Goal: Transaction & Acquisition: Purchase product/service

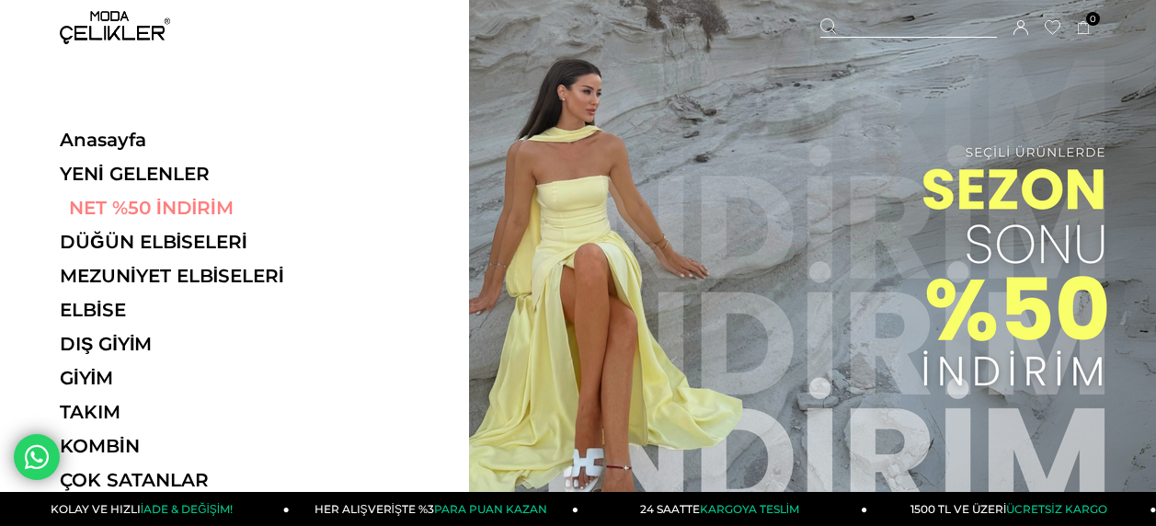
click at [126, 211] on link "NET %50 İNDİRİM" at bounding box center [186, 208] width 253 height 22
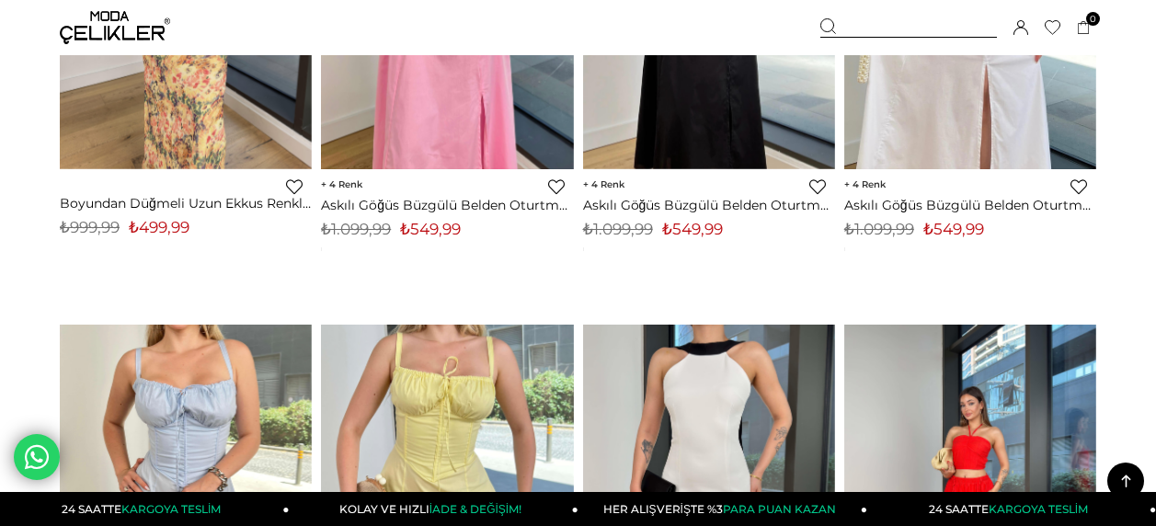
scroll to position [421, 0]
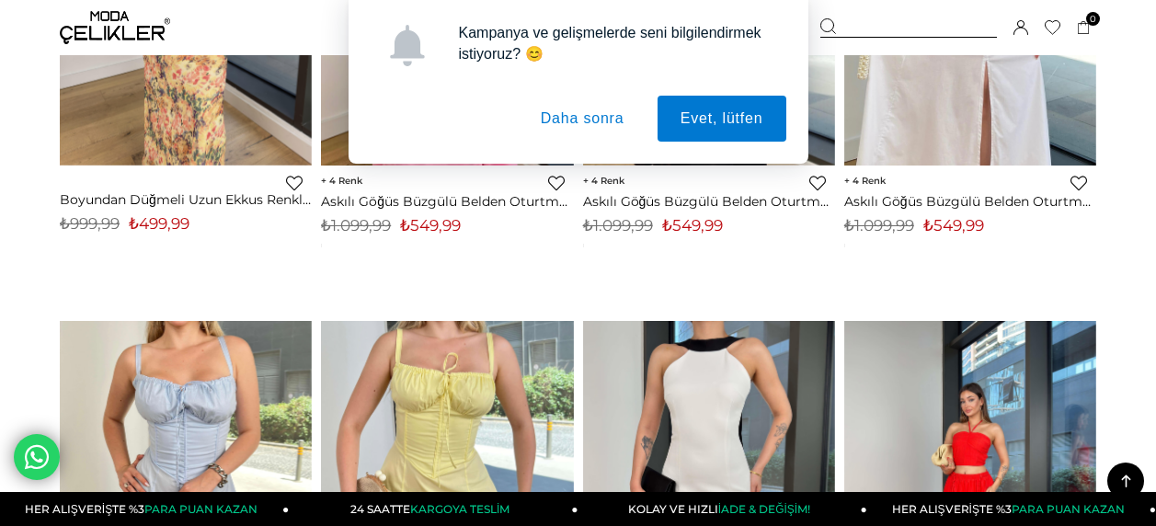
click at [569, 115] on button "Daha sonra" at bounding box center [583, 119] width 130 height 46
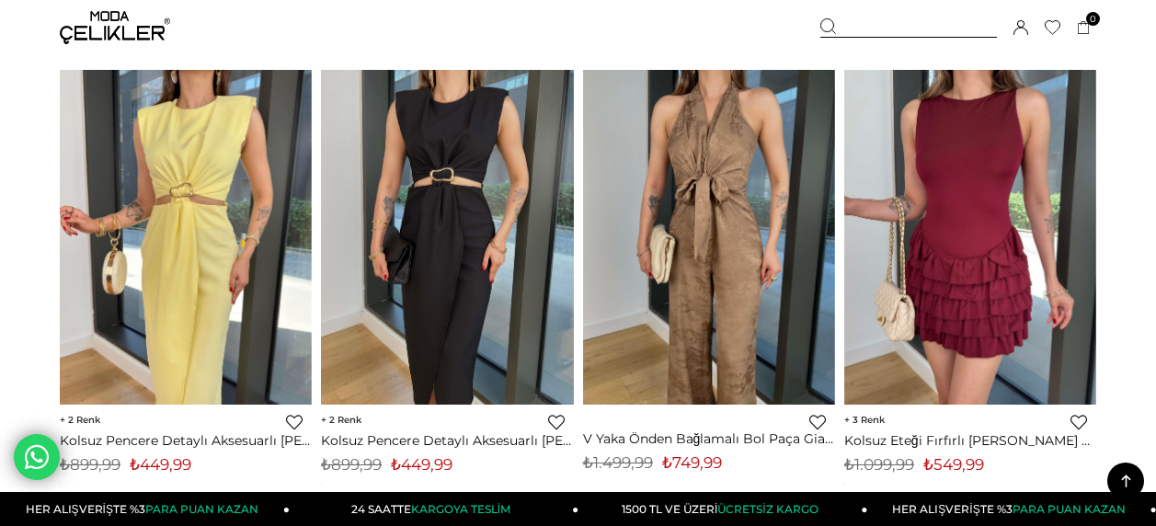
scroll to position [7045, 0]
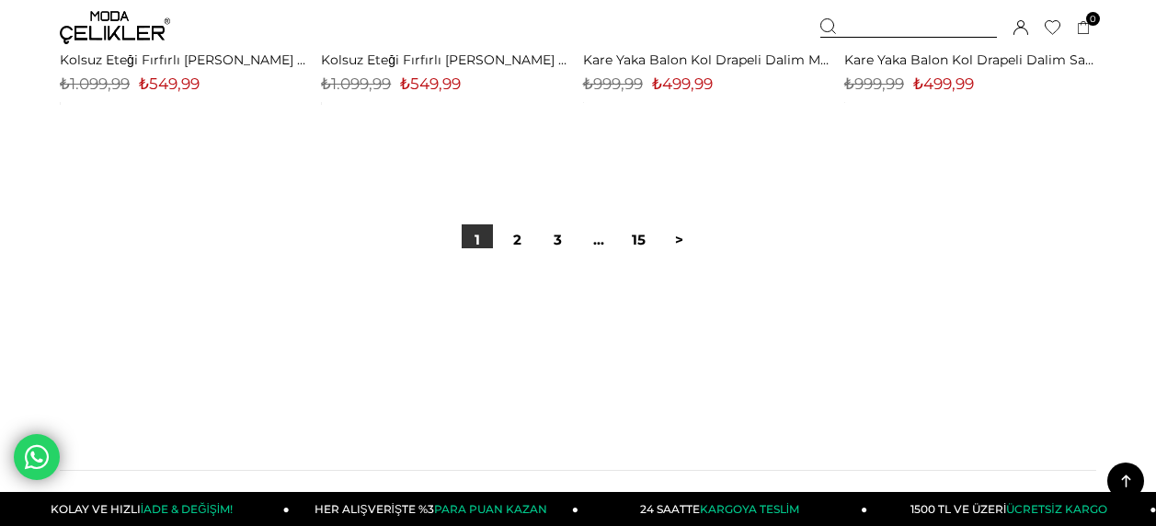
scroll to position [9841, 0]
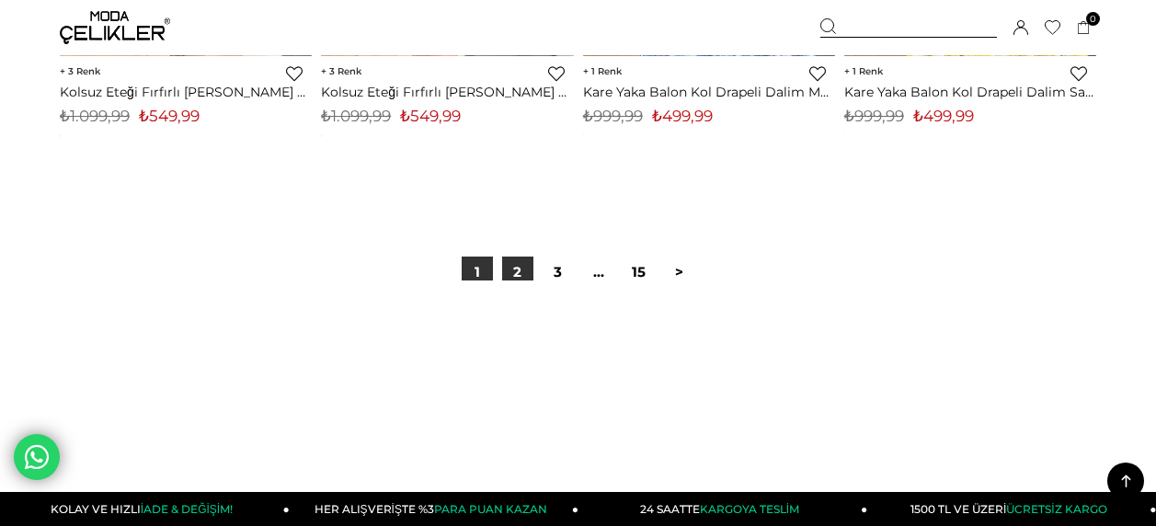
click at [516, 266] on link "2" at bounding box center [517, 272] width 31 height 31
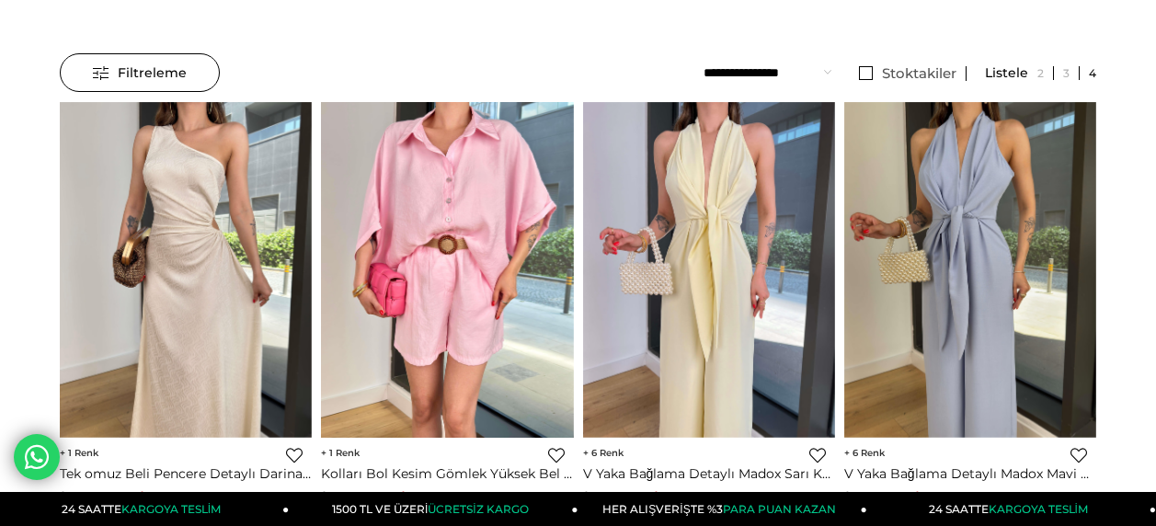
scroll to position [191, 0]
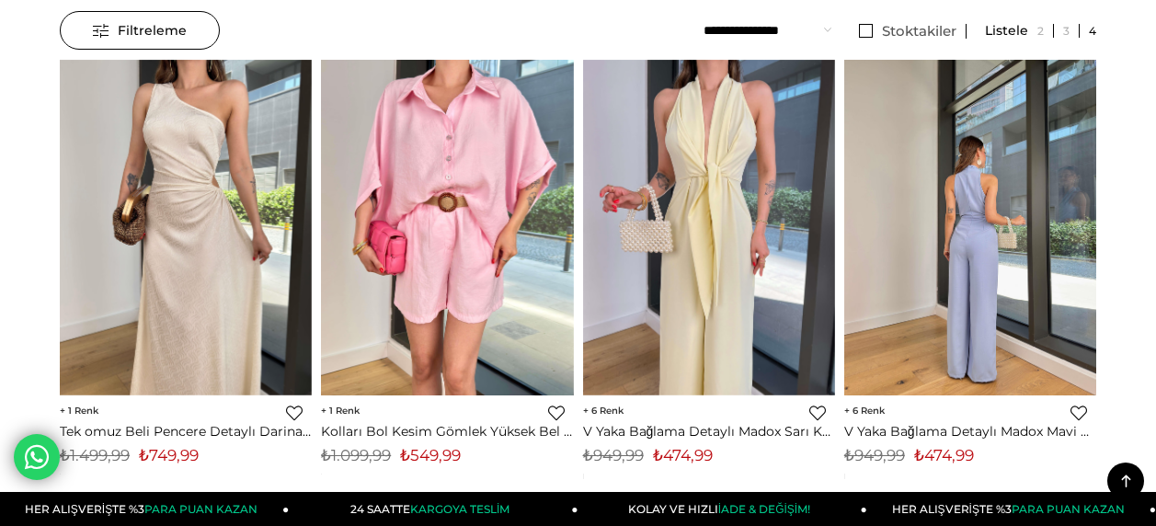
click at [1037, 223] on img at bounding box center [970, 227] width 252 height 340
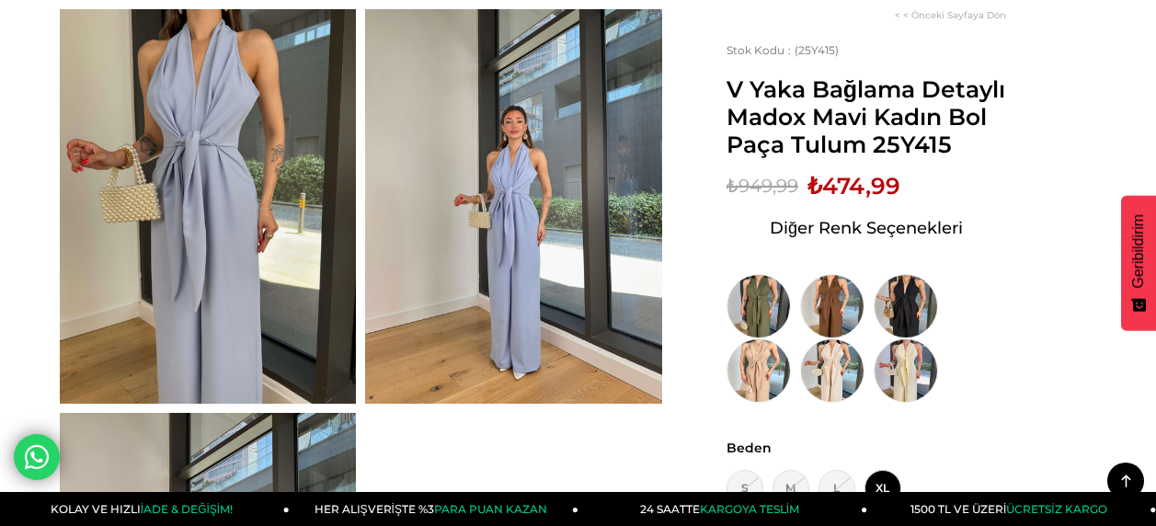
scroll to position [43, 0]
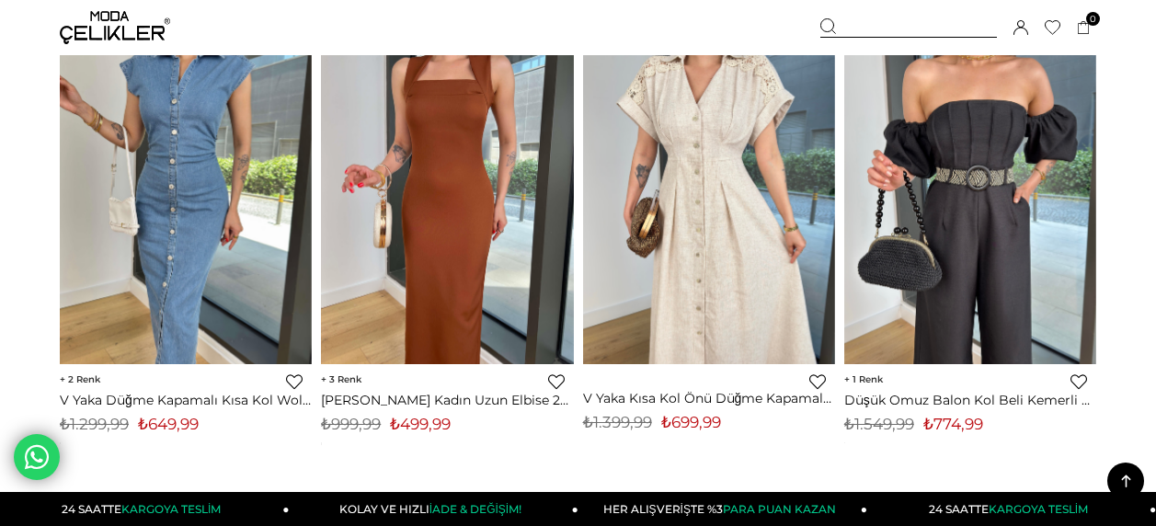
scroll to position [1171, 0]
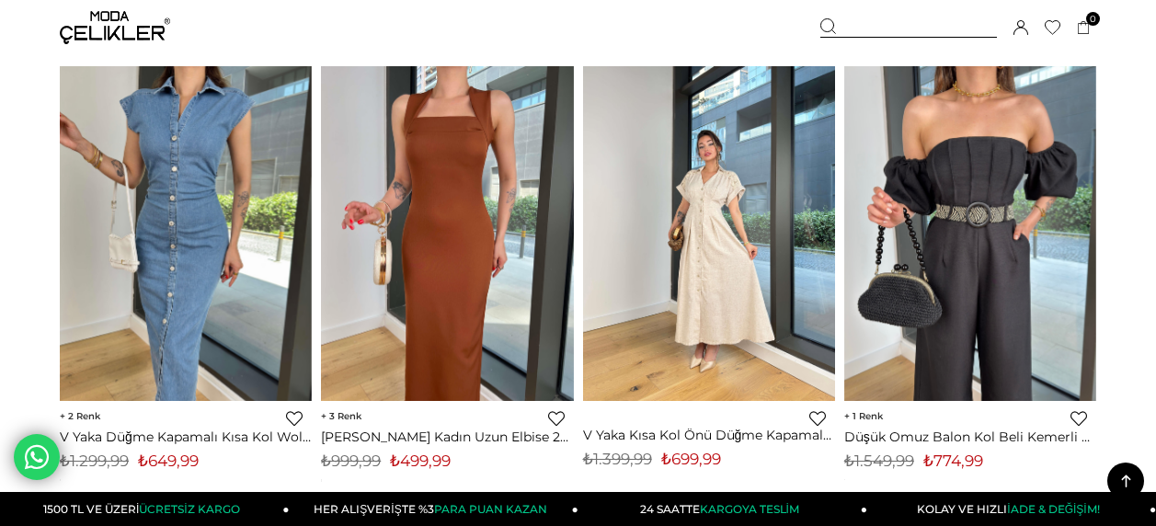
click at [706, 265] on img at bounding box center [709, 233] width 252 height 337
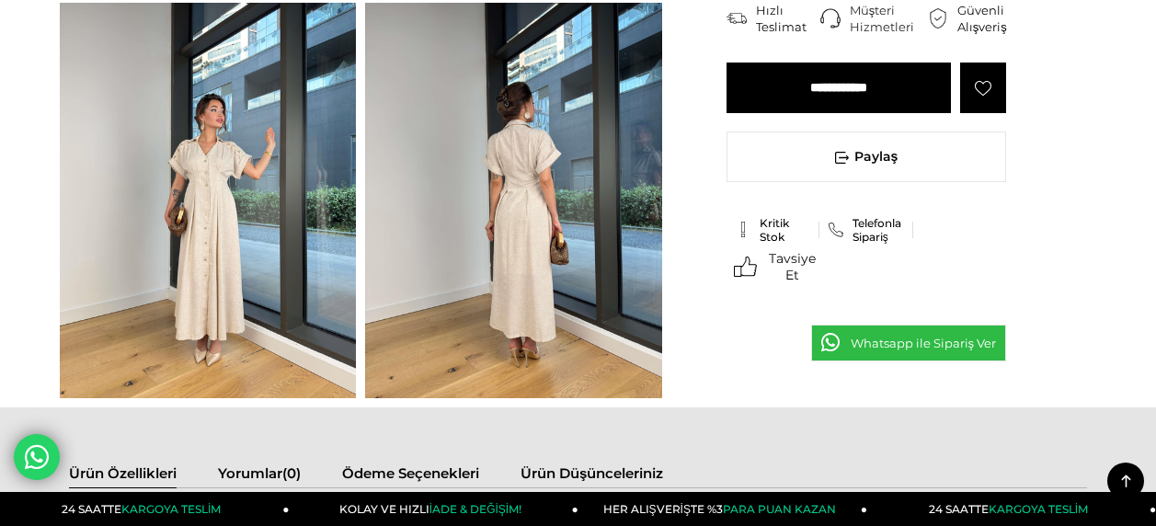
scroll to position [557, 0]
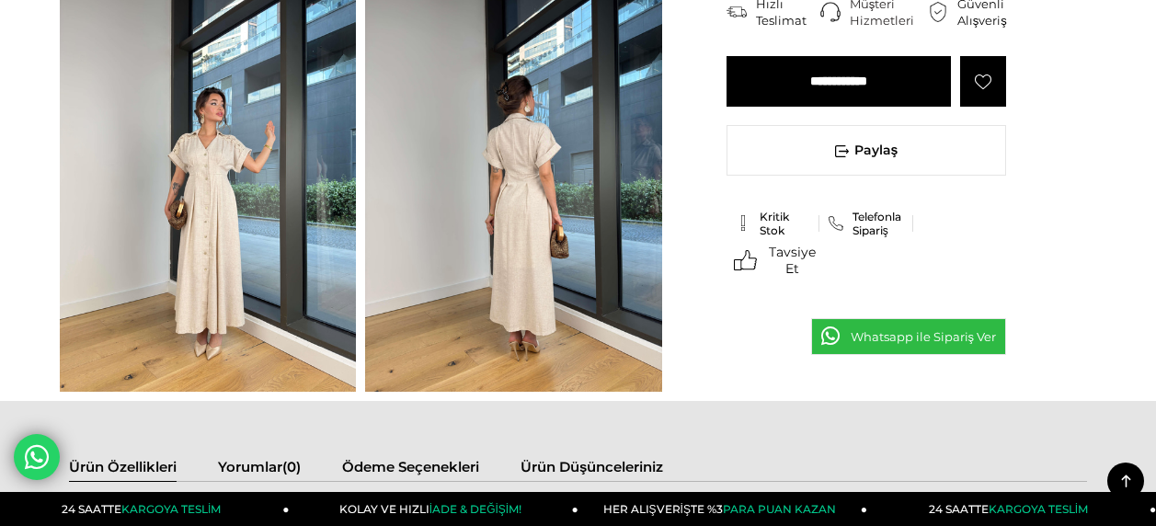
click at [537, 170] on img at bounding box center [513, 193] width 296 height 395
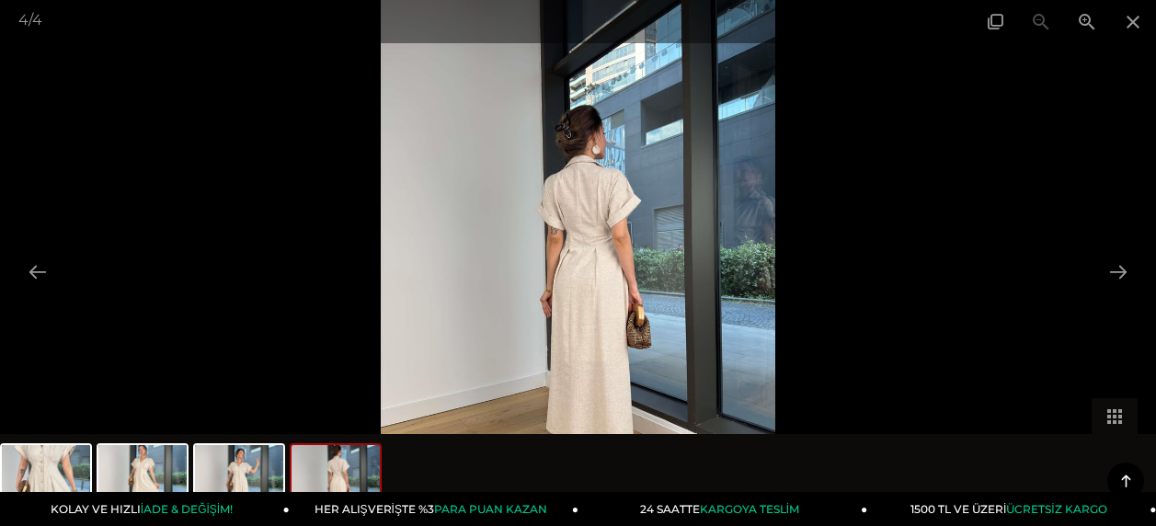
click at [567, 231] on img at bounding box center [578, 263] width 395 height 526
click at [611, 234] on img at bounding box center [578, 263] width 395 height 526
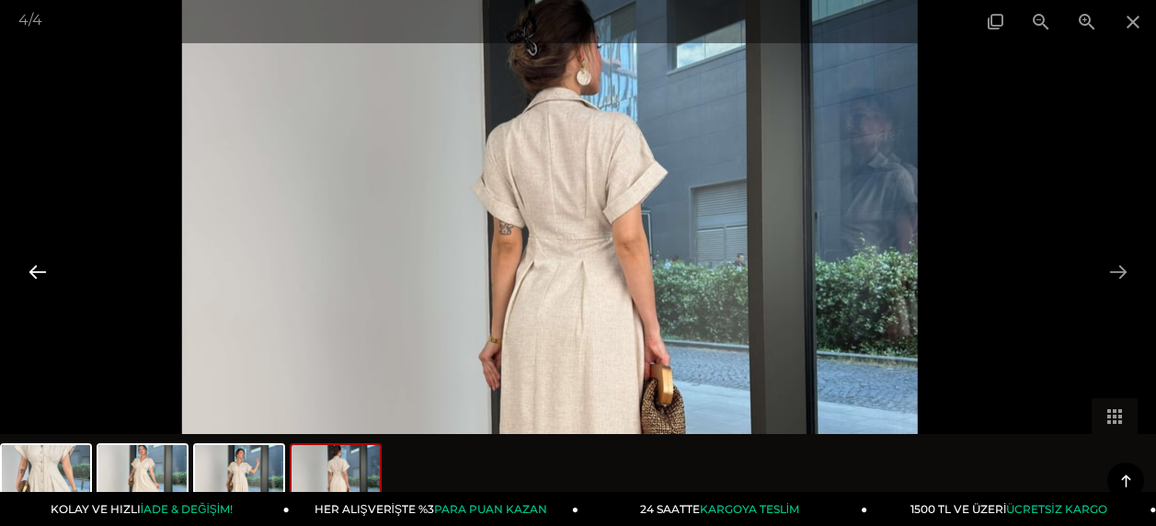
click at [32, 265] on button at bounding box center [37, 272] width 39 height 36
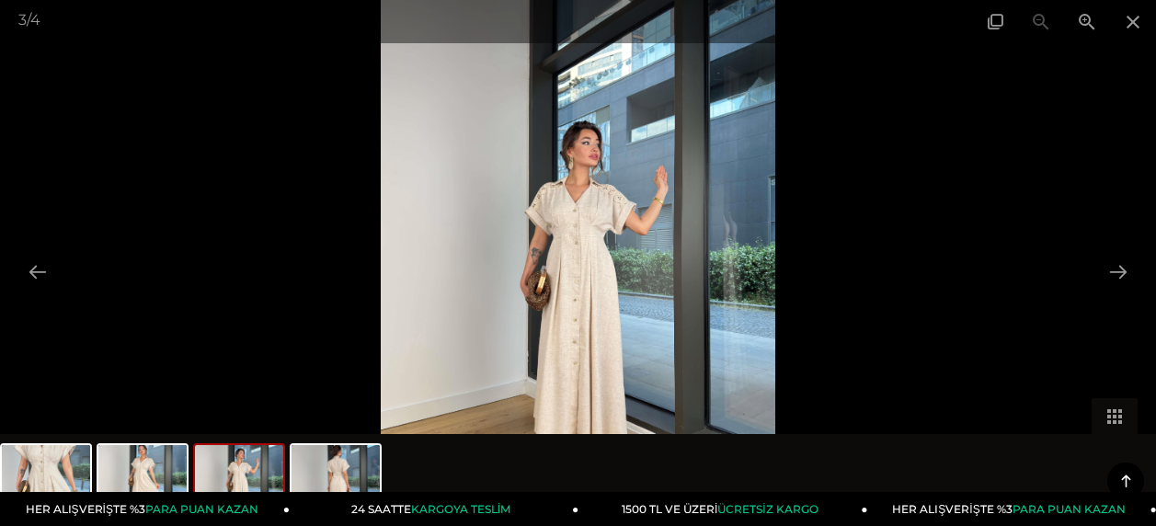
click at [534, 250] on img at bounding box center [578, 263] width 395 height 526
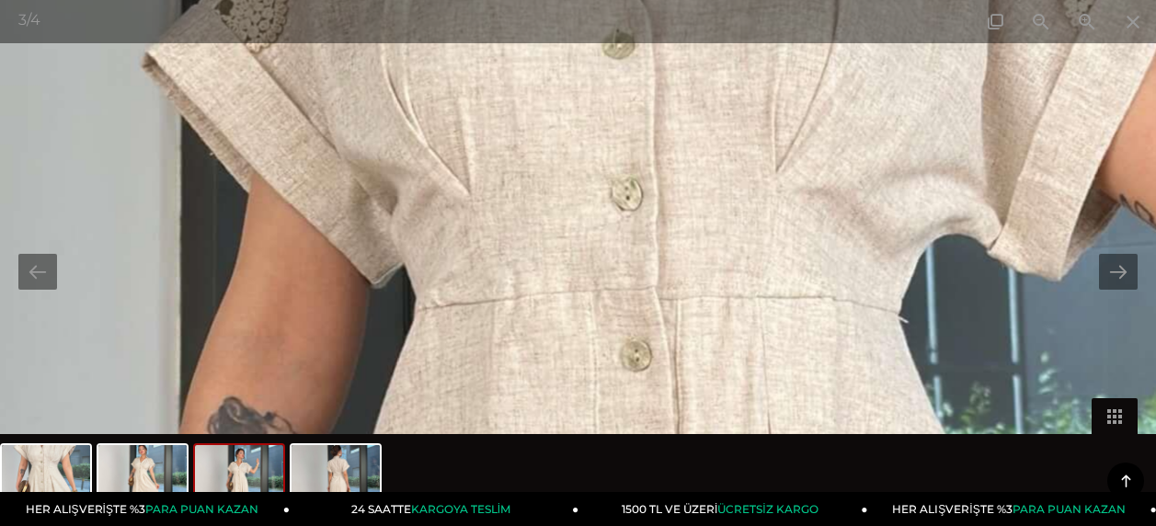
drag, startPoint x: 909, startPoint y: 281, endPoint x: 605, endPoint y: 460, distance: 352.6
click at [605, 460] on div "3 / 4" at bounding box center [578, 263] width 1156 height 526
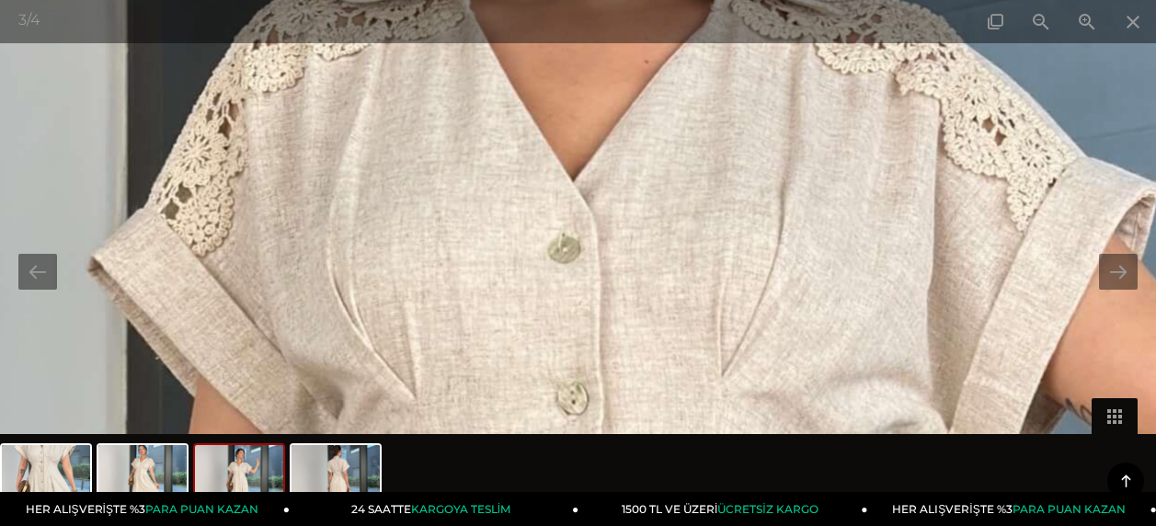
drag, startPoint x: 656, startPoint y: 155, endPoint x: 600, endPoint y: 360, distance: 212.7
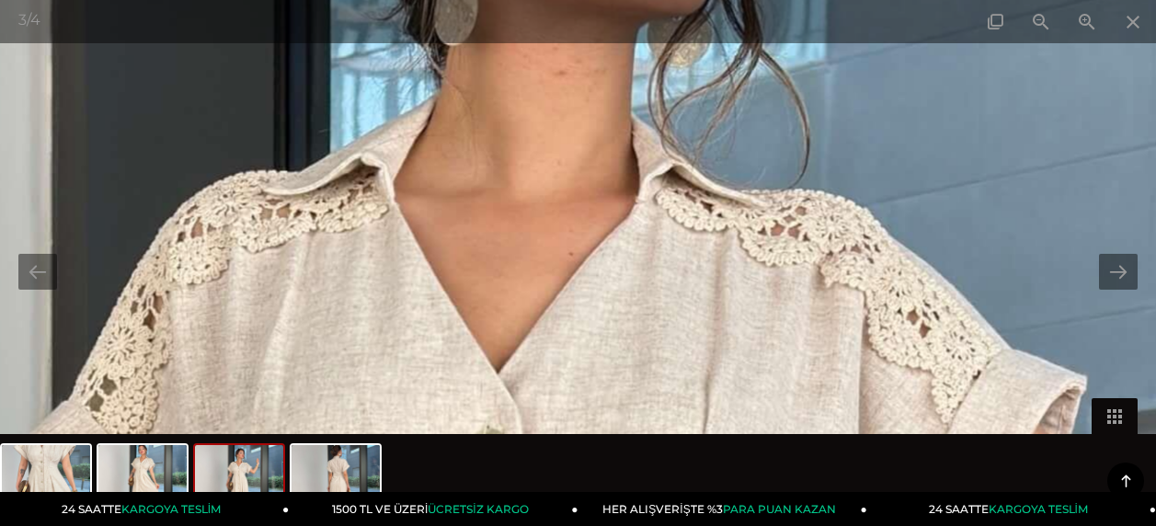
drag, startPoint x: 638, startPoint y: 227, endPoint x: 563, endPoint y: 420, distance: 207.4
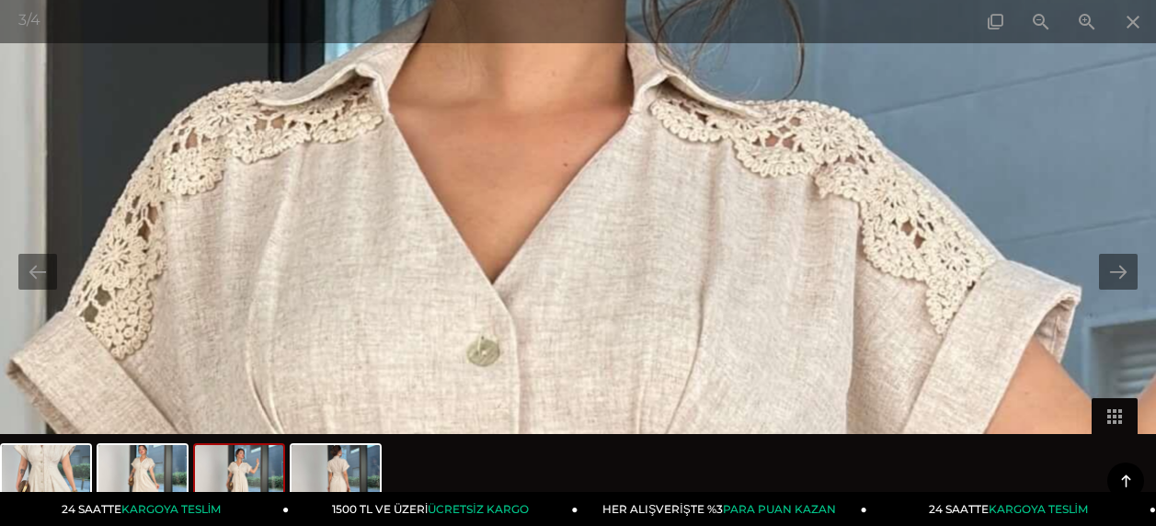
drag, startPoint x: 564, startPoint y: 161, endPoint x: 570, endPoint y: 16, distance: 145.5
click at [570, 16] on div "3 / 4" at bounding box center [578, 263] width 1156 height 526
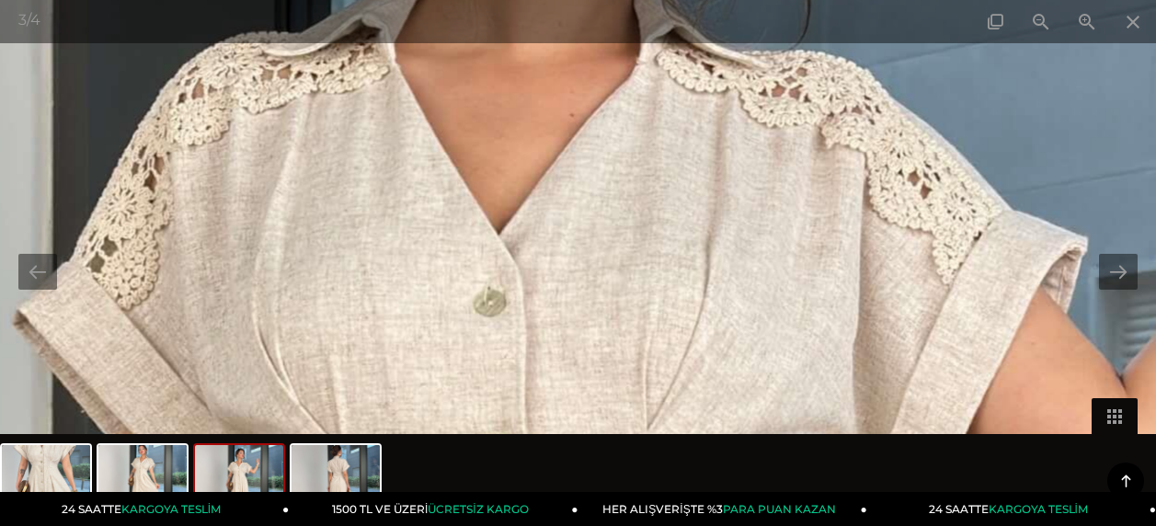
drag, startPoint x: 603, startPoint y: 218, endPoint x: 599, endPoint y: 65, distance: 152.8
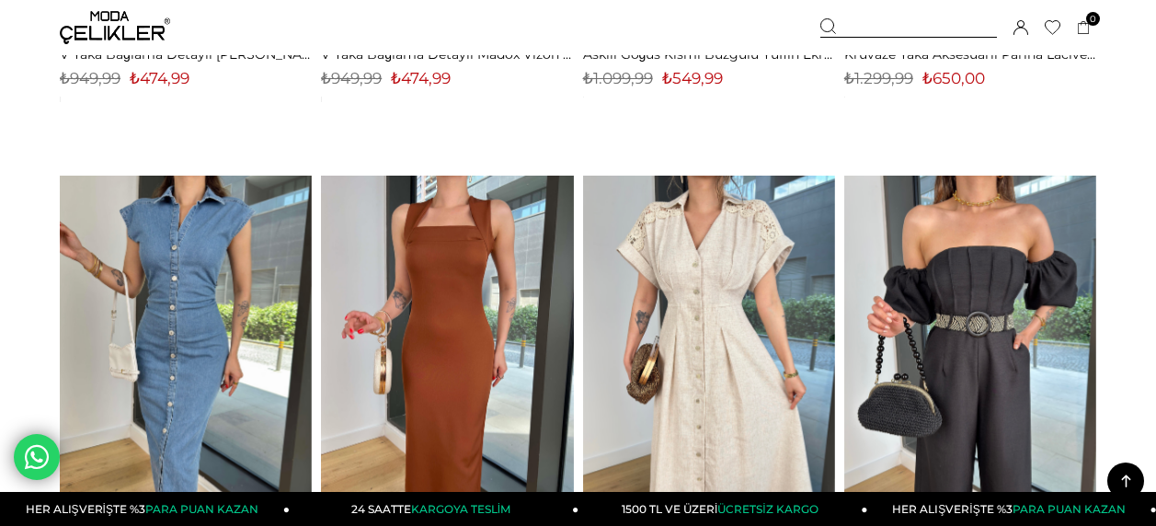
scroll to position [1211, 0]
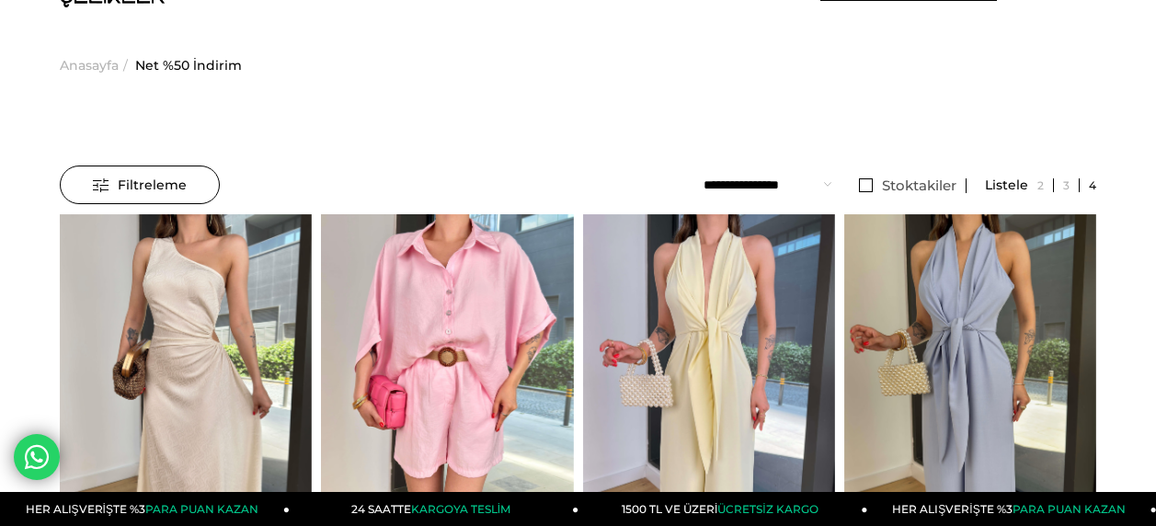
scroll to position [0, 0]
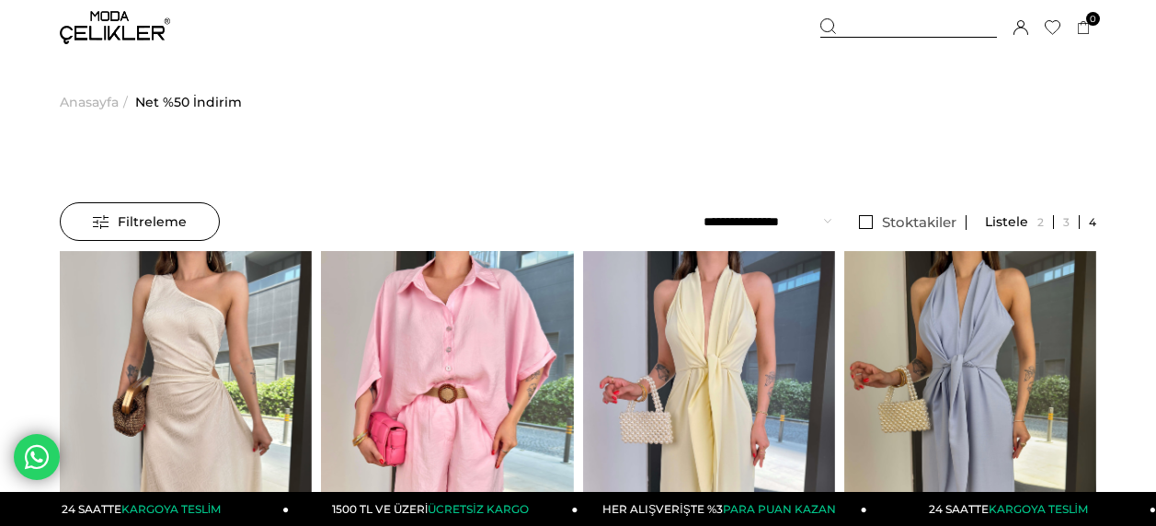
click at [175, 98] on span "Net %50 İndirim" at bounding box center [188, 102] width 107 height 94
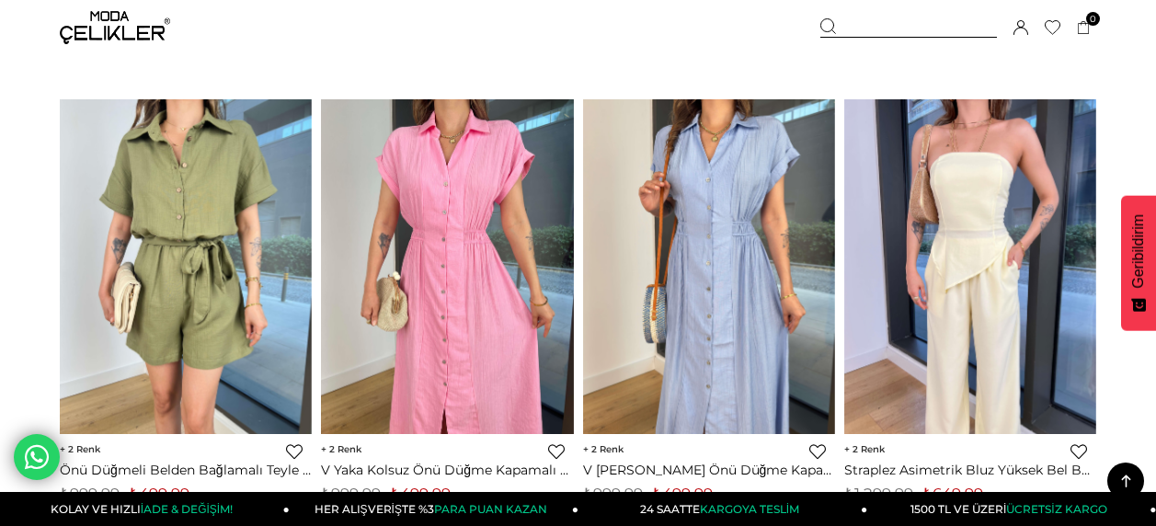
scroll to position [5078, 0]
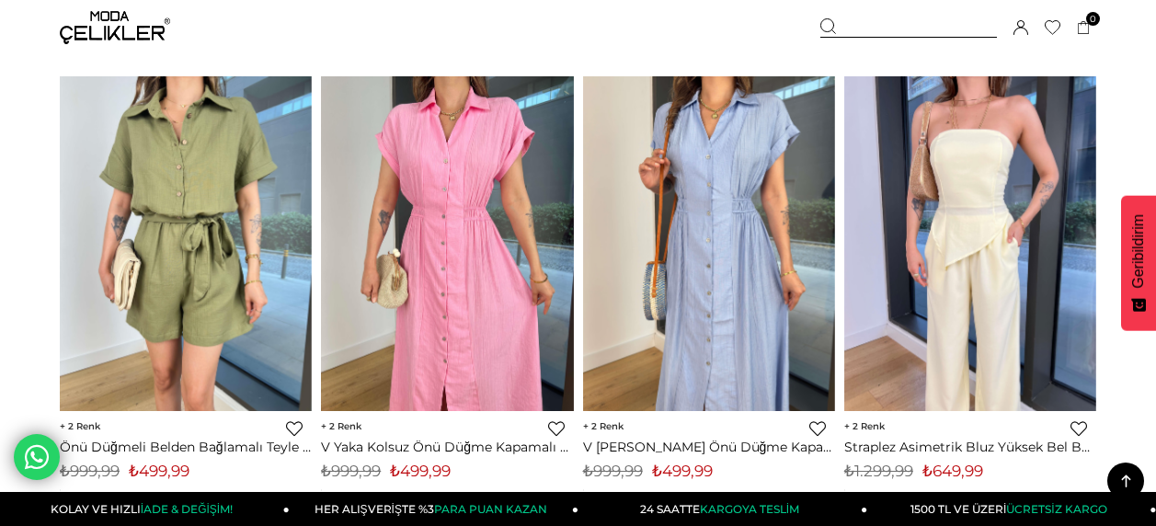
click at [583, 310] on img at bounding box center [457, 243] width 252 height 337
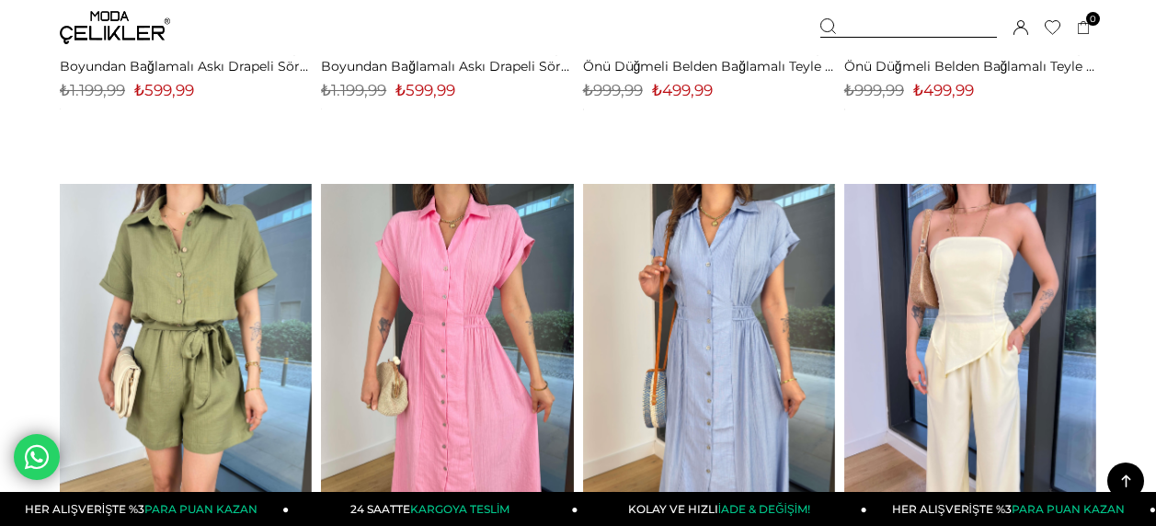
click at [17, 119] on form "Menü Üye Girişi Üye Ol Hesabım Çıkış Yap Sepetim Favorilerim Yardım Sepetim 0 Ü…" at bounding box center [578, 118] width 1156 height 10067
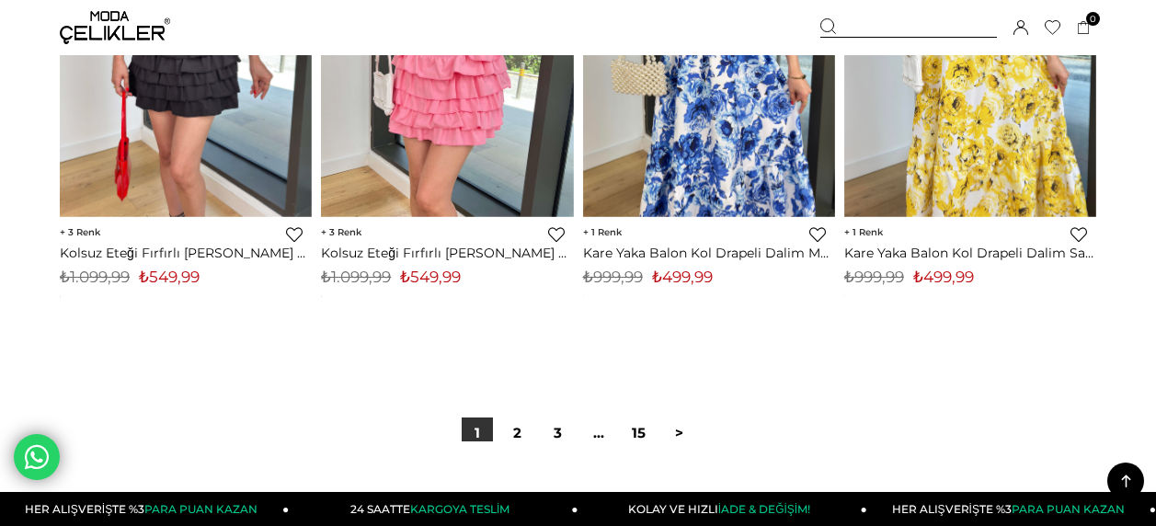
scroll to position [9717, 0]
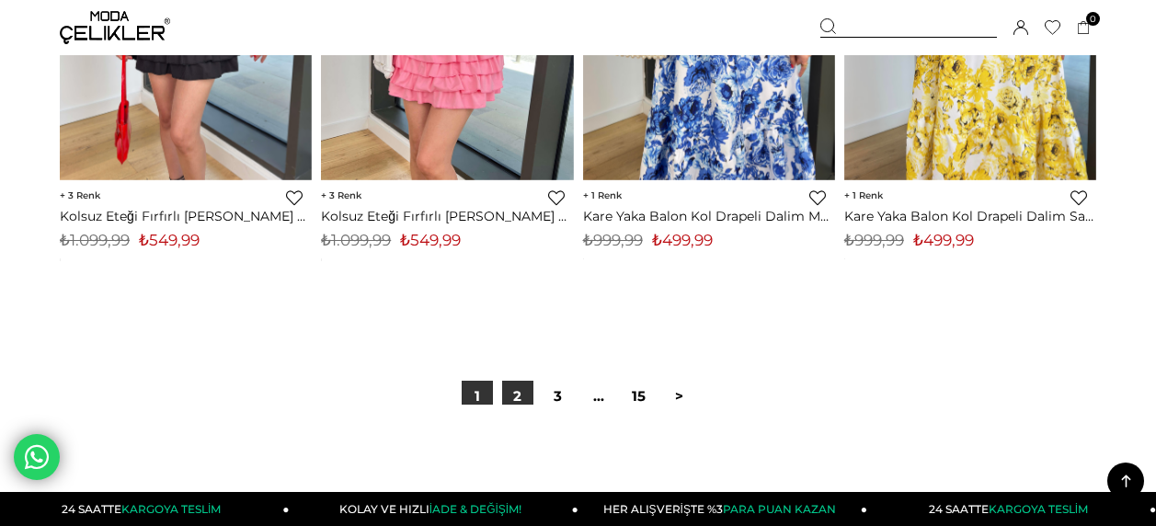
click at [518, 386] on link "2" at bounding box center [517, 396] width 31 height 31
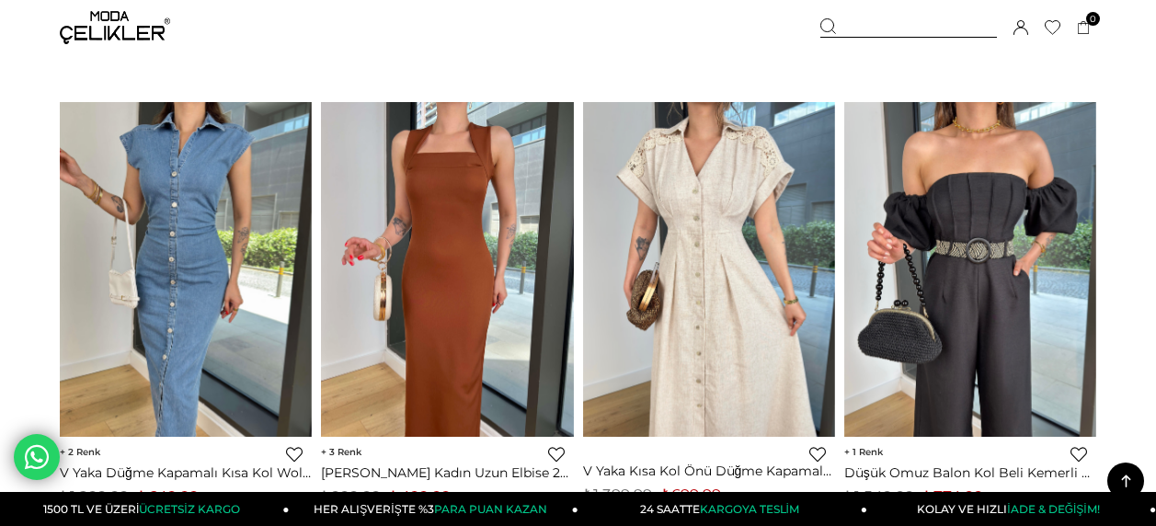
scroll to position [1139, 0]
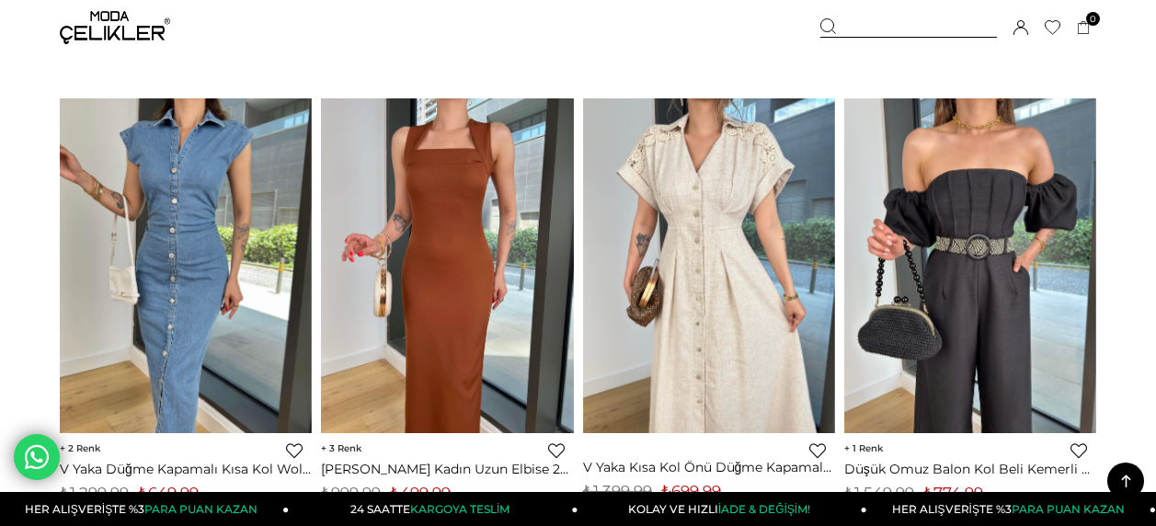
click at [818, 455] on link "Favorilere Ekle" at bounding box center [818, 450] width 17 height 17
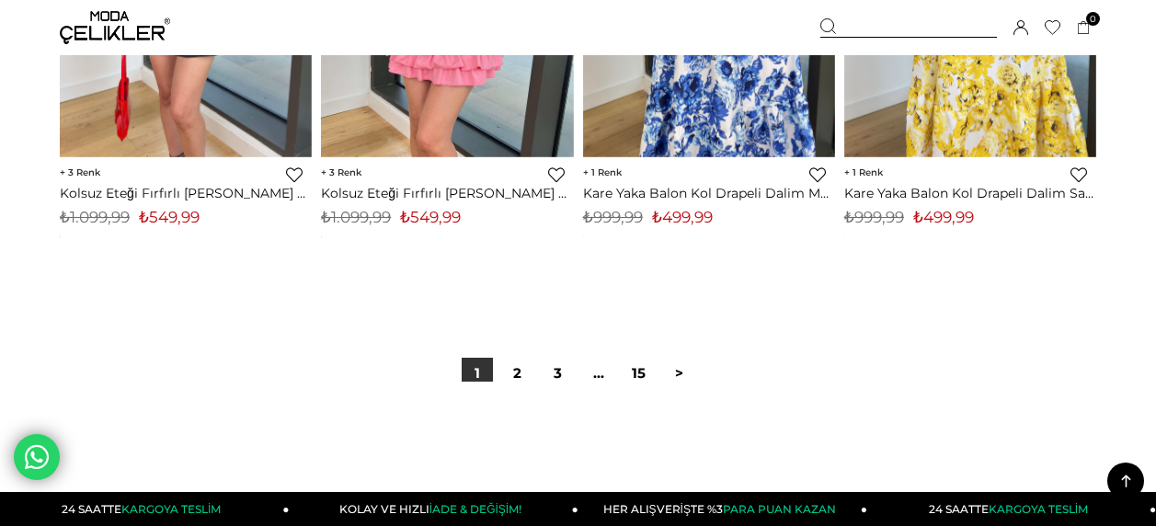
scroll to position [9714, 0]
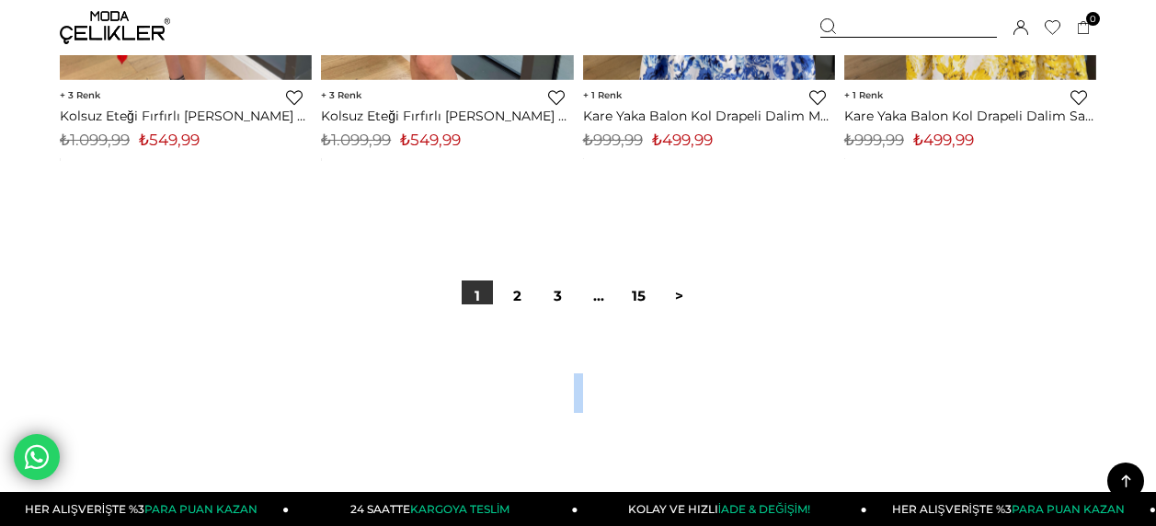
scroll to position [9972, 0]
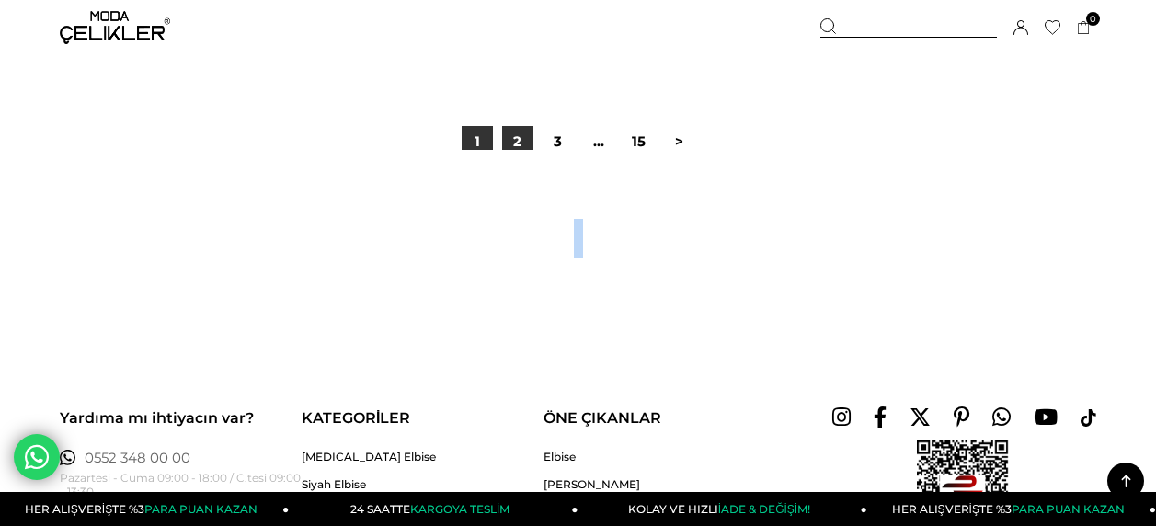
click at [509, 138] on link "2" at bounding box center [517, 141] width 31 height 31
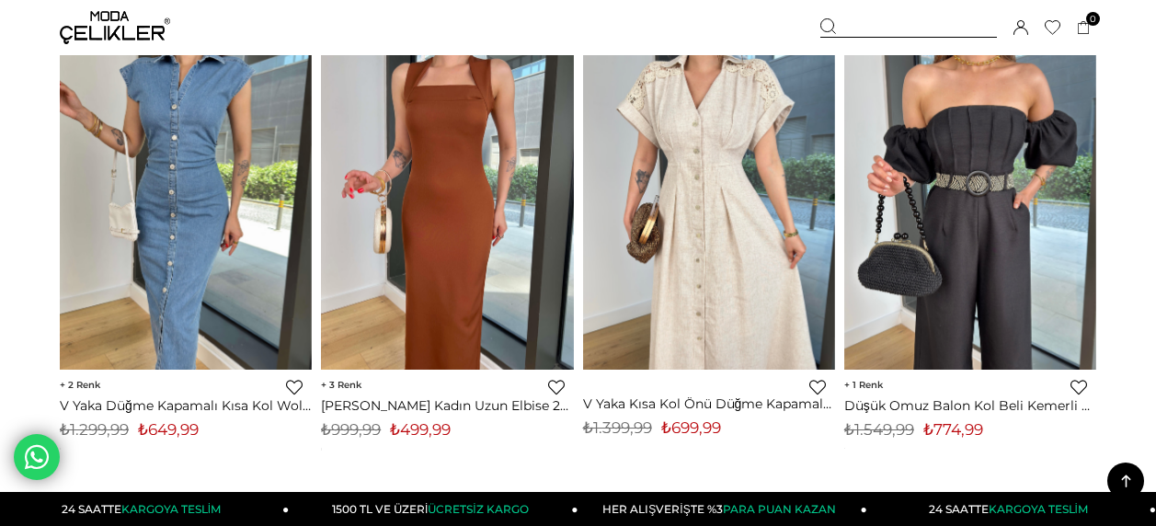
scroll to position [1177, 0]
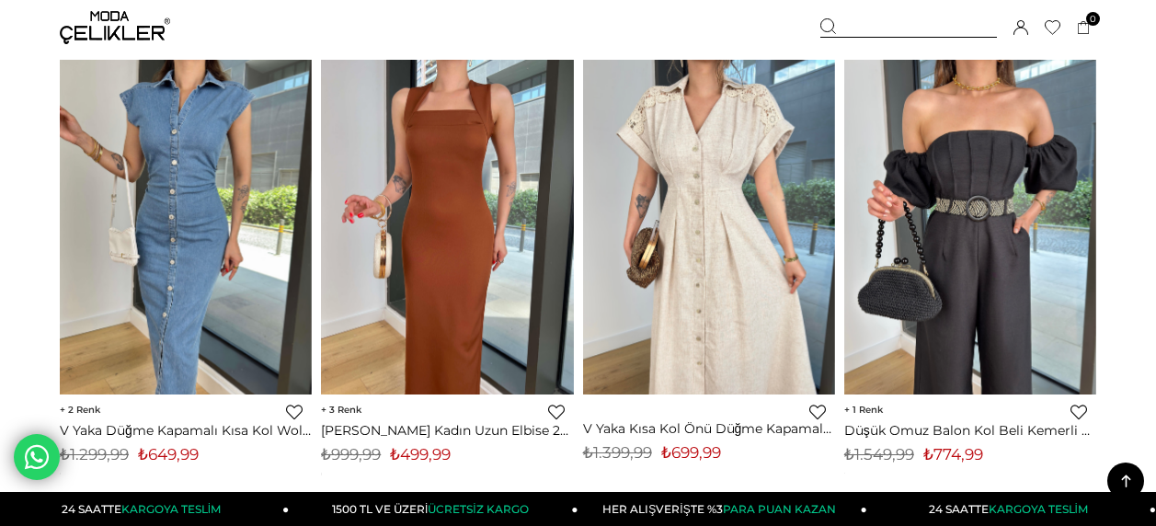
click at [810, 411] on link "Favorilere Ekle" at bounding box center [818, 412] width 17 height 17
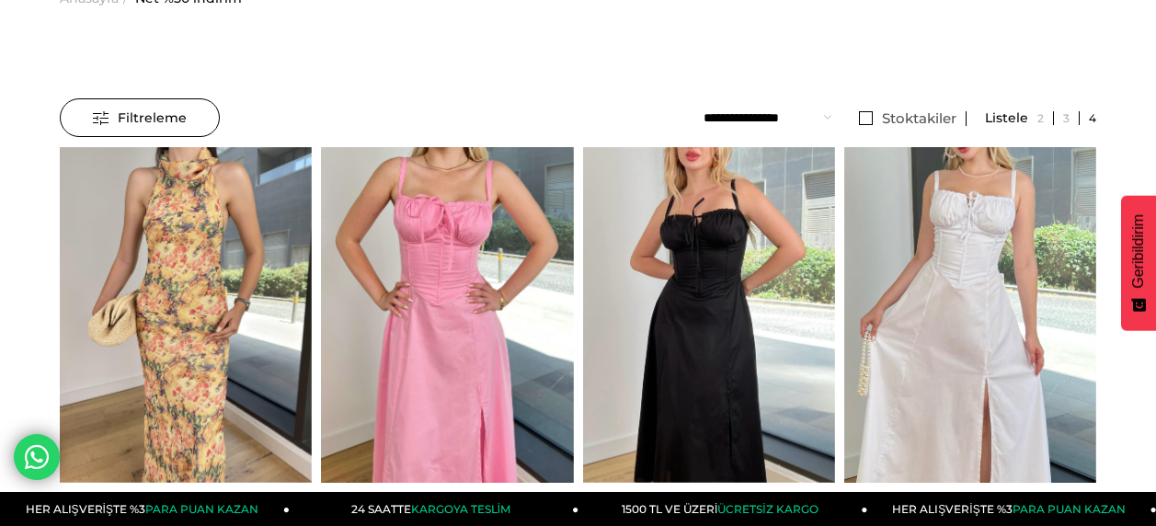
scroll to position [110, 0]
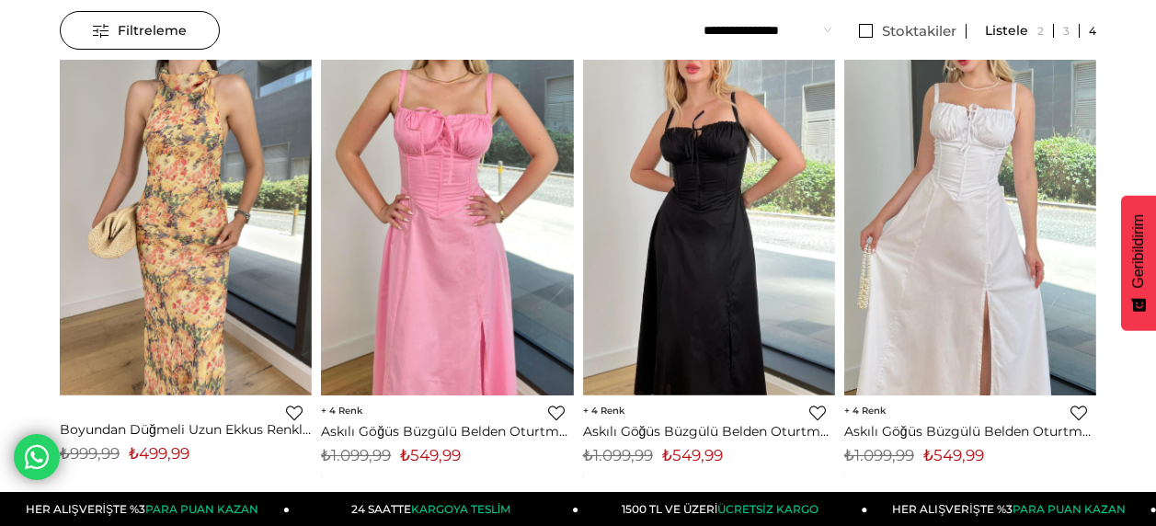
scroll to position [221, 0]
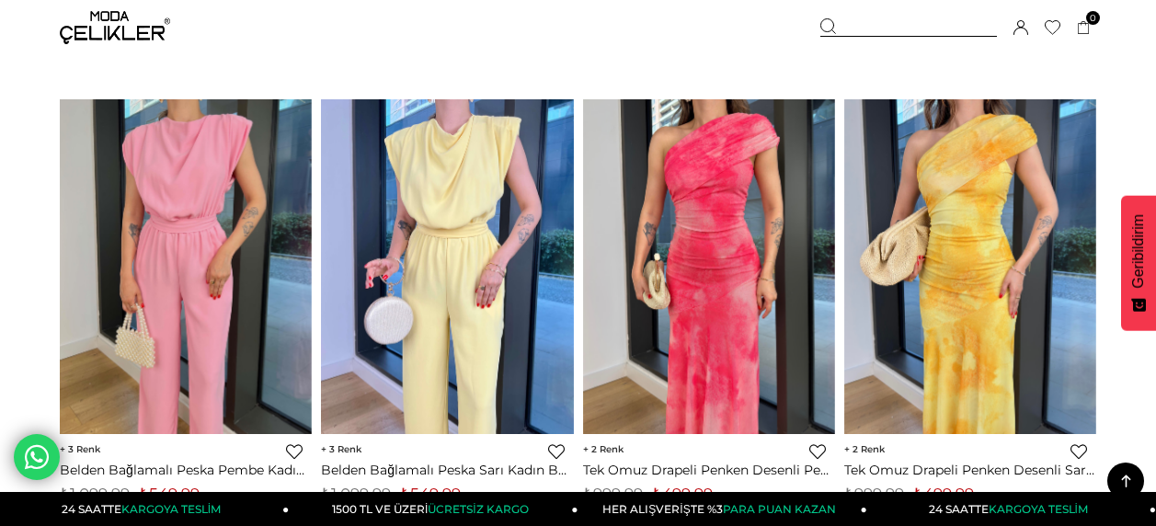
scroll to position [3128, 0]
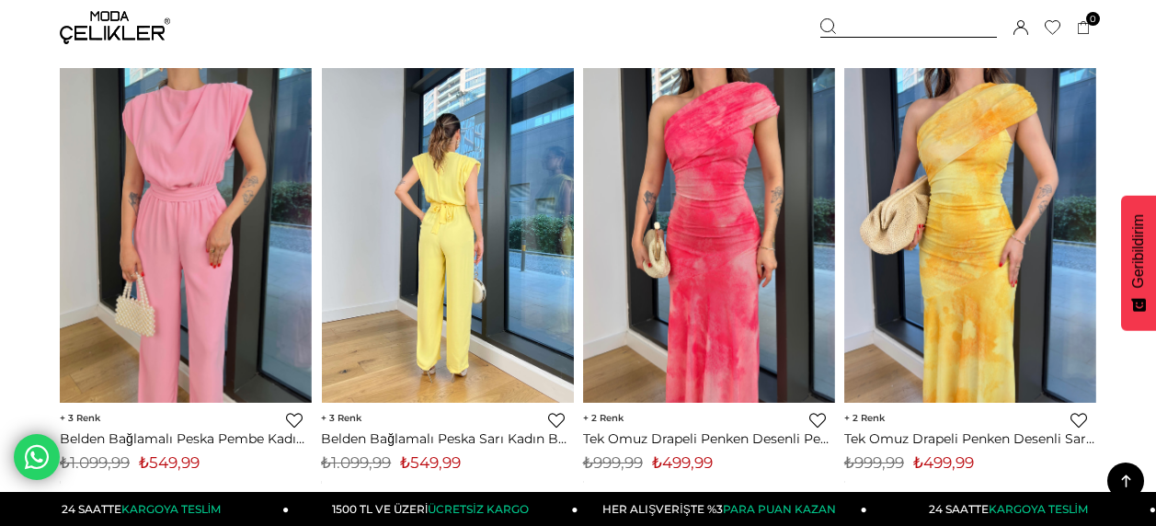
click at [512, 202] on link at bounding box center [448, 236] width 252 height 336
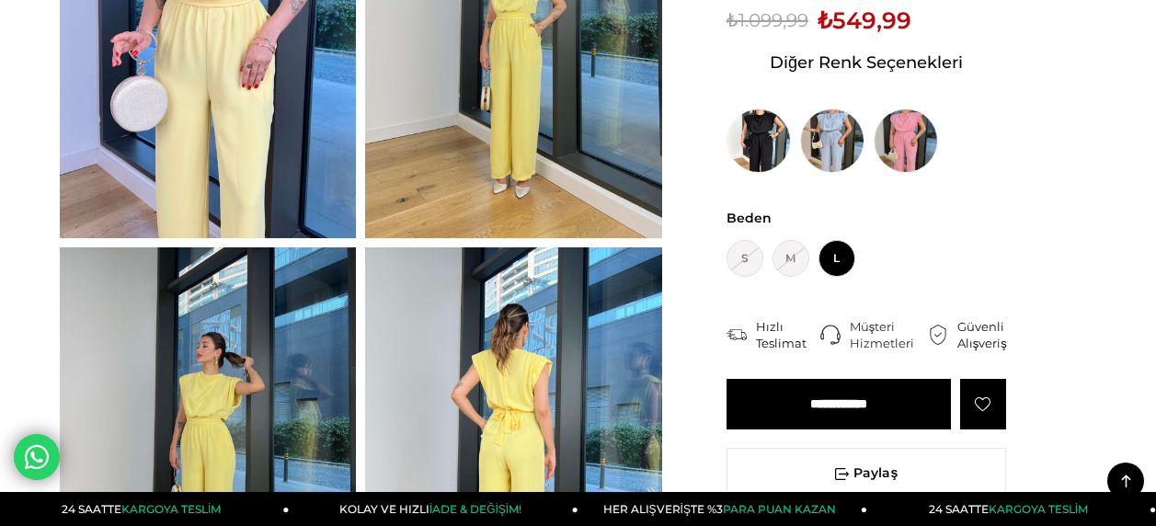
scroll to position [313, 0]
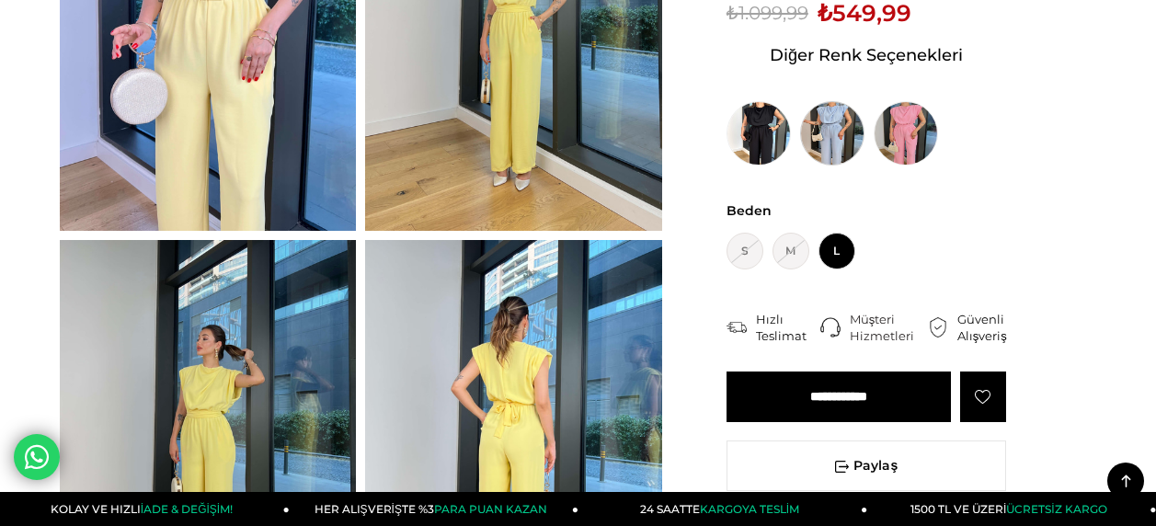
click at [844, 125] on img at bounding box center [832, 133] width 64 height 64
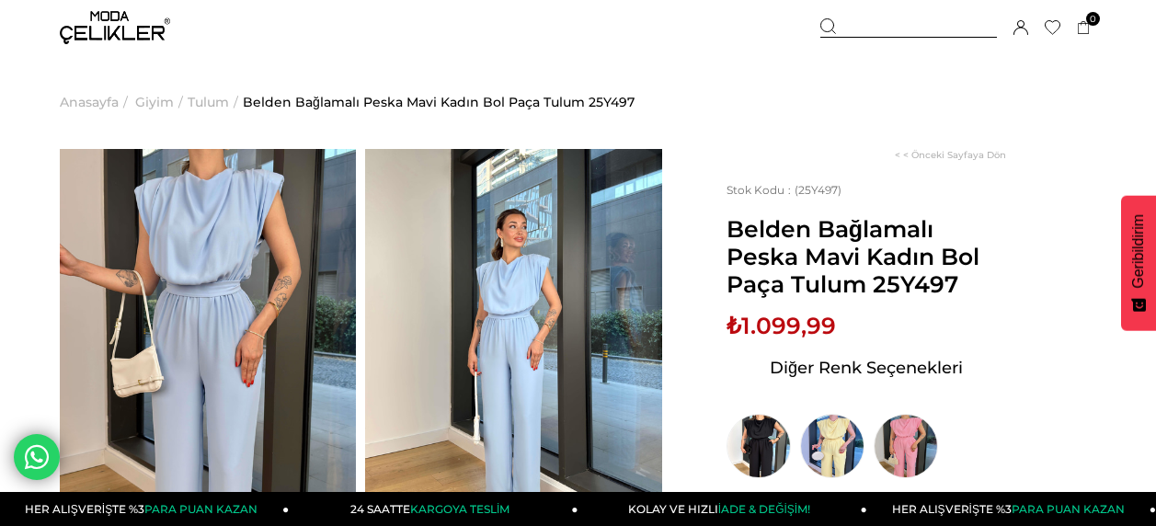
scroll to position [146, 0]
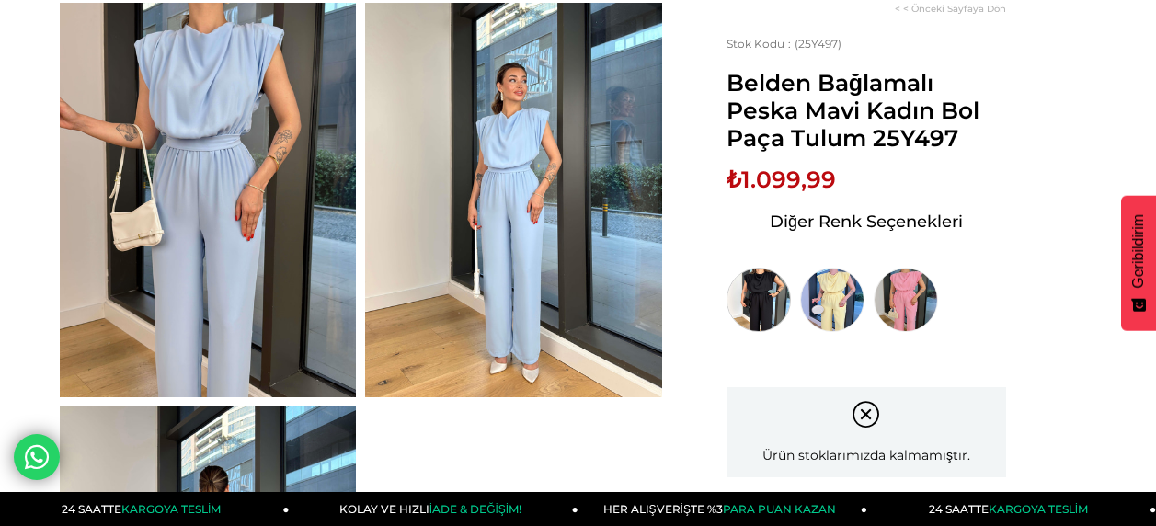
click at [753, 307] on img at bounding box center [759, 300] width 64 height 64
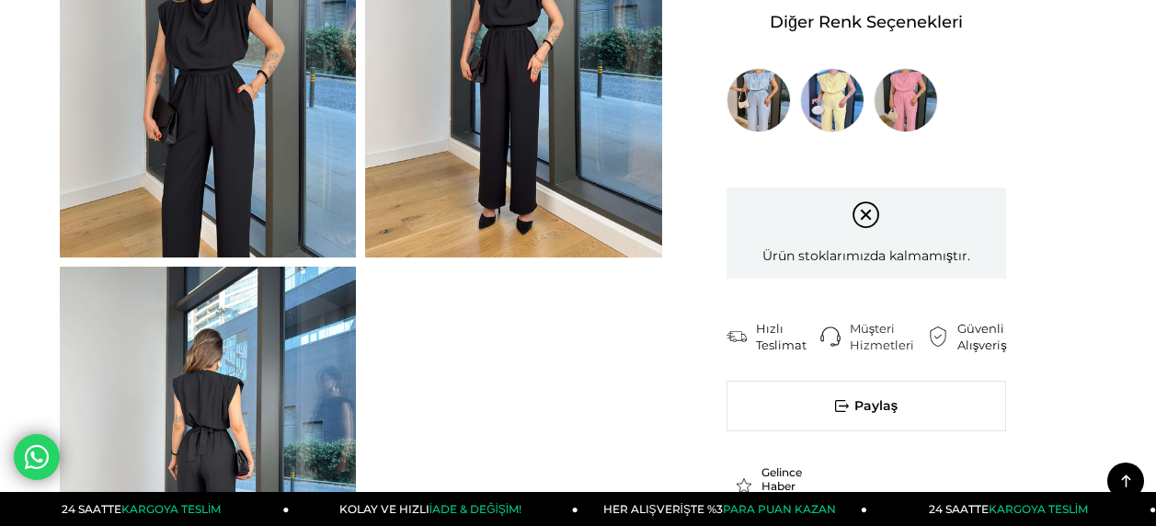
scroll to position [660, 0]
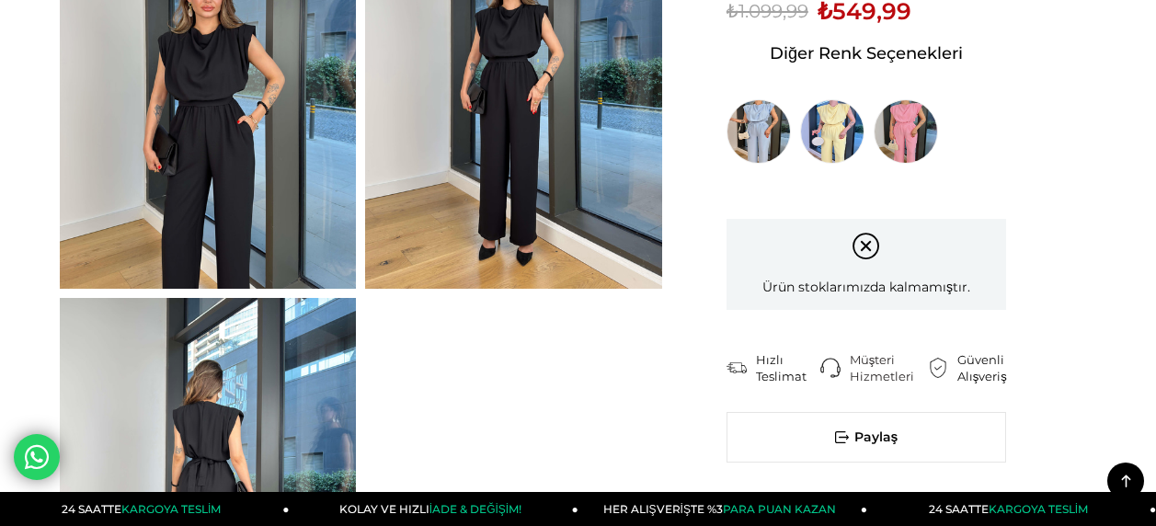
click at [269, 382] on img at bounding box center [208, 495] width 296 height 395
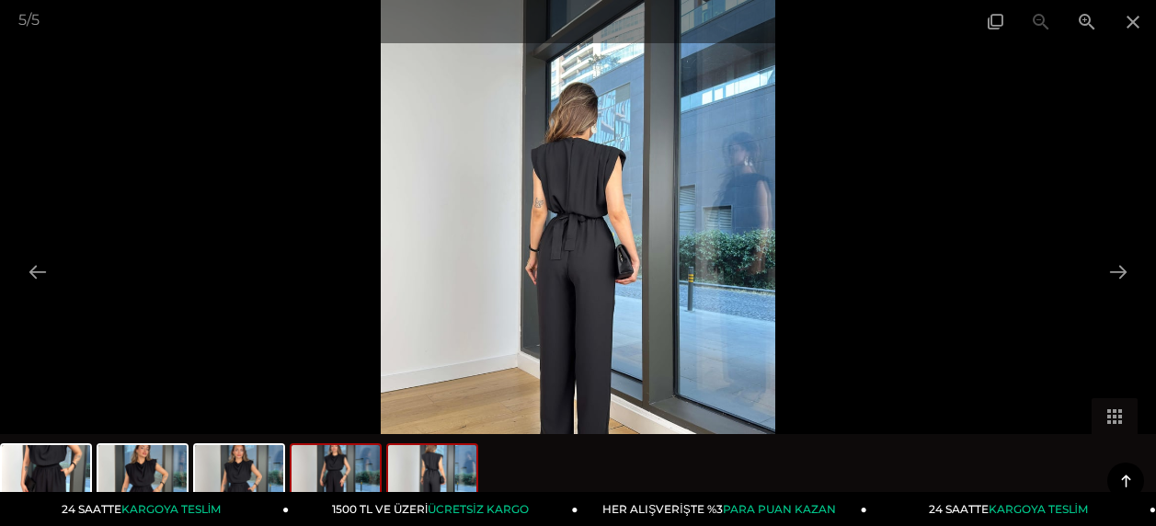
click at [344, 479] on img at bounding box center [336, 480] width 88 height 70
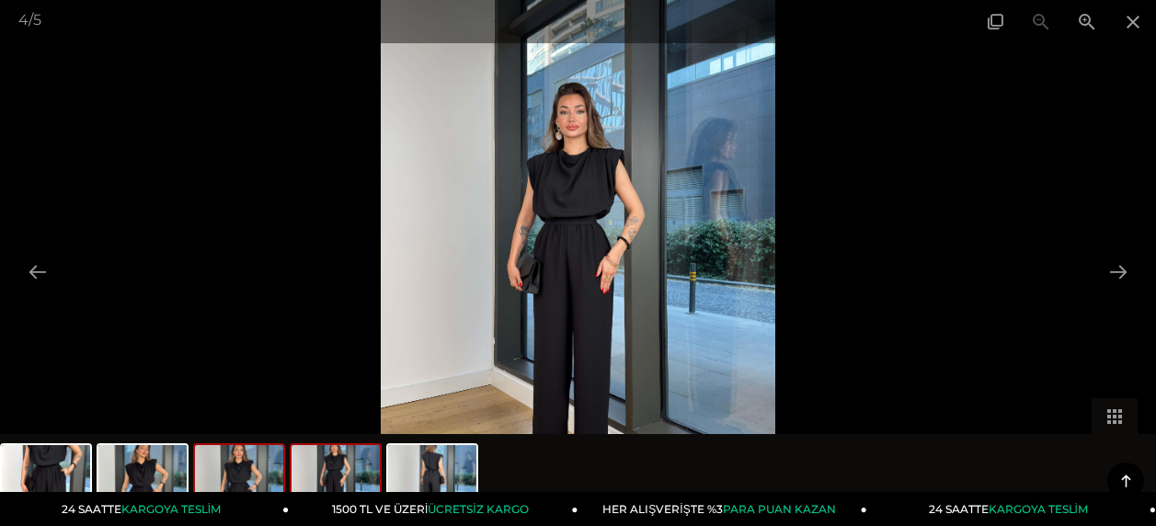
click at [251, 473] on img at bounding box center [239, 480] width 88 height 70
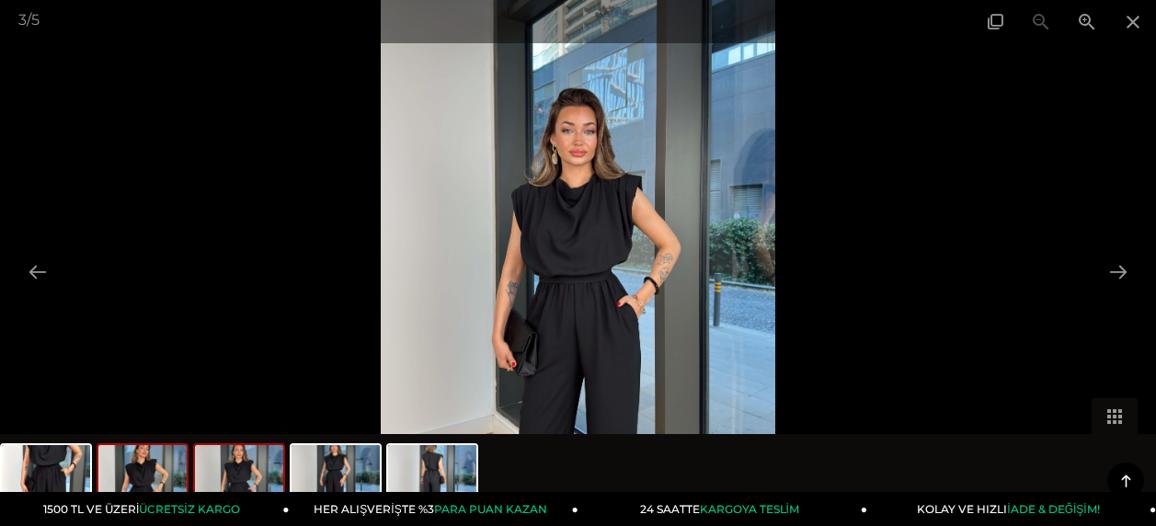
click at [142, 460] on img at bounding box center [142, 480] width 88 height 70
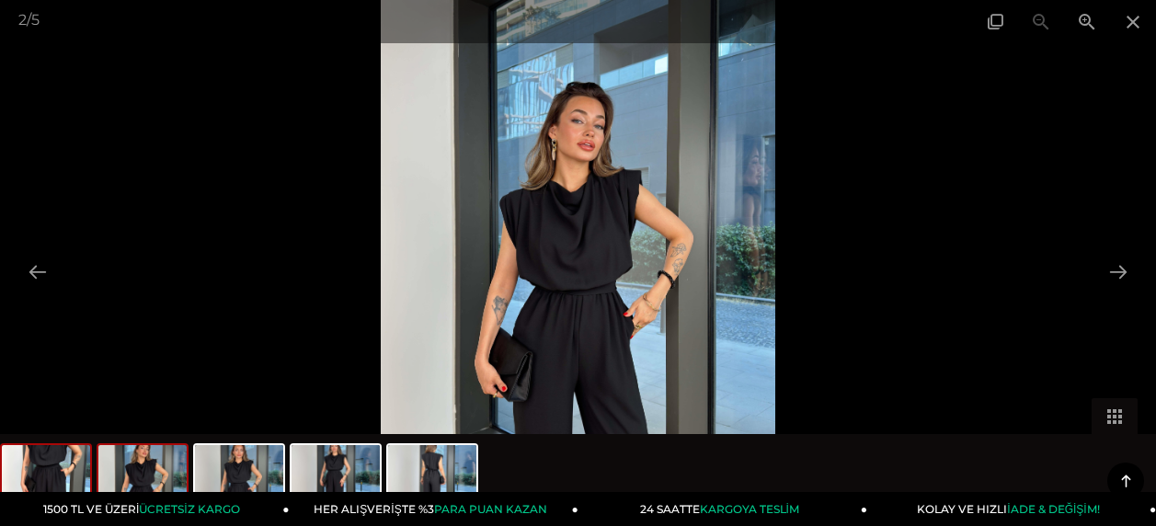
click at [81, 466] on img at bounding box center [46, 480] width 88 height 70
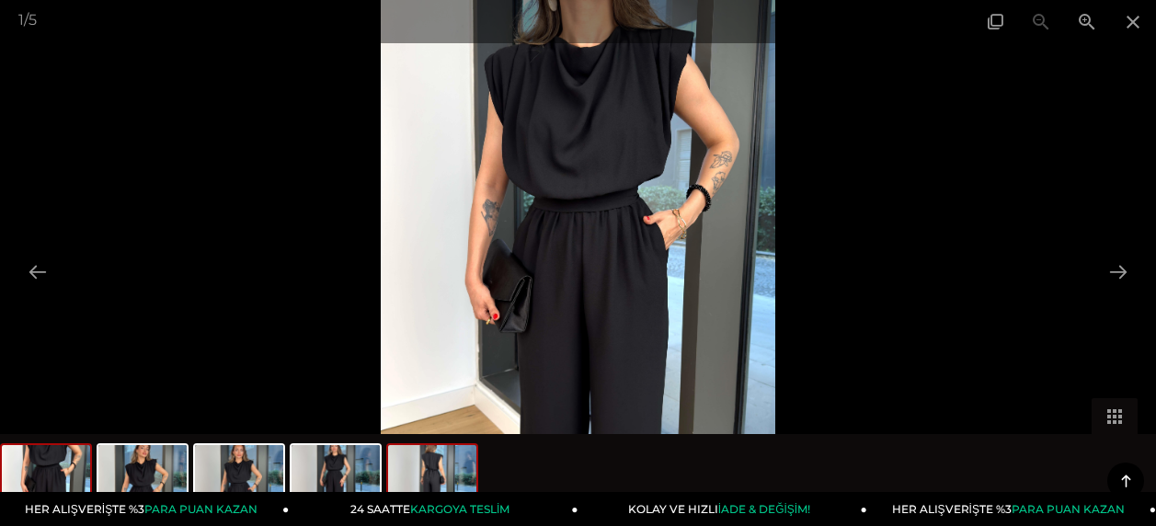
click at [397, 466] on img at bounding box center [432, 480] width 88 height 70
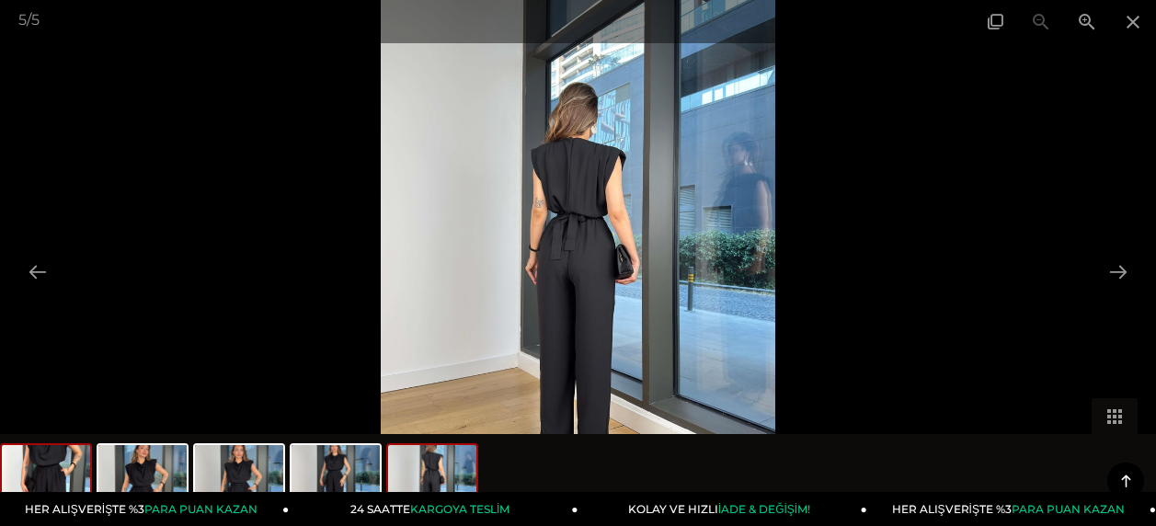
click at [58, 460] on img at bounding box center [46, 480] width 88 height 70
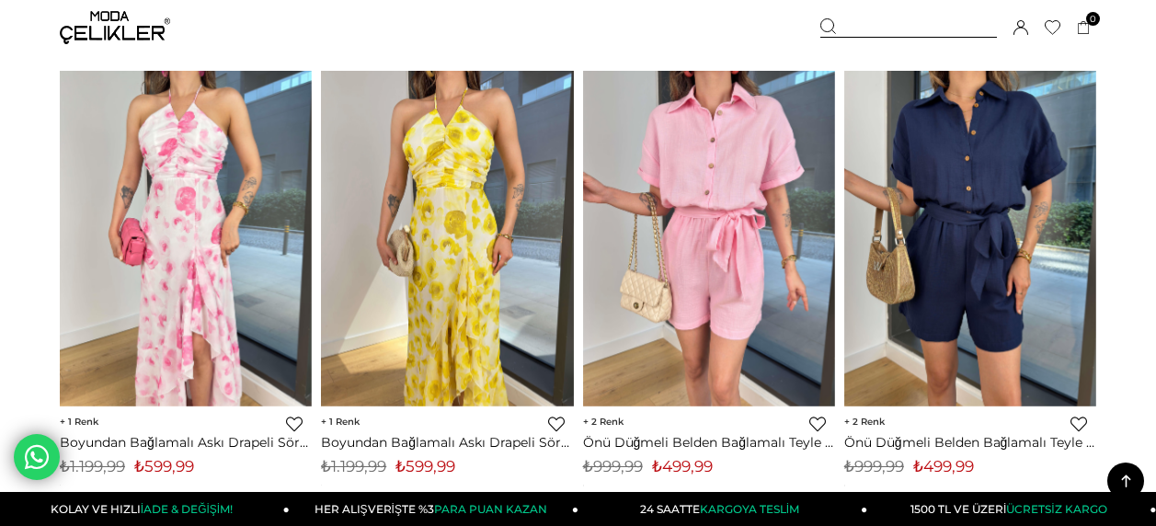
scroll to position [4631, 0]
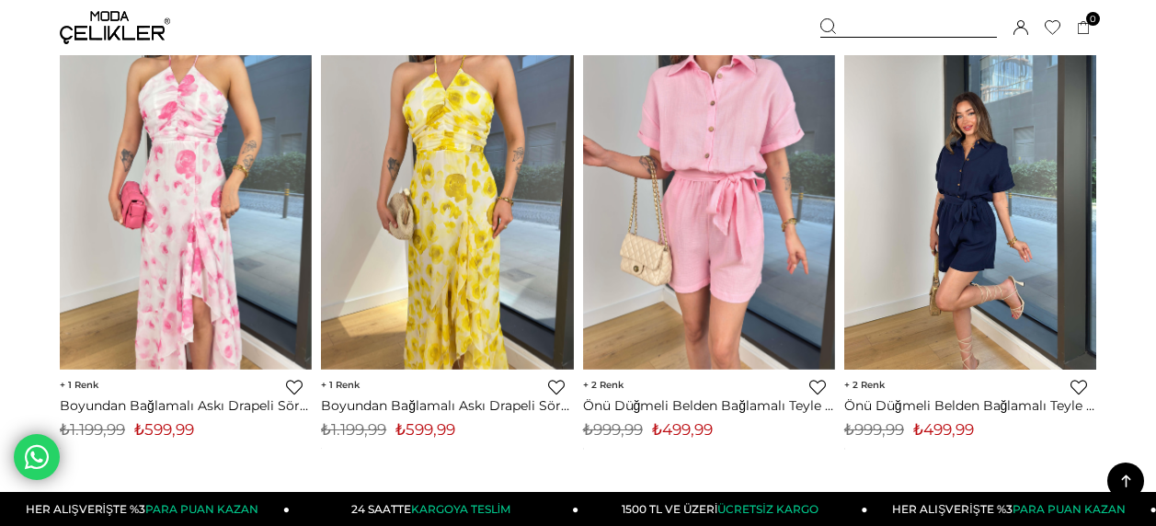
click at [984, 239] on img at bounding box center [970, 201] width 252 height 337
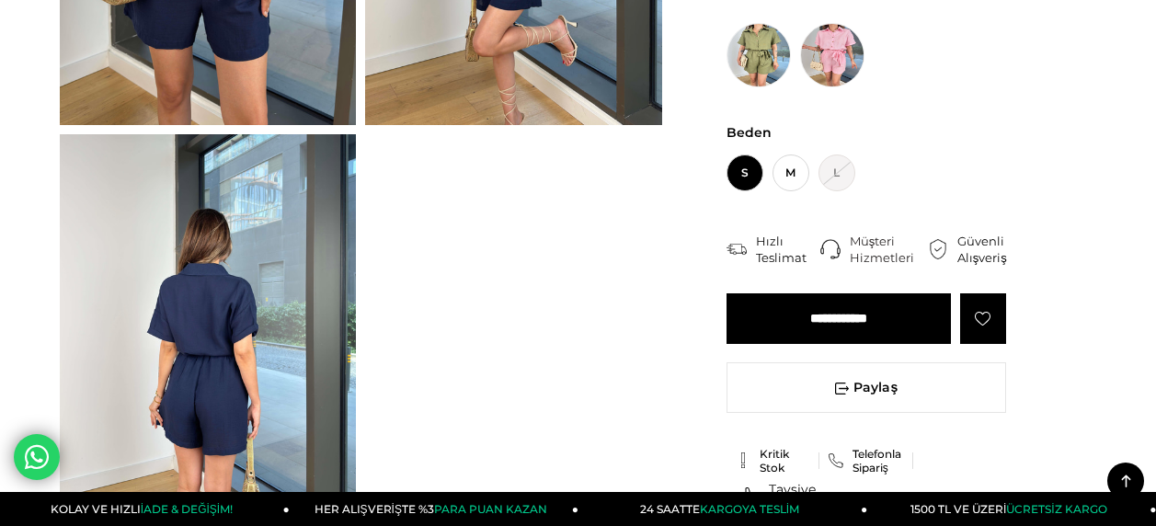
scroll to position [434, 0]
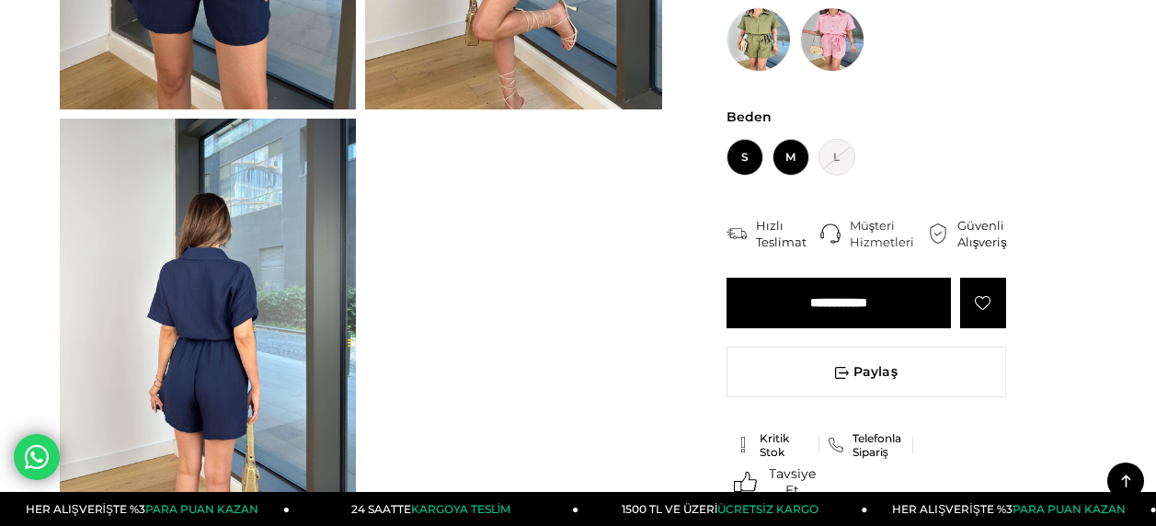
click at [793, 162] on span "M" at bounding box center [791, 157] width 37 height 37
click at [867, 304] on input "**********" at bounding box center [839, 303] width 224 height 51
click at [987, 301] on icon at bounding box center [983, 303] width 17 height 17
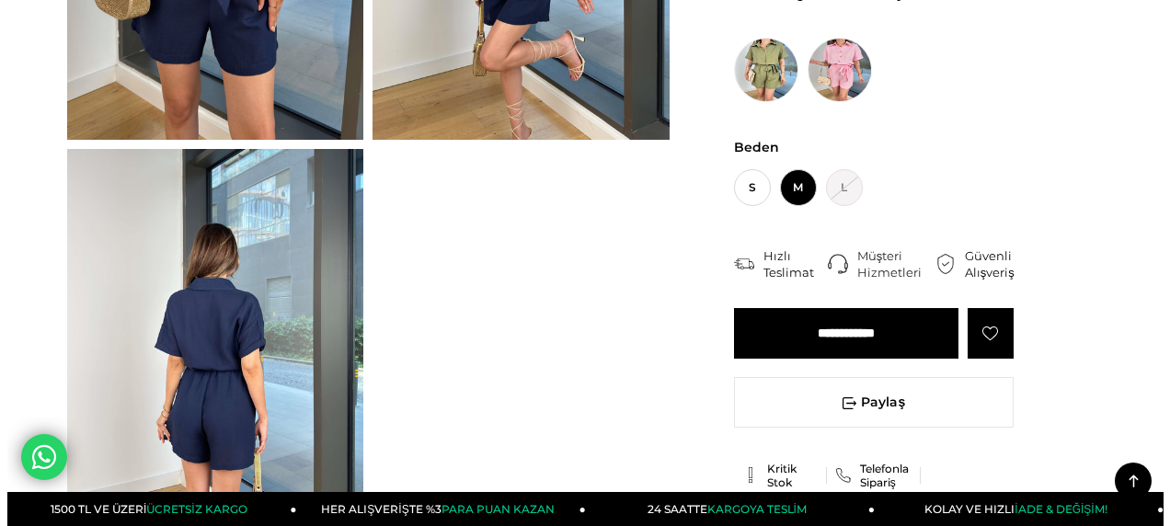
scroll to position [322, 0]
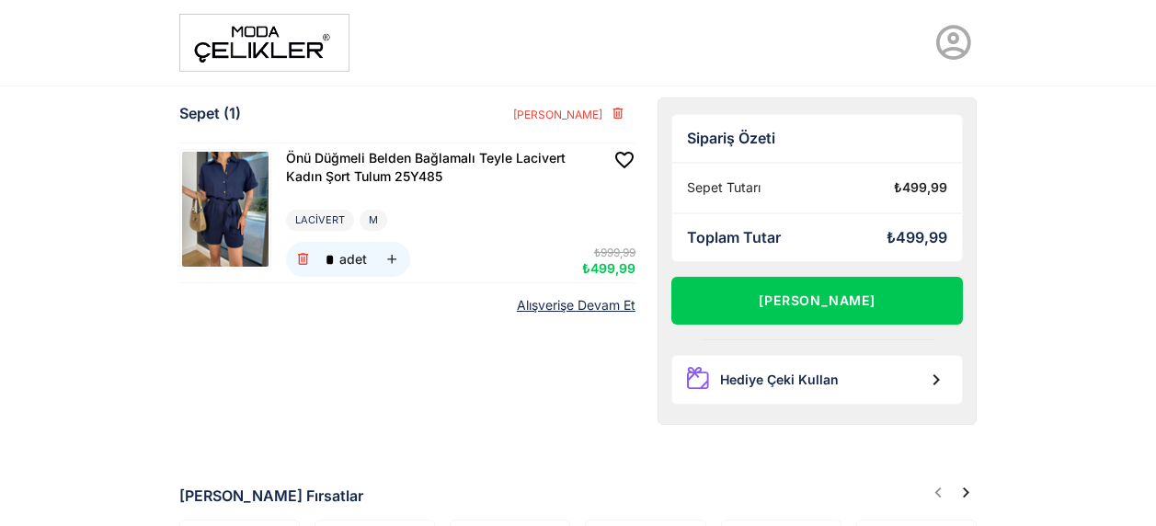
click at [228, 192] on img at bounding box center [225, 209] width 86 height 115
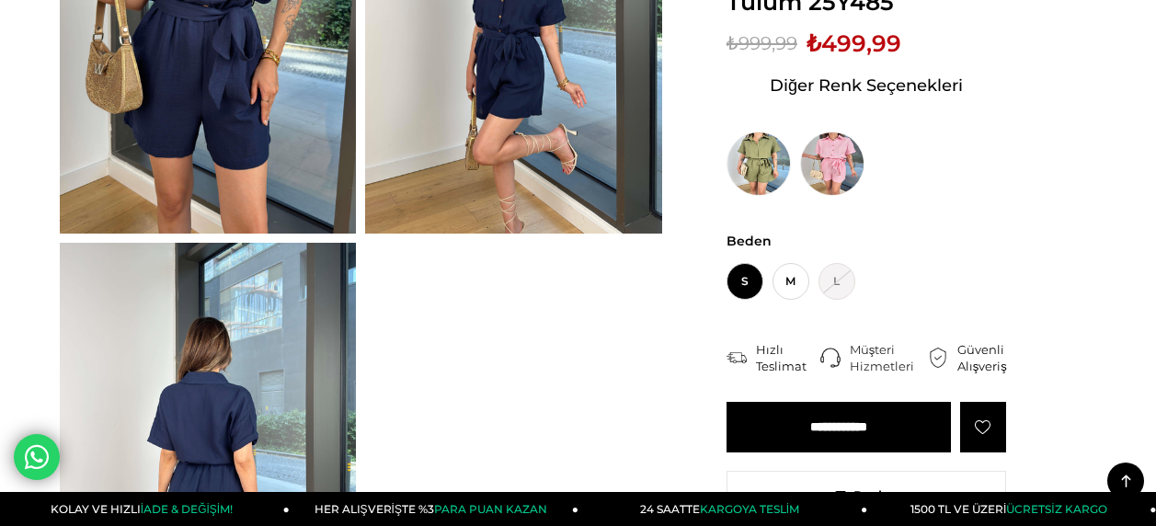
scroll to position [303, 0]
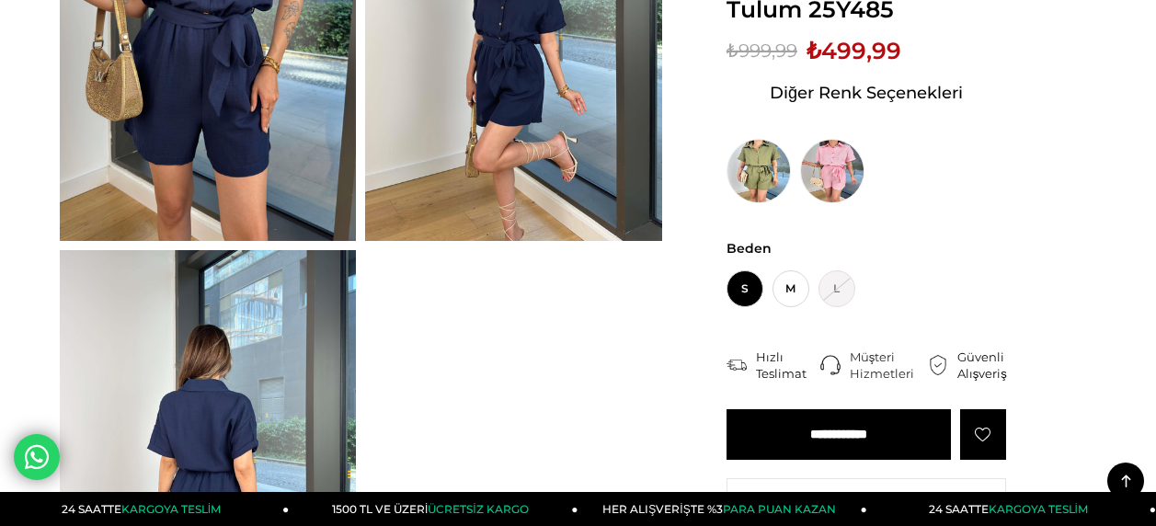
drag, startPoint x: 757, startPoint y: 166, endPoint x: 1169, endPoint y: 86, distance: 419.6
click at [757, 166] on img at bounding box center [759, 171] width 64 height 64
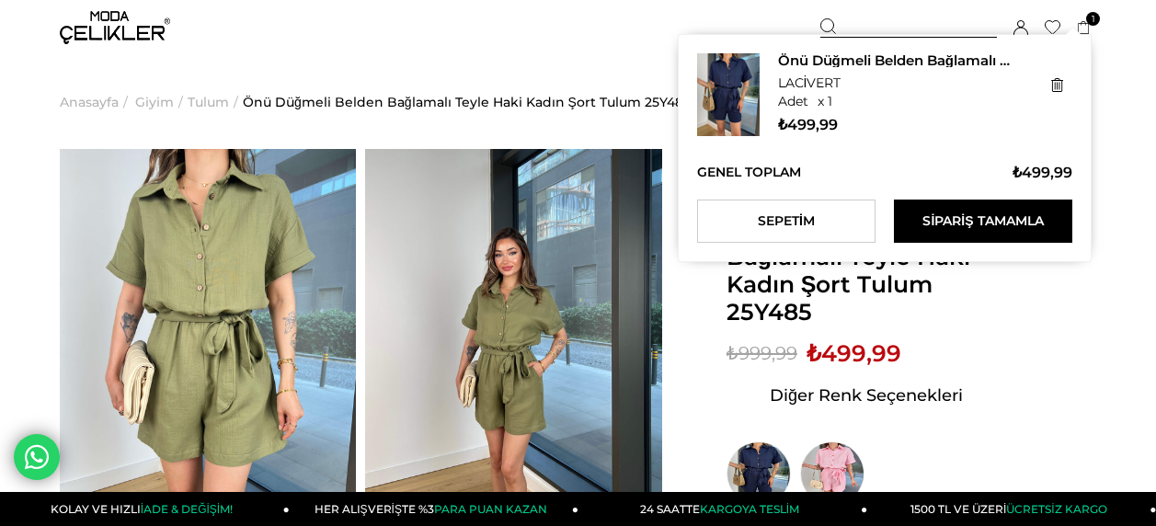
click at [1084, 25] on icon at bounding box center [1084, 28] width 14 height 14
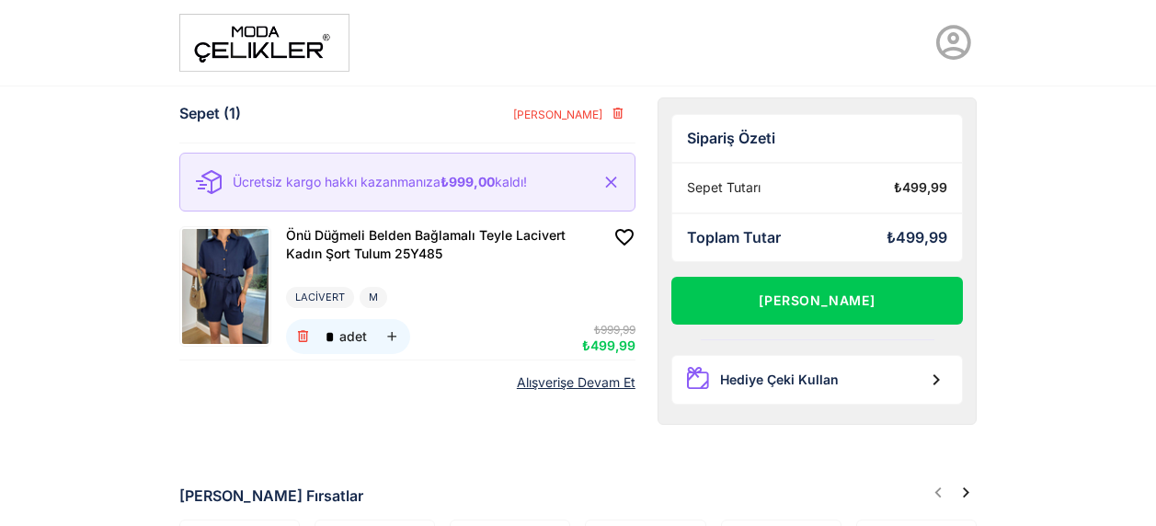
click at [266, 52] on img at bounding box center [264, 43] width 170 height 58
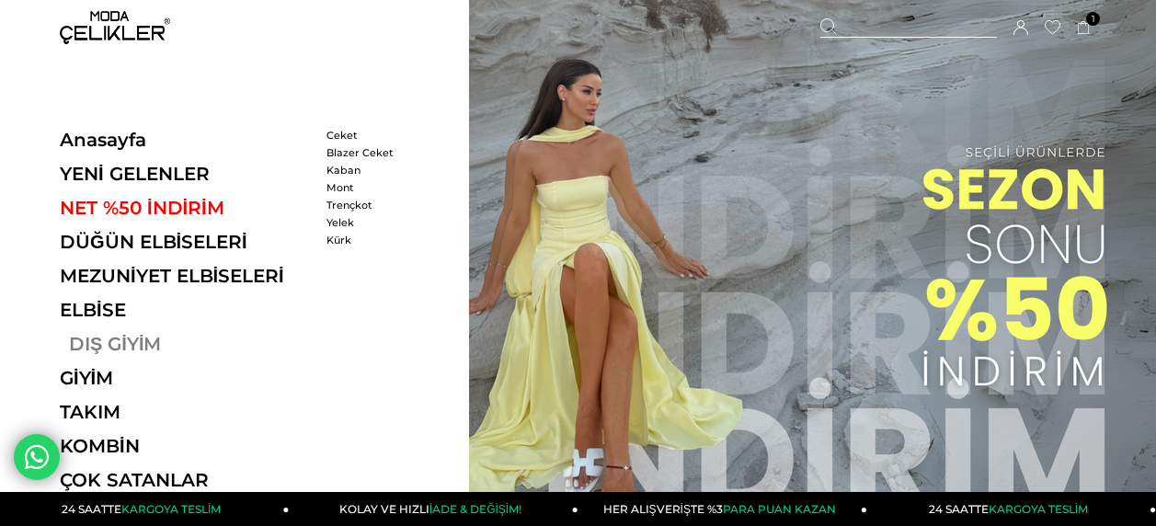
click at [107, 335] on link "DIŞ GİYİM" at bounding box center [186, 344] width 253 height 22
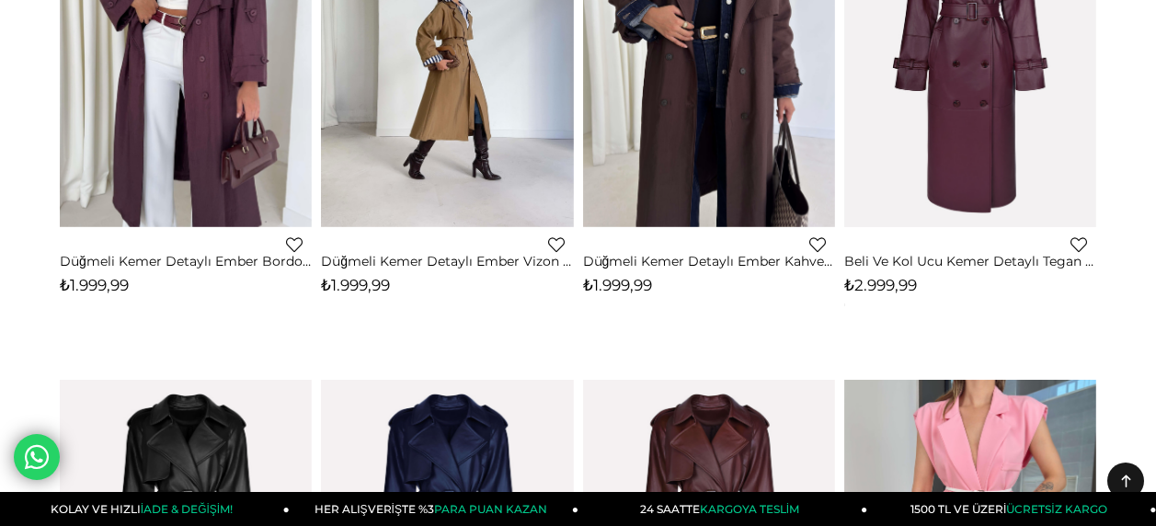
scroll to position [63, 0]
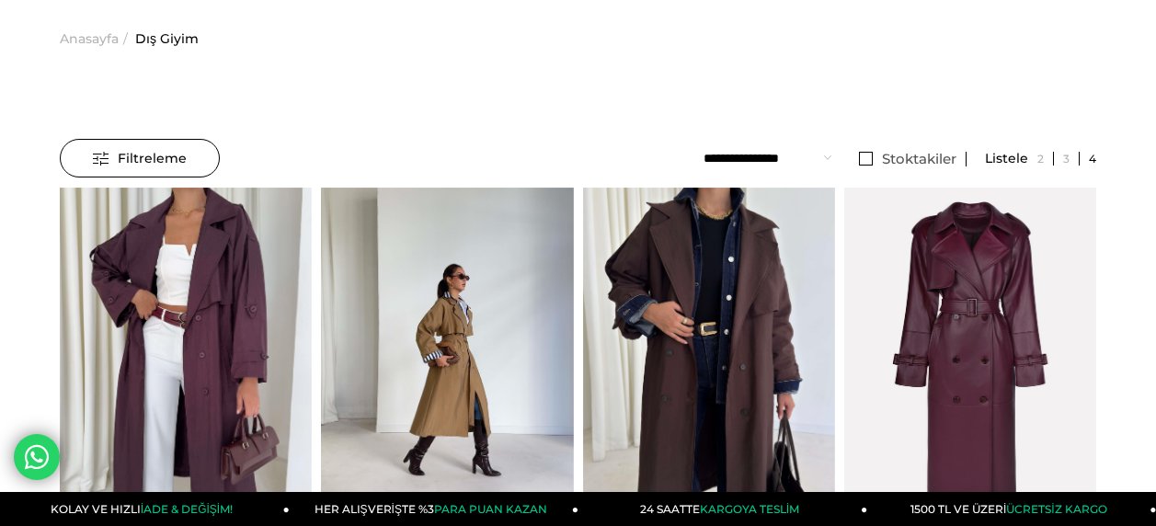
click at [86, 36] on span "Anasayfa" at bounding box center [89, 39] width 59 height 94
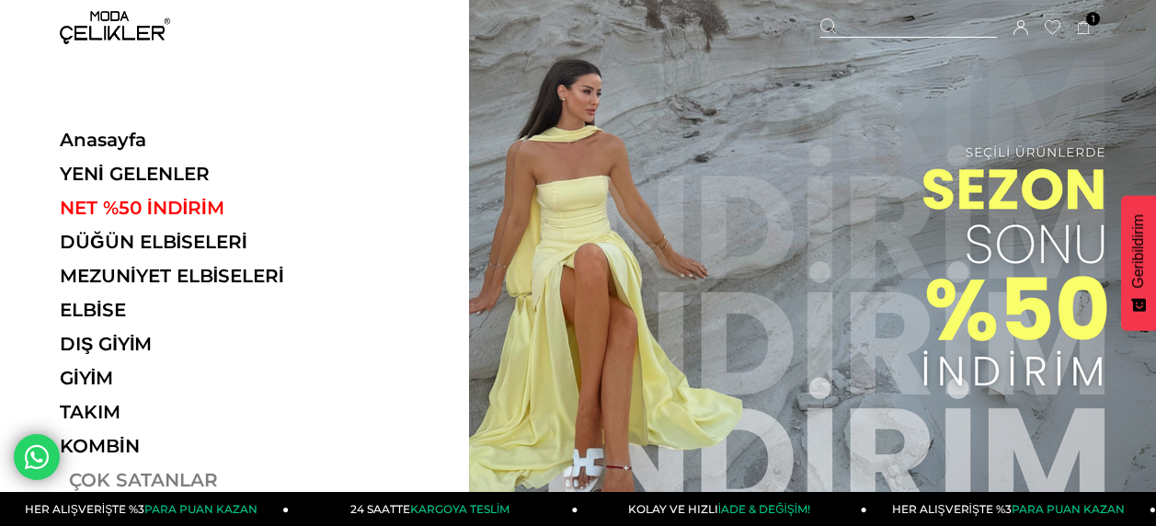
click at [141, 482] on link "ÇOK SATANLAR" at bounding box center [186, 480] width 253 height 22
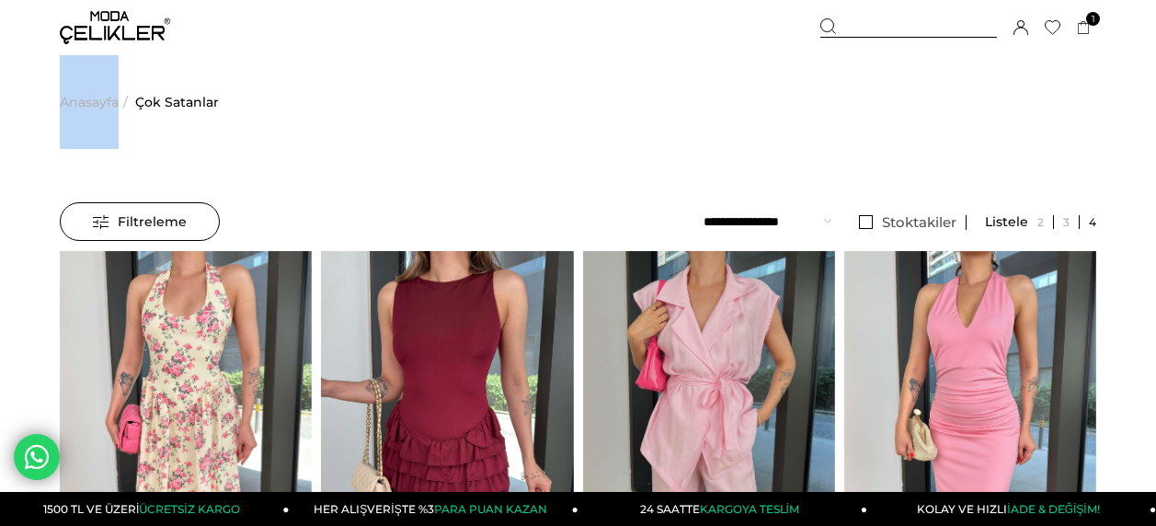
click at [98, 102] on span "Anasayfa" at bounding box center [89, 102] width 59 height 94
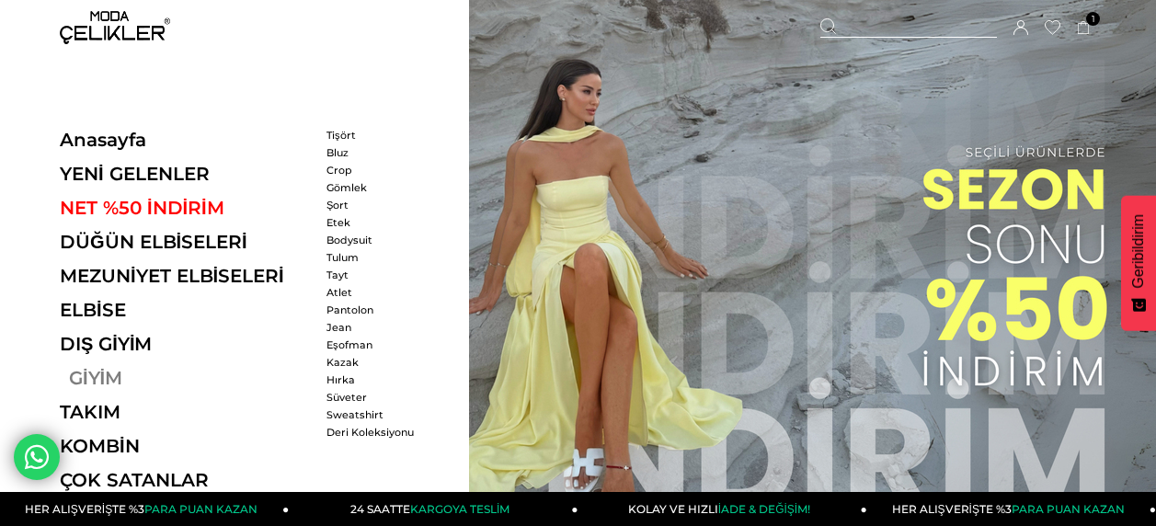
click at [89, 375] on link "GİYİM" at bounding box center [186, 378] width 253 height 22
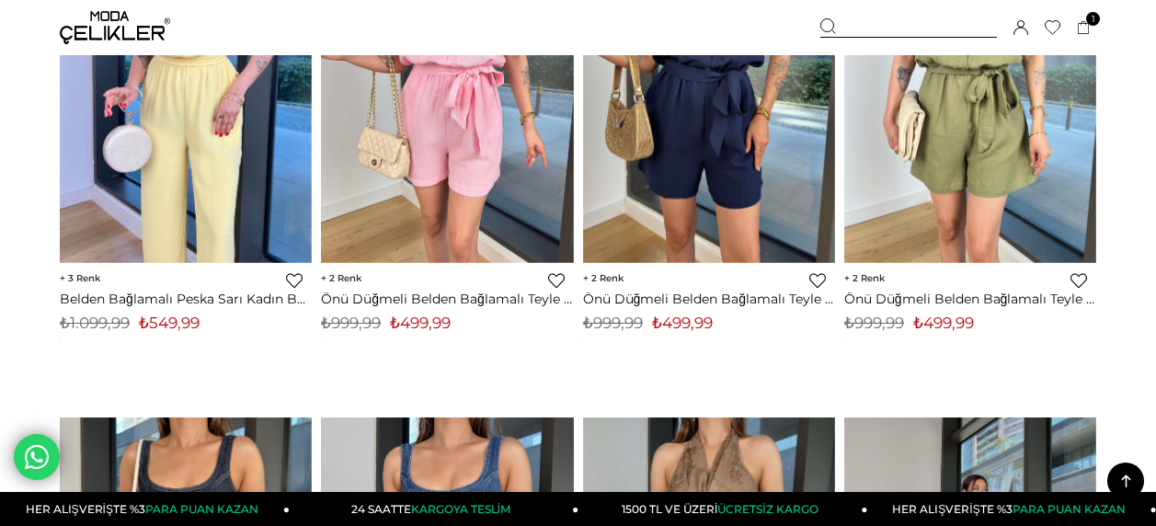
scroll to position [2134, 0]
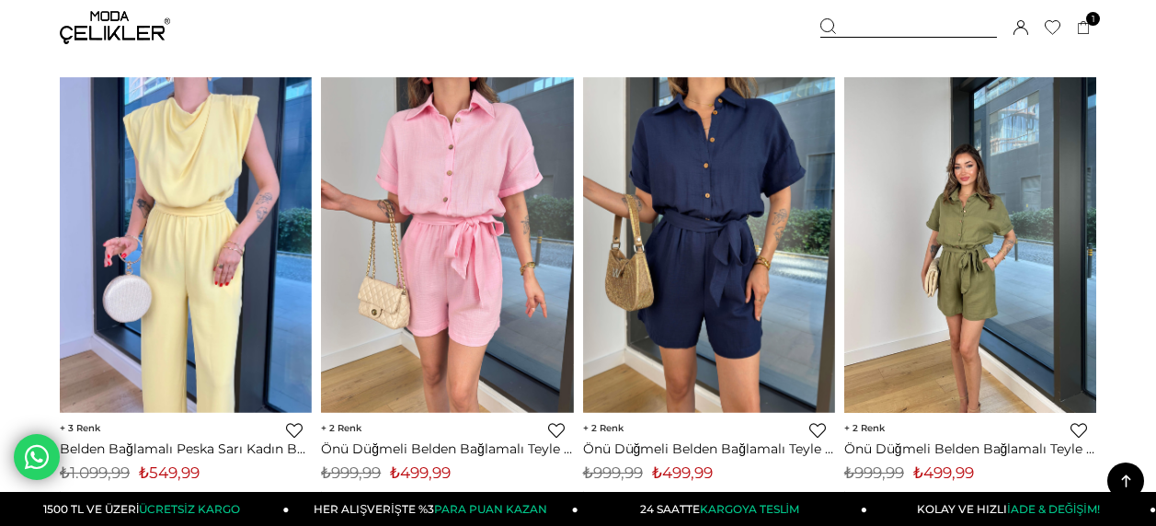
click at [992, 174] on link at bounding box center [970, 245] width 252 height 336
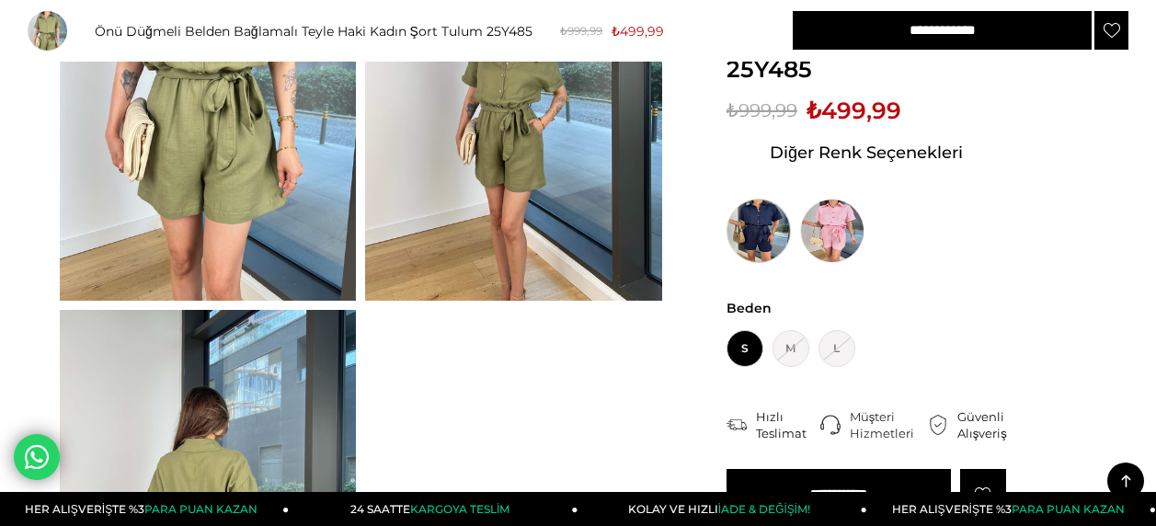
scroll to position [243, 0]
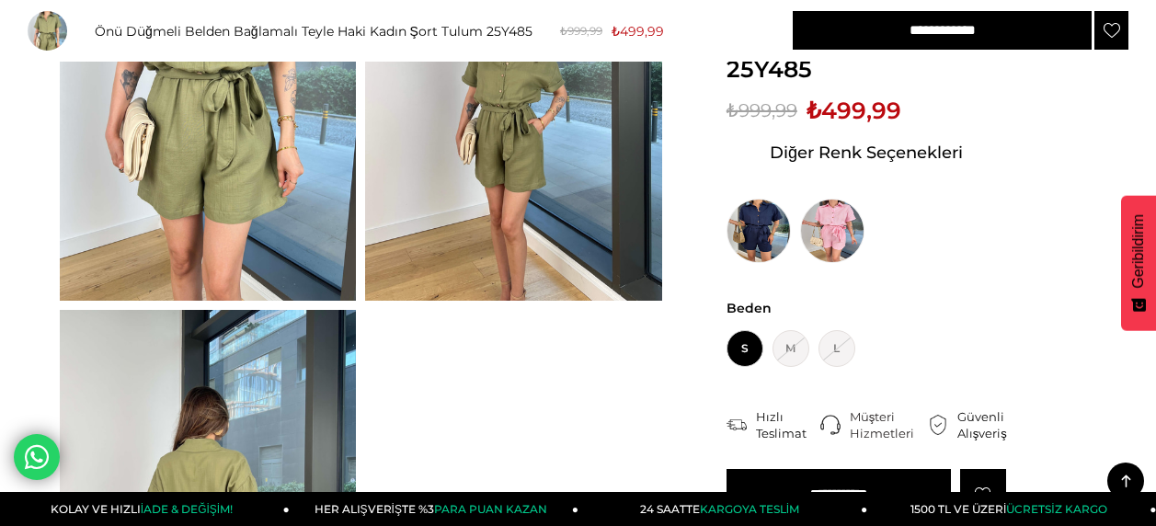
click at [752, 350] on span "S" at bounding box center [745, 348] width 37 height 37
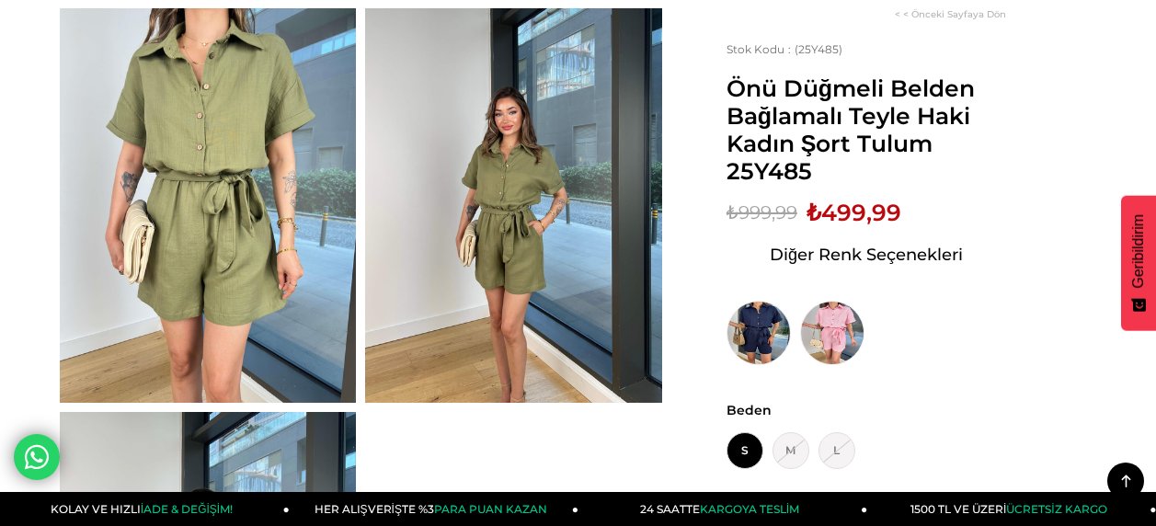
scroll to position [111, 0]
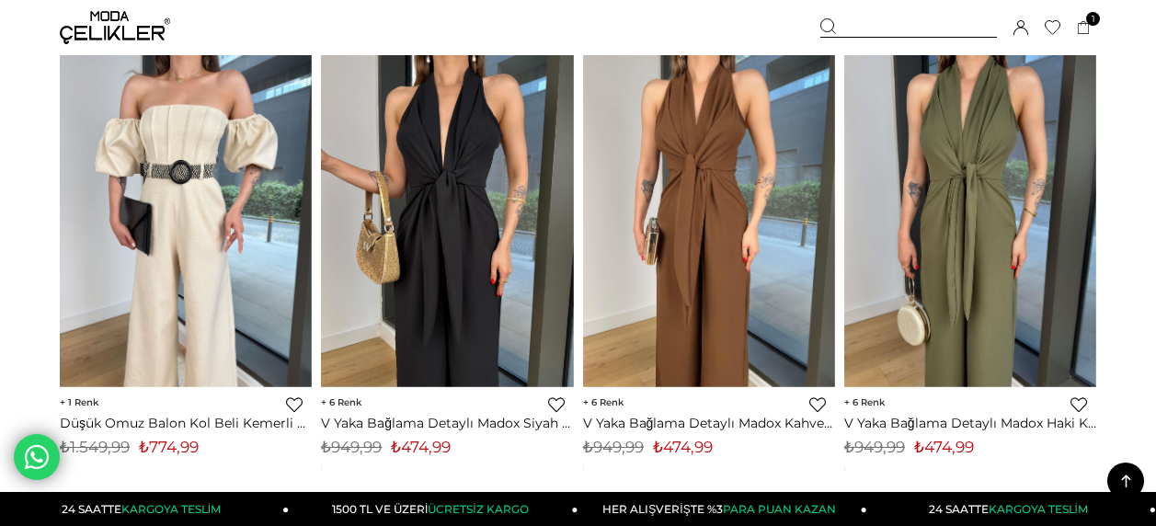
scroll to position [4088, 0]
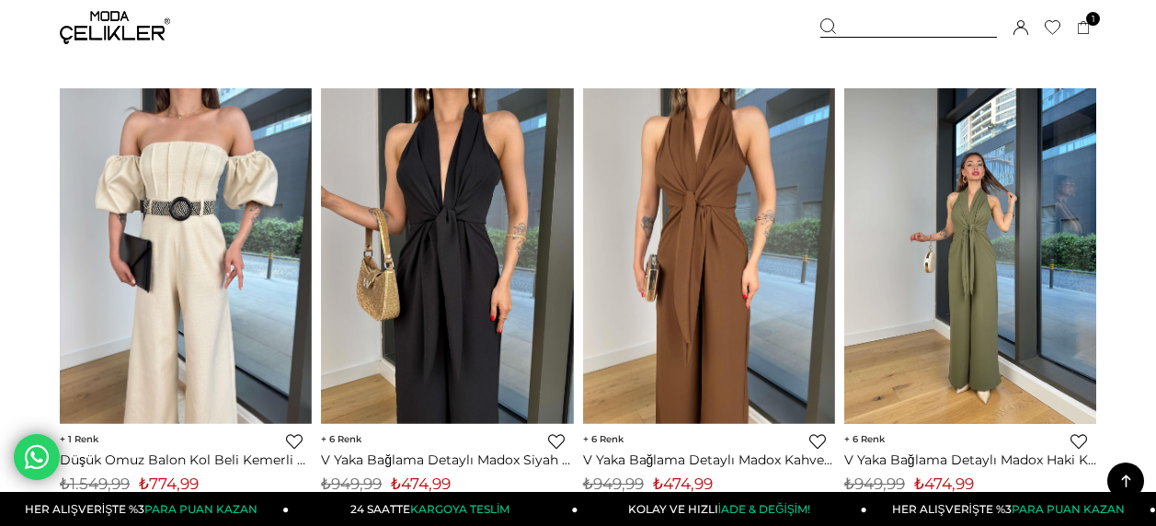
click at [1002, 224] on img at bounding box center [970, 256] width 252 height 337
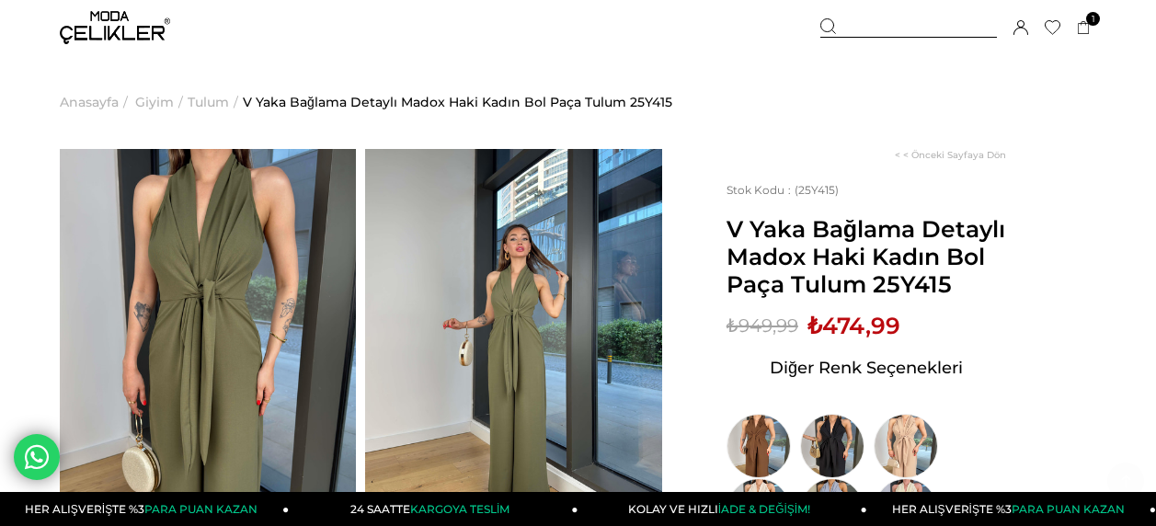
scroll to position [206, 0]
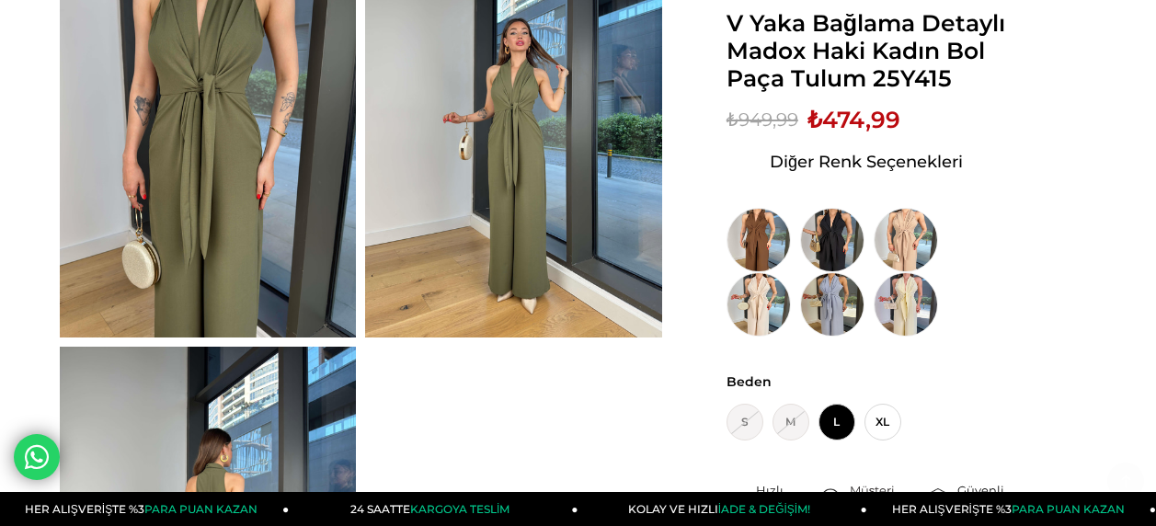
click at [230, 179] on img at bounding box center [208, 140] width 296 height 395
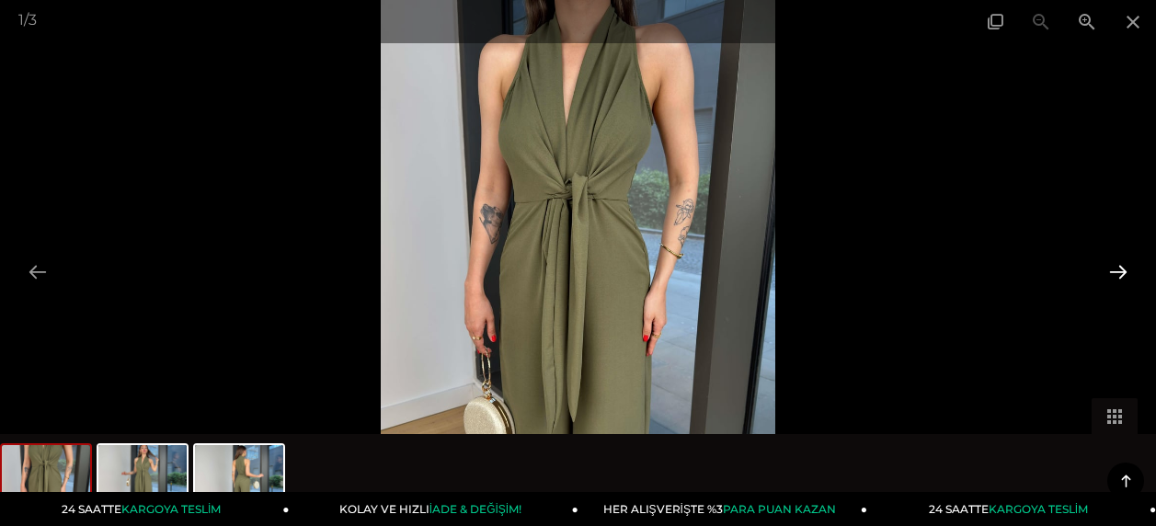
click at [1124, 277] on button at bounding box center [1118, 272] width 39 height 36
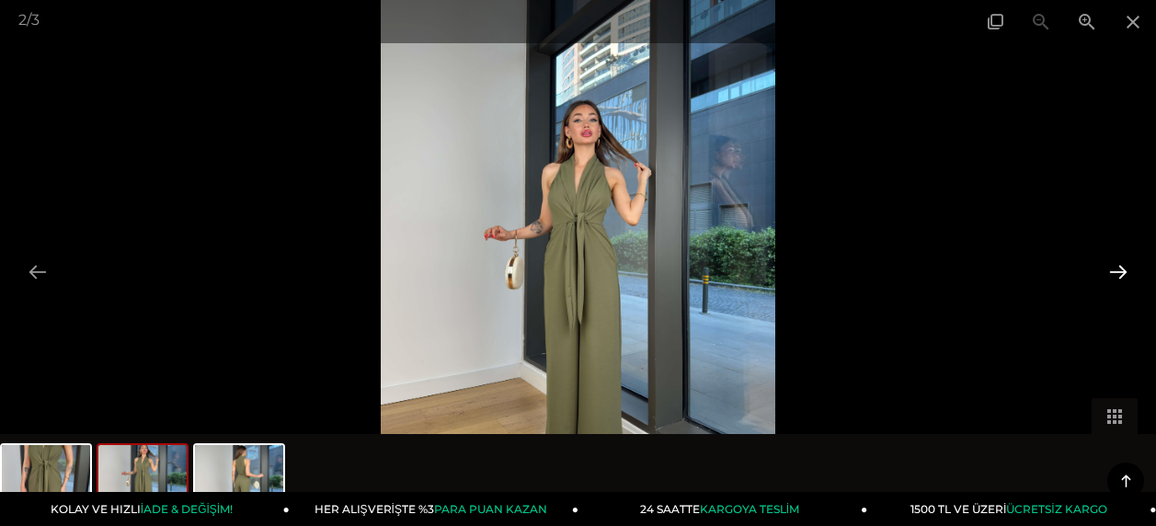
click at [1124, 277] on button at bounding box center [1118, 272] width 39 height 36
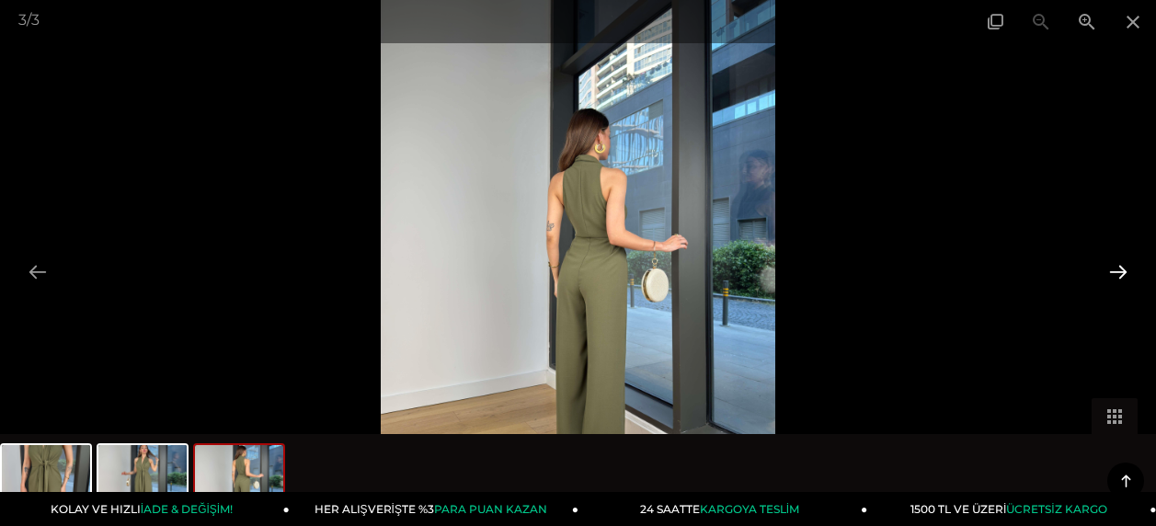
click at [1124, 277] on button at bounding box center [1118, 272] width 39 height 36
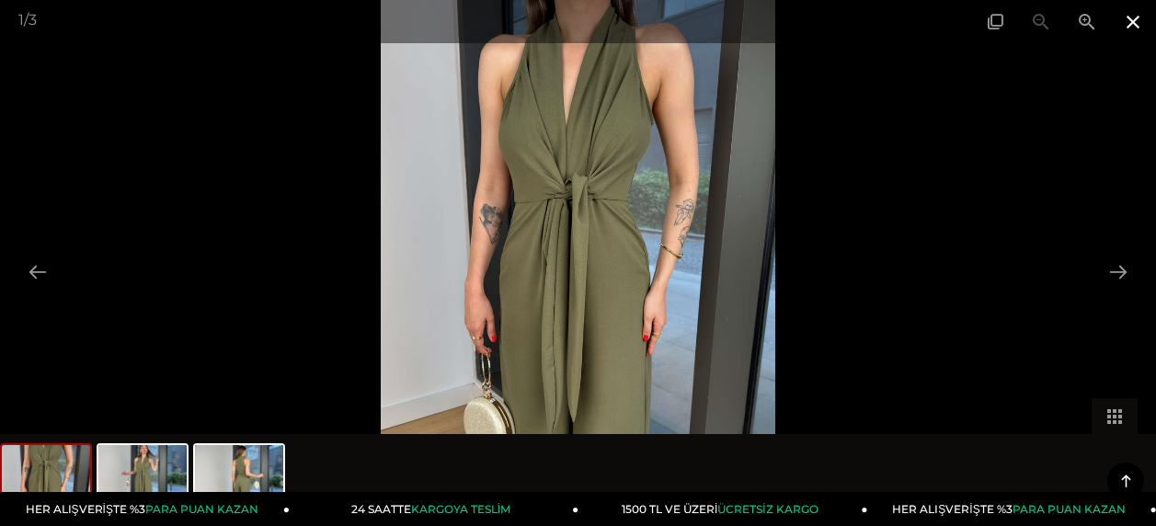
click at [1143, 22] on span at bounding box center [1133, 21] width 46 height 43
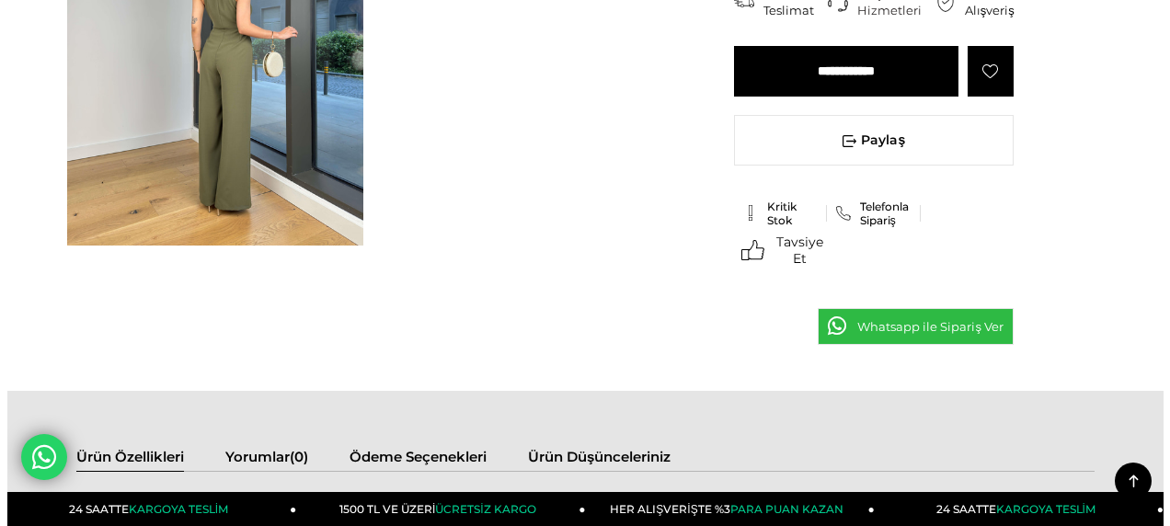
scroll to position [688, 0]
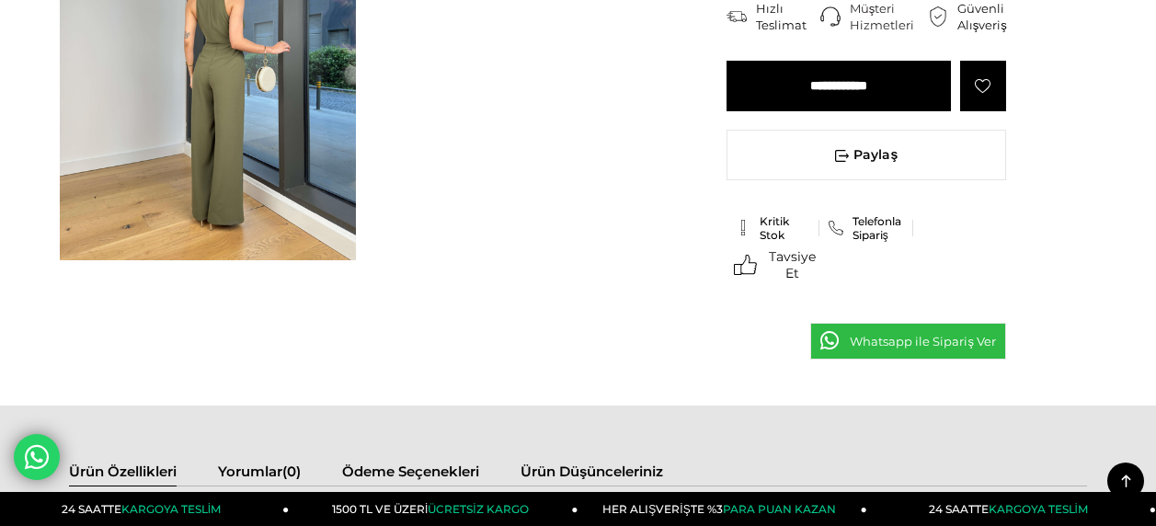
click at [983, 95] on icon at bounding box center [983, 86] width 17 height 17
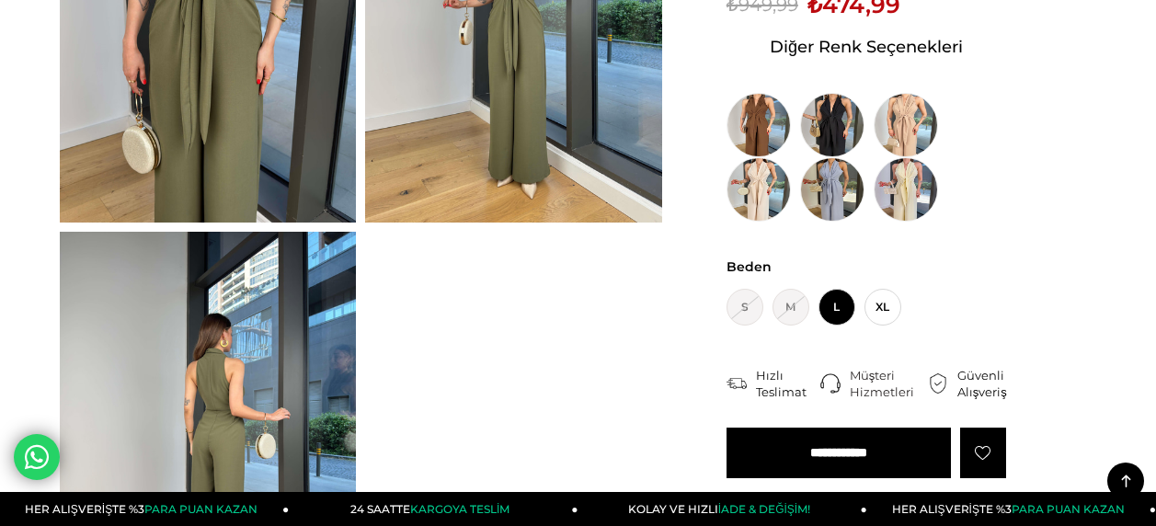
scroll to position [420, 0]
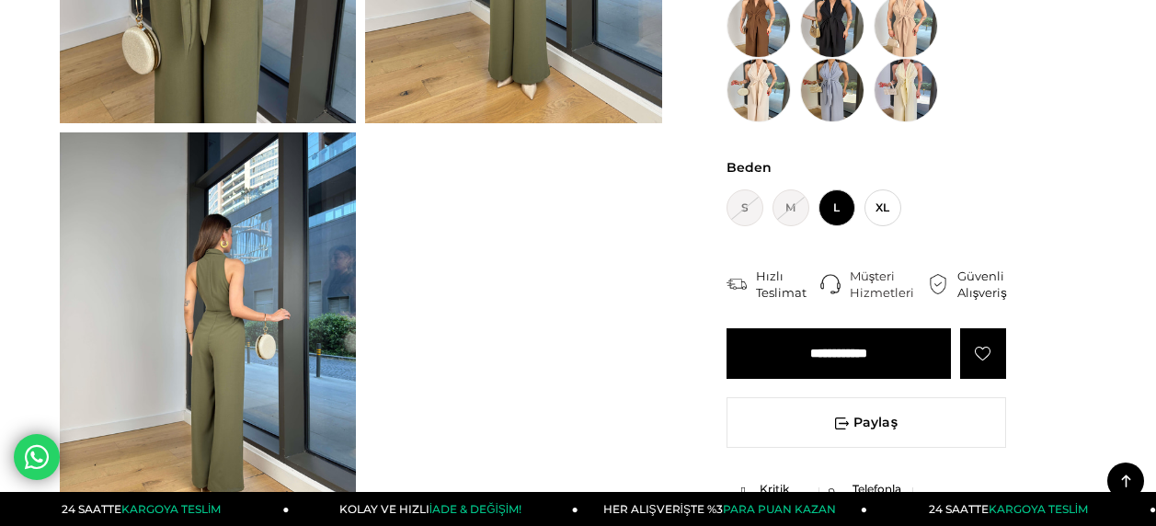
click at [1000, 379] on div at bounding box center [983, 353] width 46 height 51
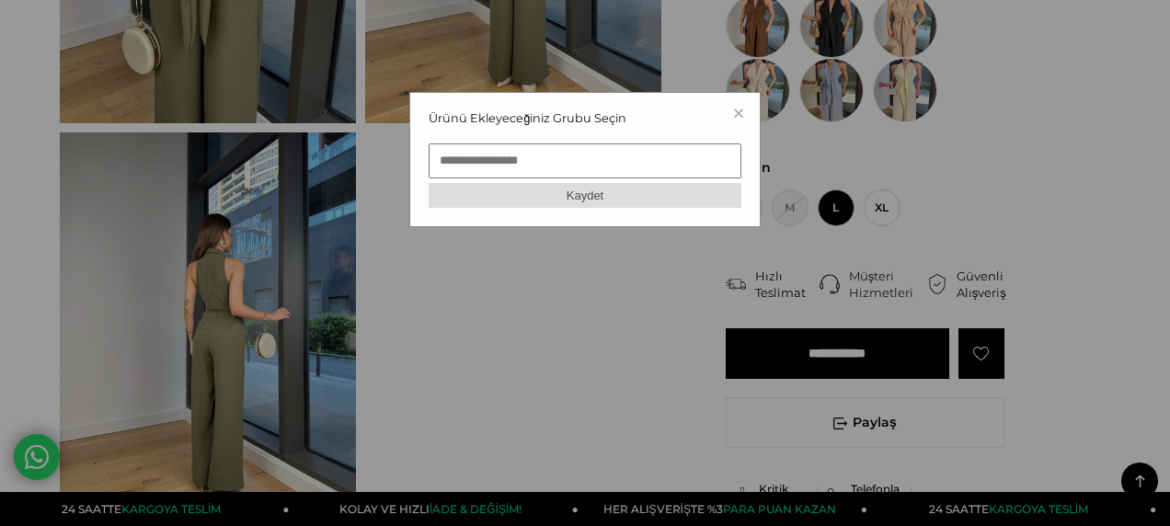
click at [528, 150] on input "text" at bounding box center [585, 161] width 313 height 35
type input "***"
click at [591, 191] on button "Kaydet" at bounding box center [585, 195] width 313 height 25
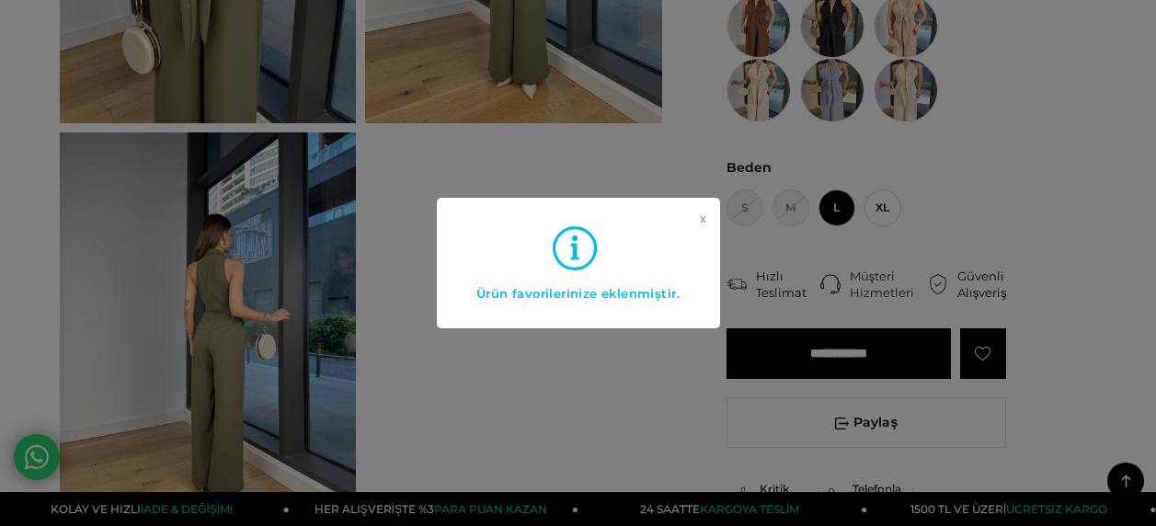
click at [700, 218] on link "x" at bounding box center [703, 249] width 6 height 74
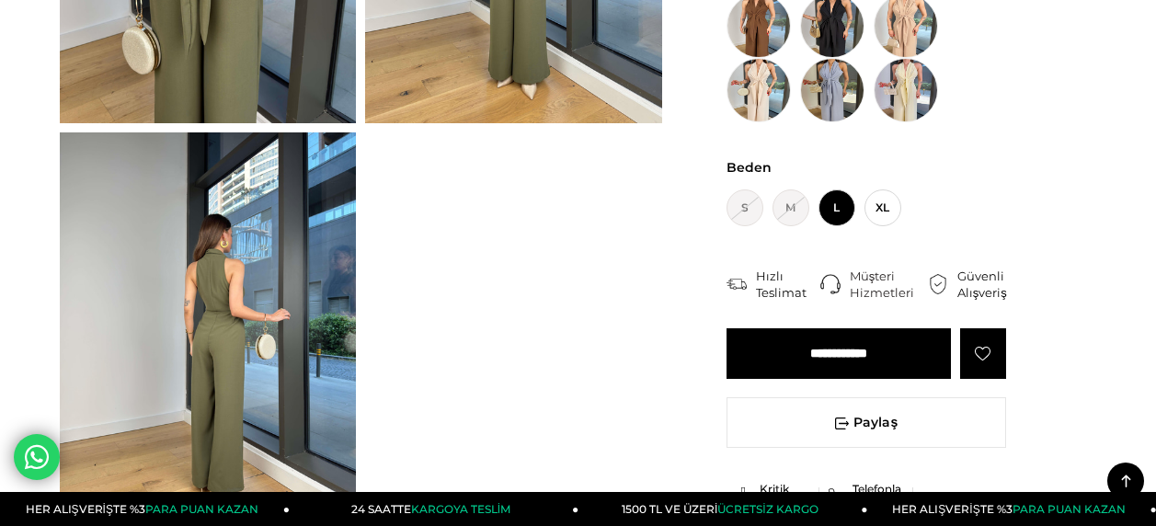
scroll to position [0, 0]
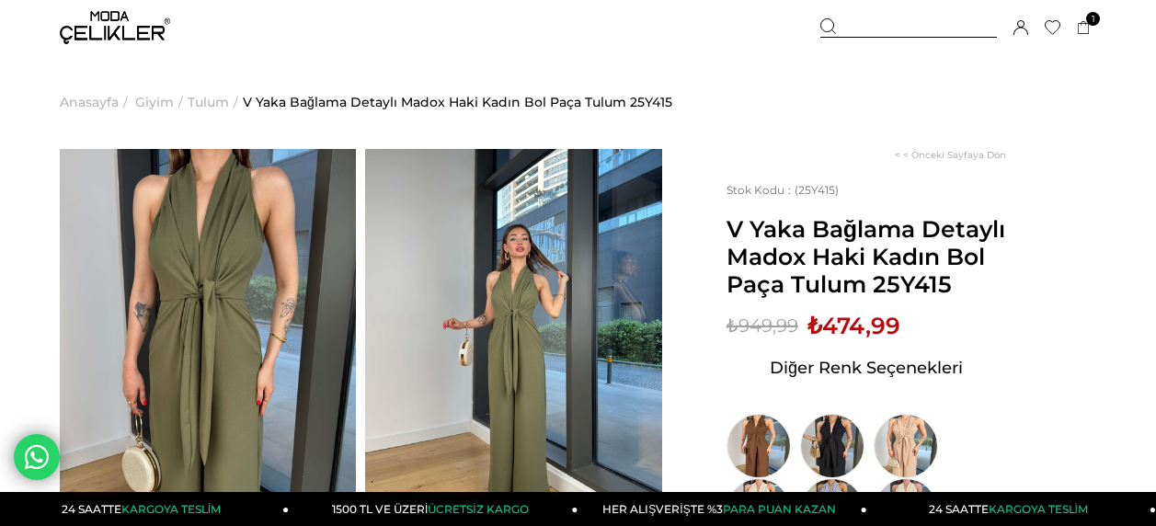
click at [159, 106] on span "Giyim" at bounding box center [154, 102] width 39 height 94
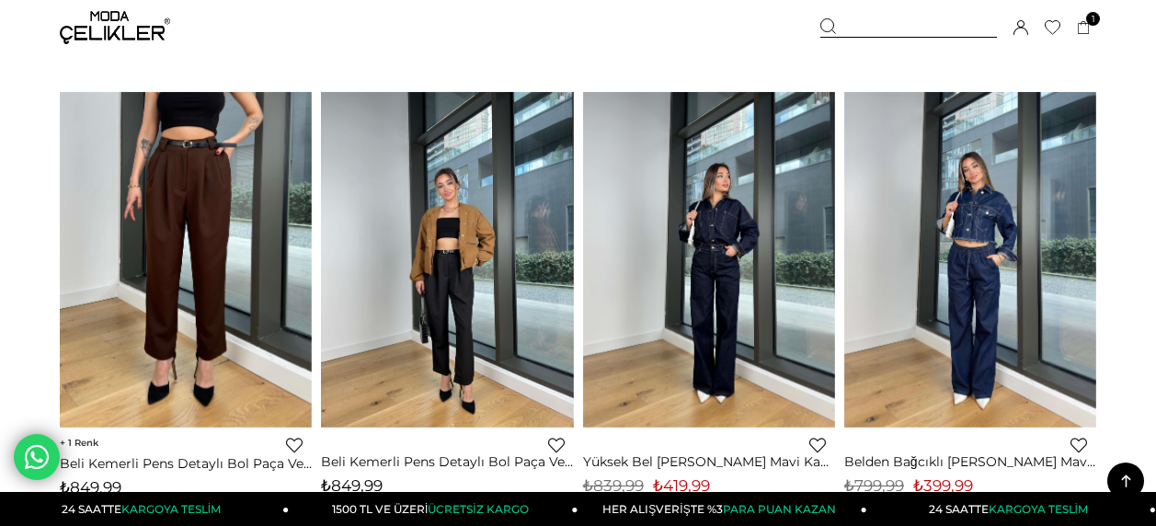
scroll to position [9475, 0]
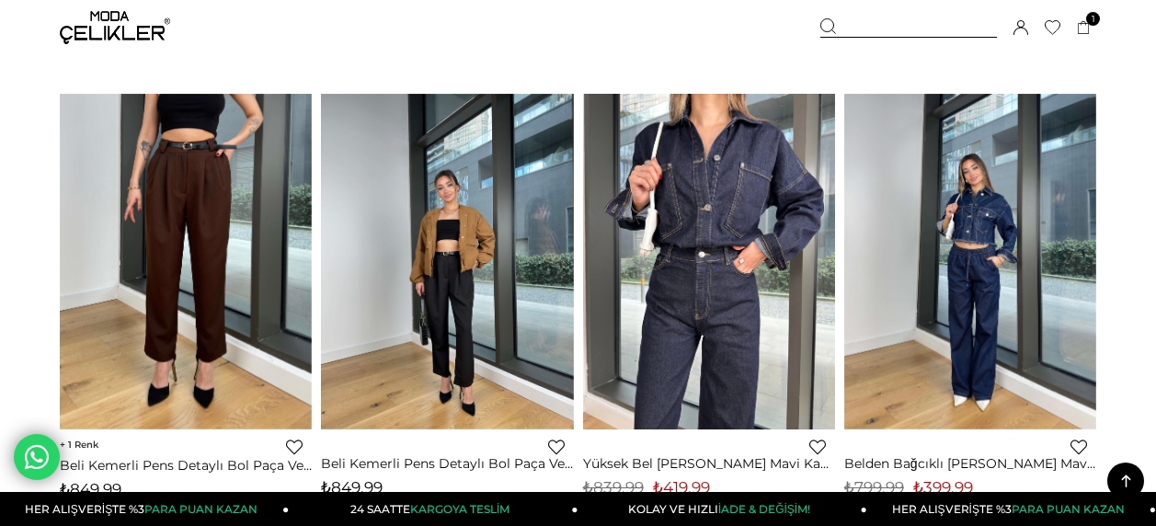
click at [746, 297] on link at bounding box center [709, 262] width 252 height 336
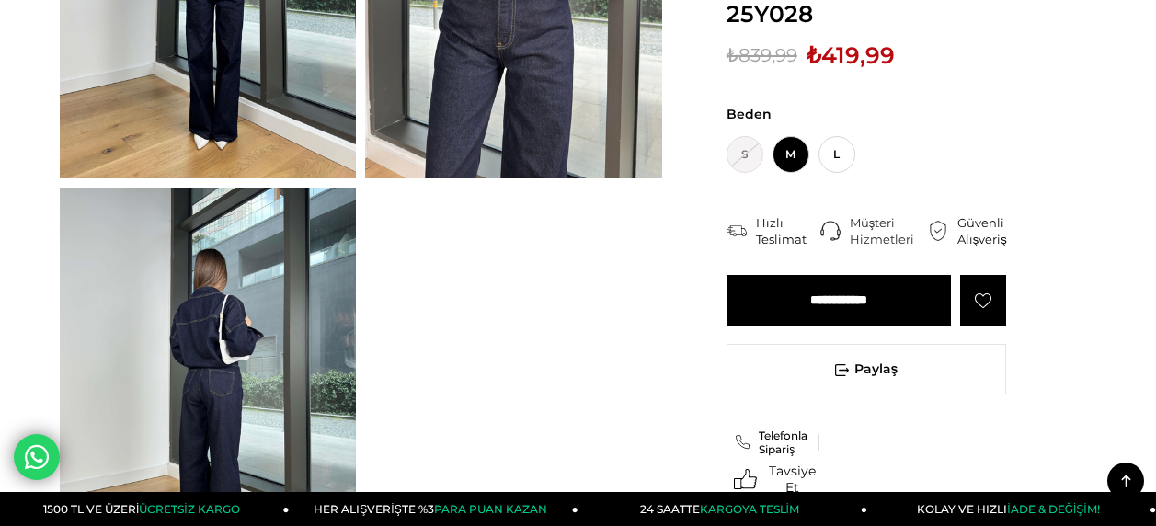
scroll to position [344, 0]
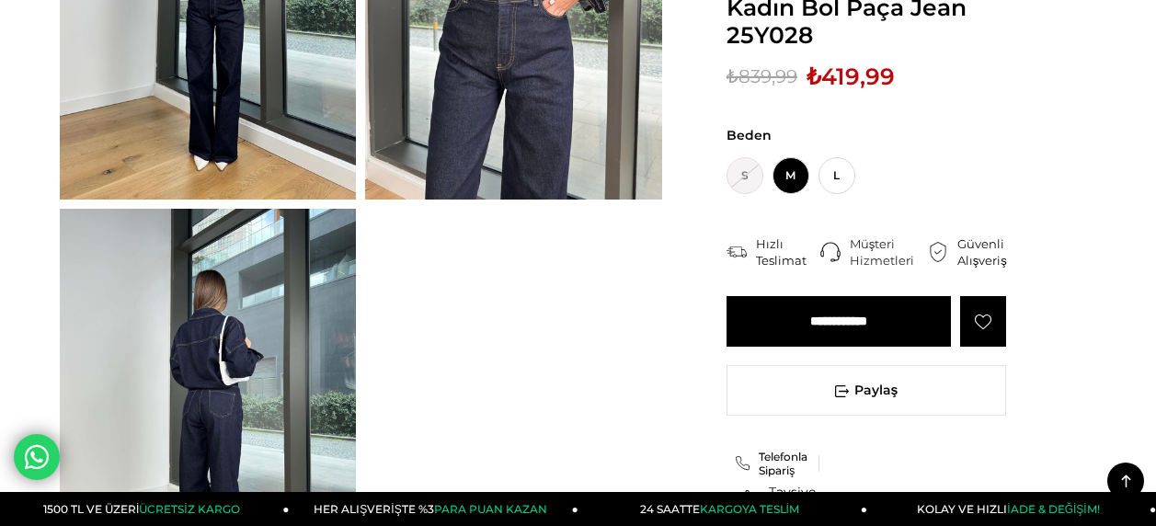
click at [987, 306] on div at bounding box center [983, 321] width 46 height 51
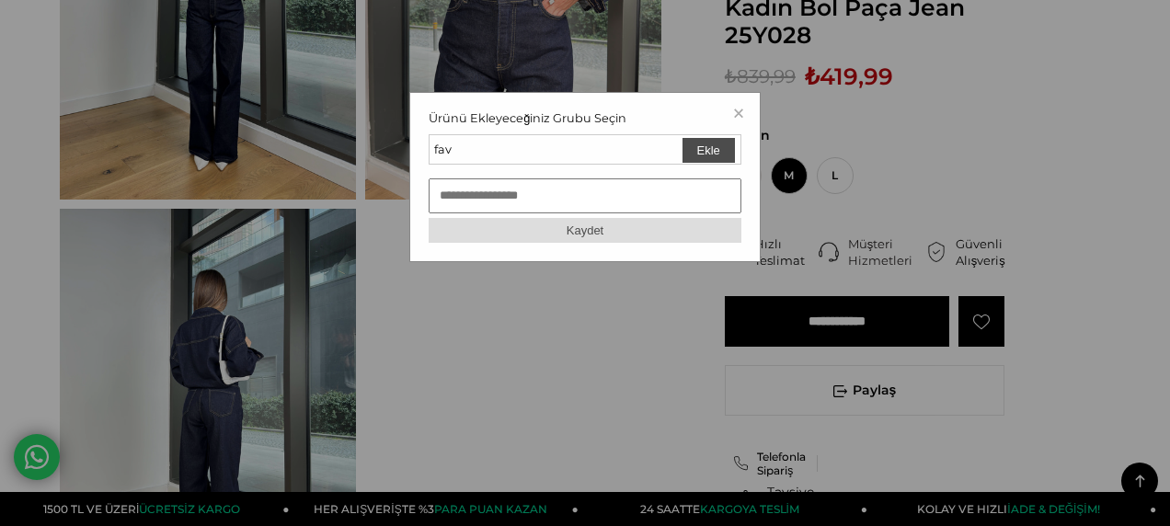
click at [720, 154] on button "Ekle" at bounding box center [709, 150] width 52 height 25
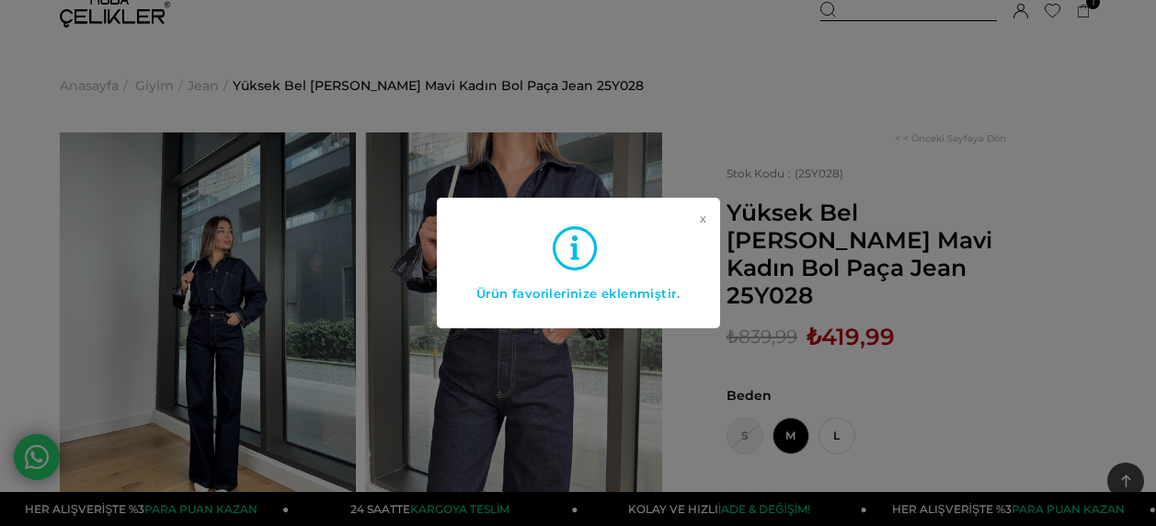
scroll to position [0, 0]
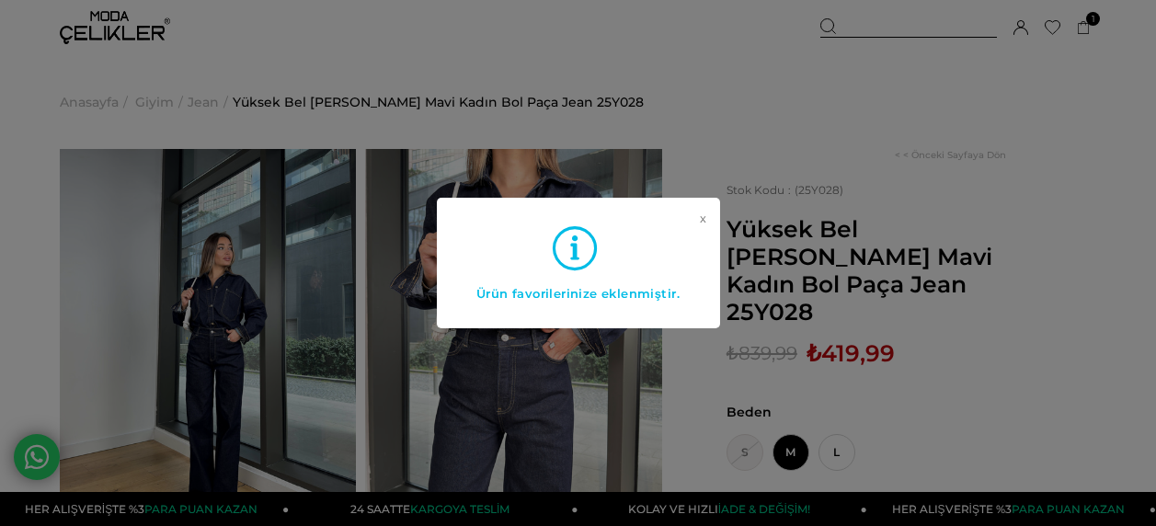
click at [700, 224] on link "x" at bounding box center [703, 249] width 6 height 74
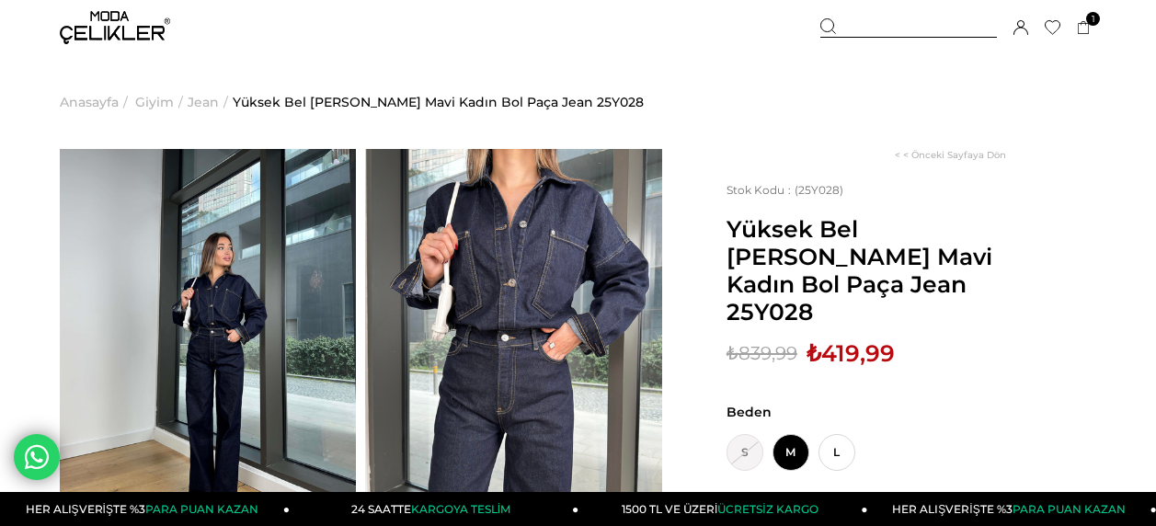
click at [158, 99] on span "Giyim" at bounding box center [154, 102] width 39 height 94
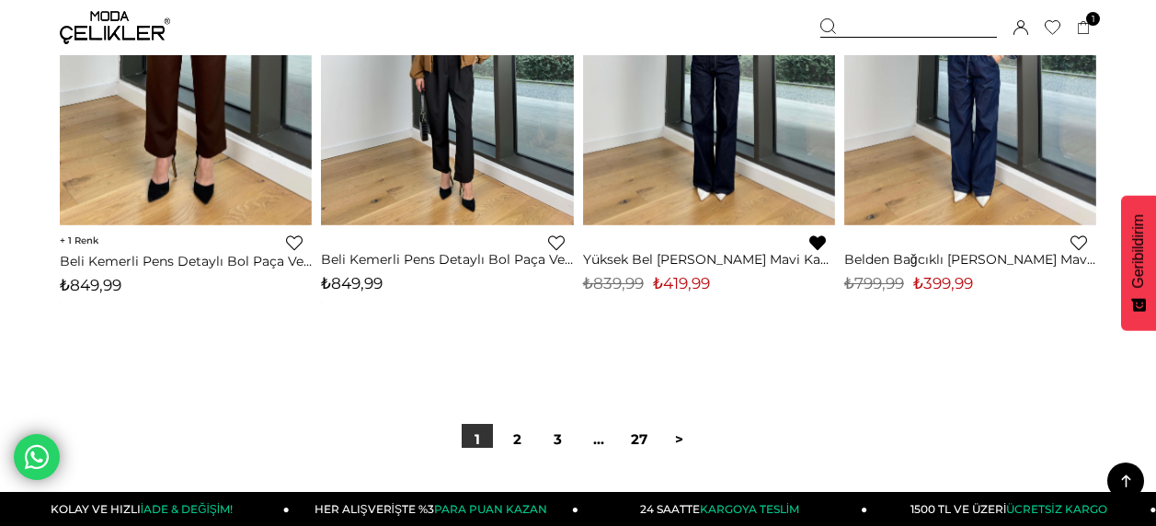
scroll to position [9716, 0]
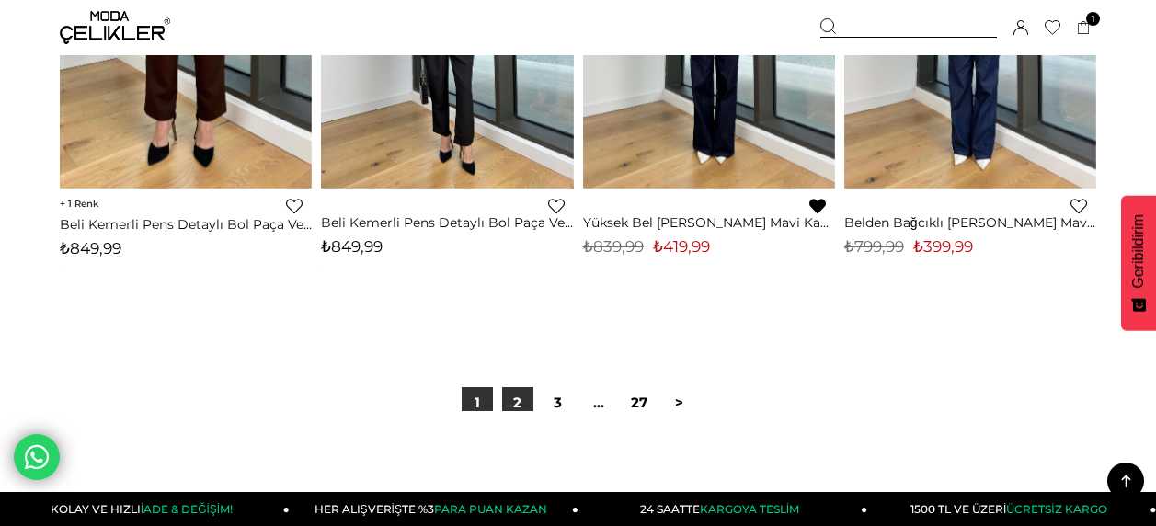
click at [513, 403] on link "2" at bounding box center [517, 402] width 31 height 31
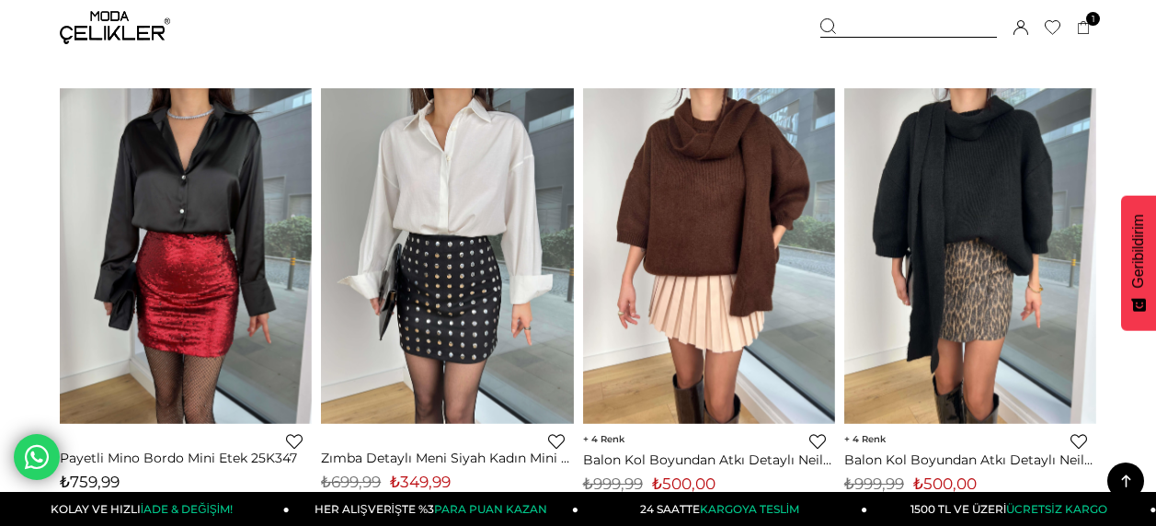
scroll to position [626, 0]
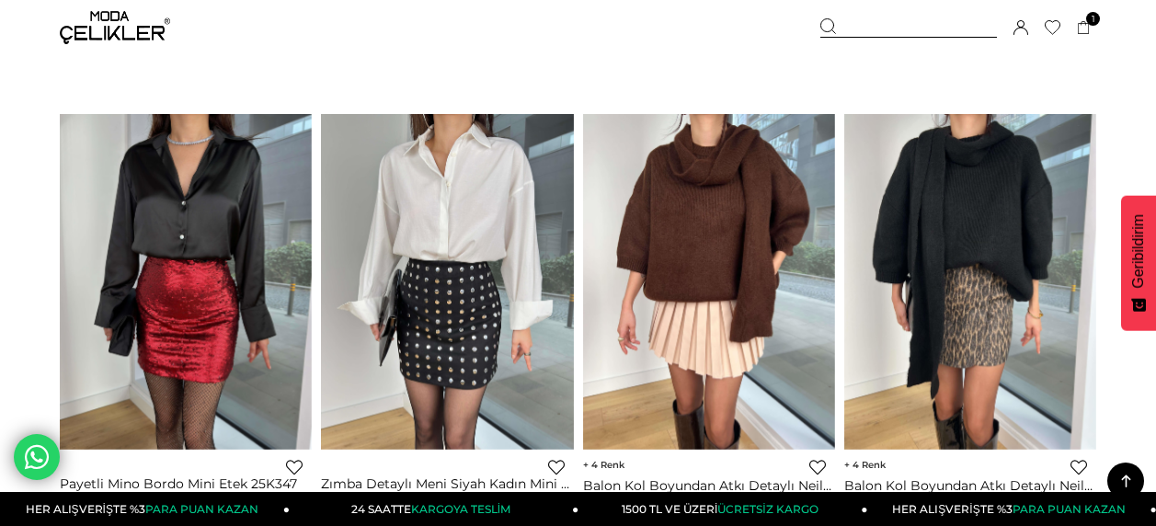
click at [820, 467] on link "Favorilere Ekle" at bounding box center [818, 467] width 17 height 17
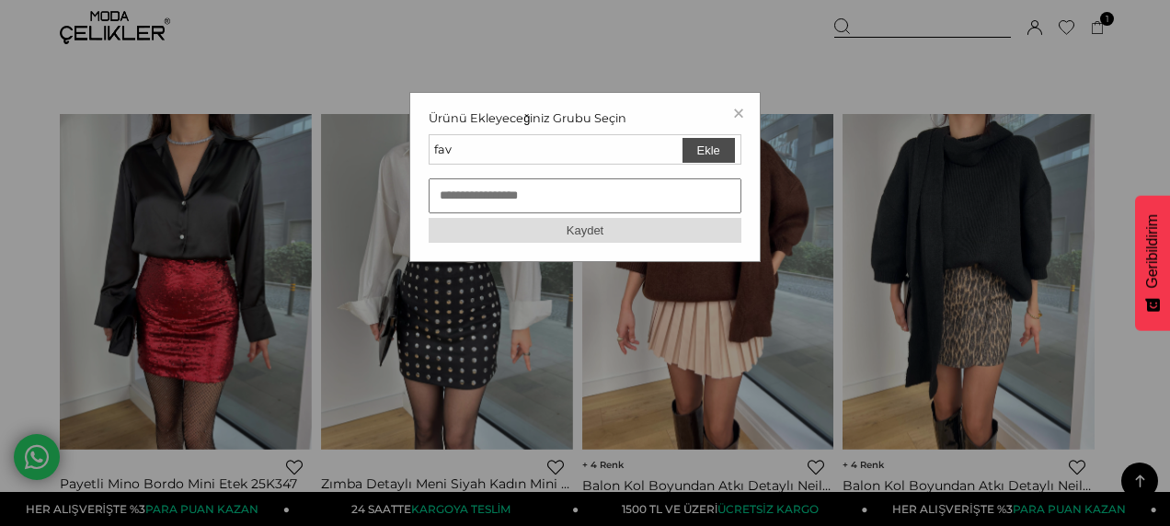
click at [700, 148] on button "Ekle" at bounding box center [709, 150] width 52 height 25
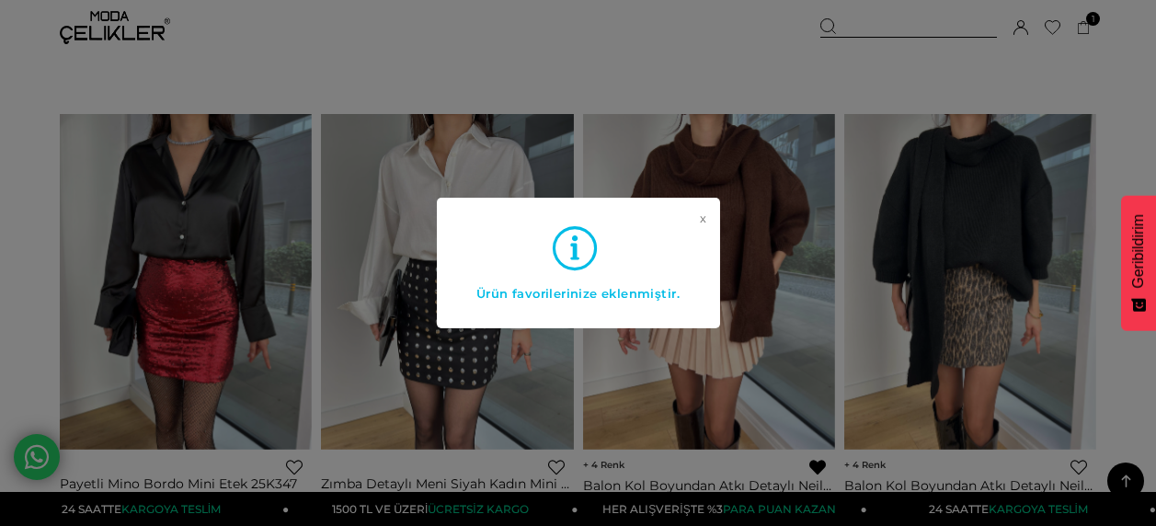
click at [700, 221] on link "x" at bounding box center [703, 249] width 6 height 74
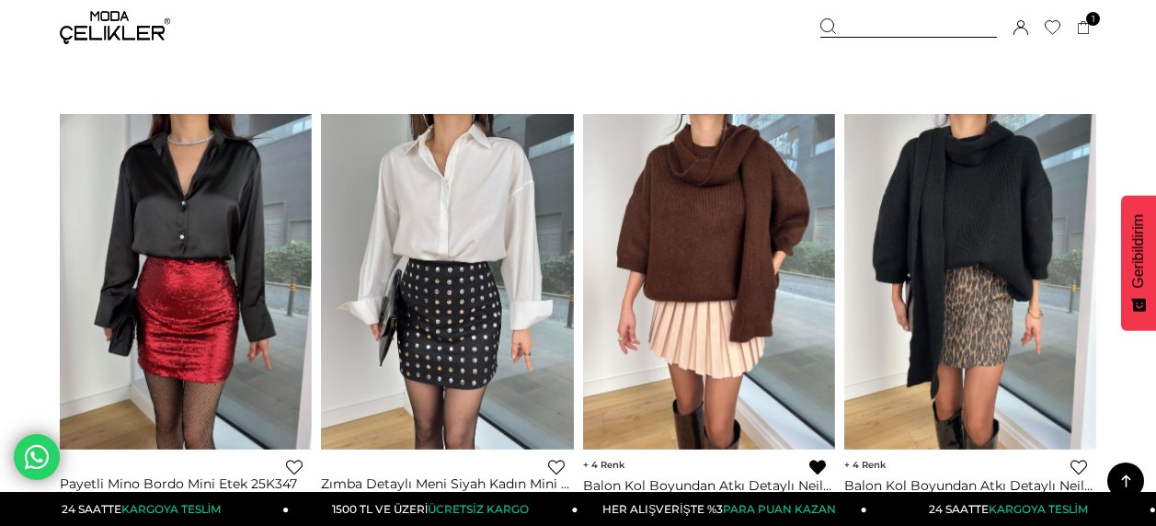
click at [1076, 466] on link "Favorilere Ekle" at bounding box center [1079, 467] width 17 height 17
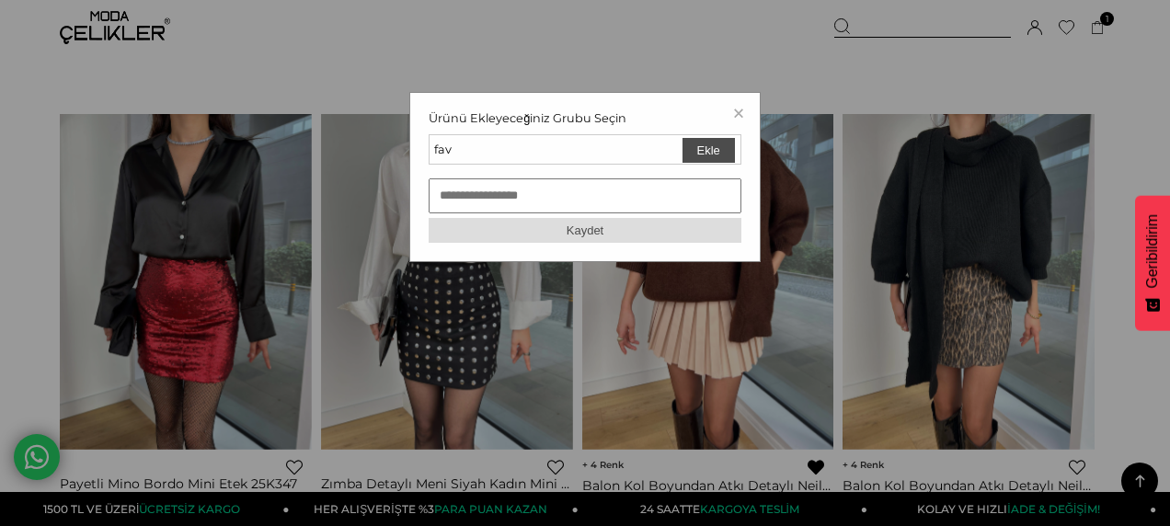
click at [721, 149] on button "Ekle" at bounding box center [709, 150] width 52 height 25
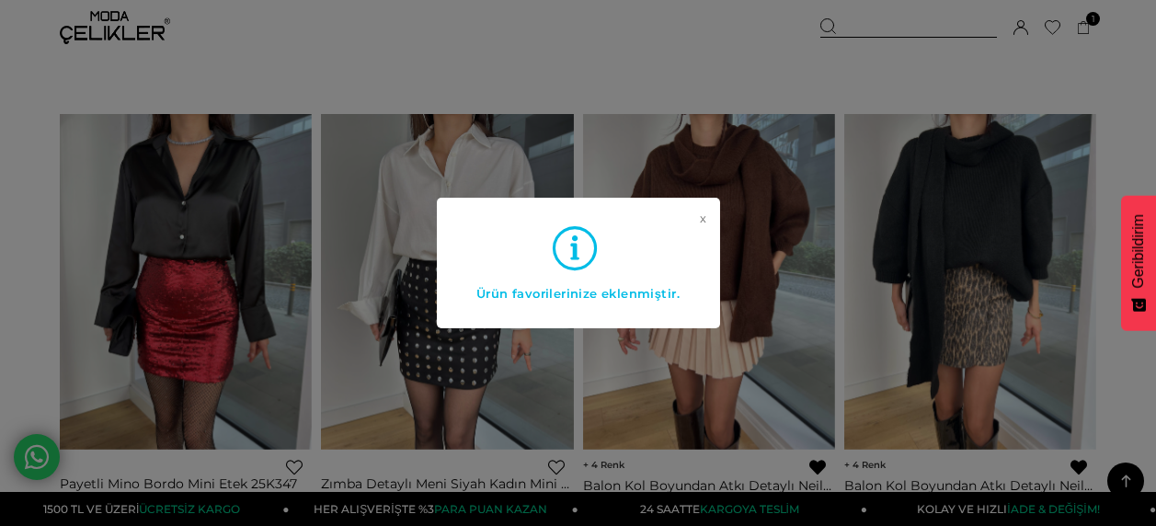
click at [1133, 93] on div "x Ürün favorilerinize eklenmiştir." at bounding box center [578, 263] width 1156 height 526
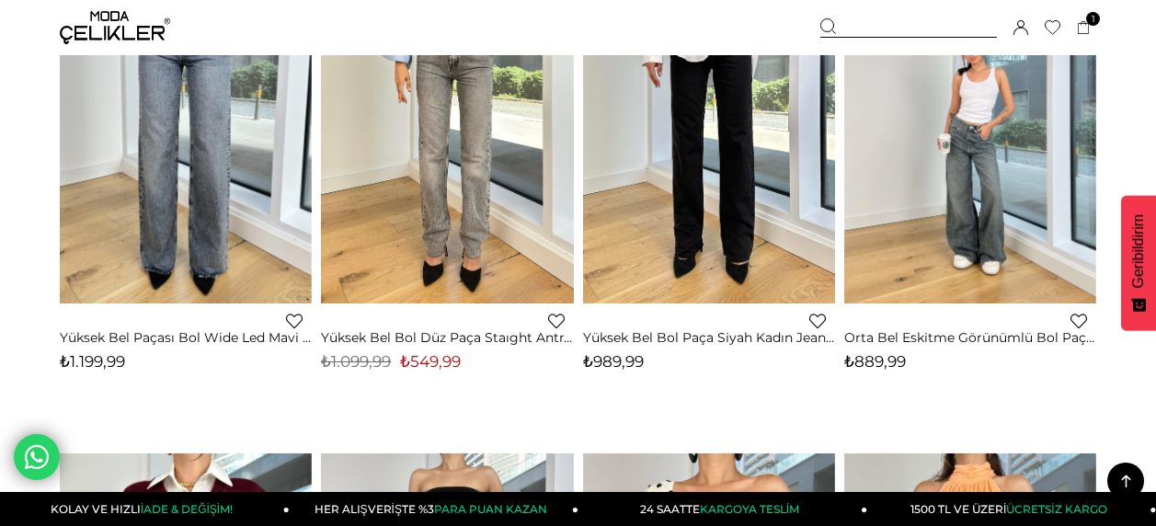
scroll to position [3201, 0]
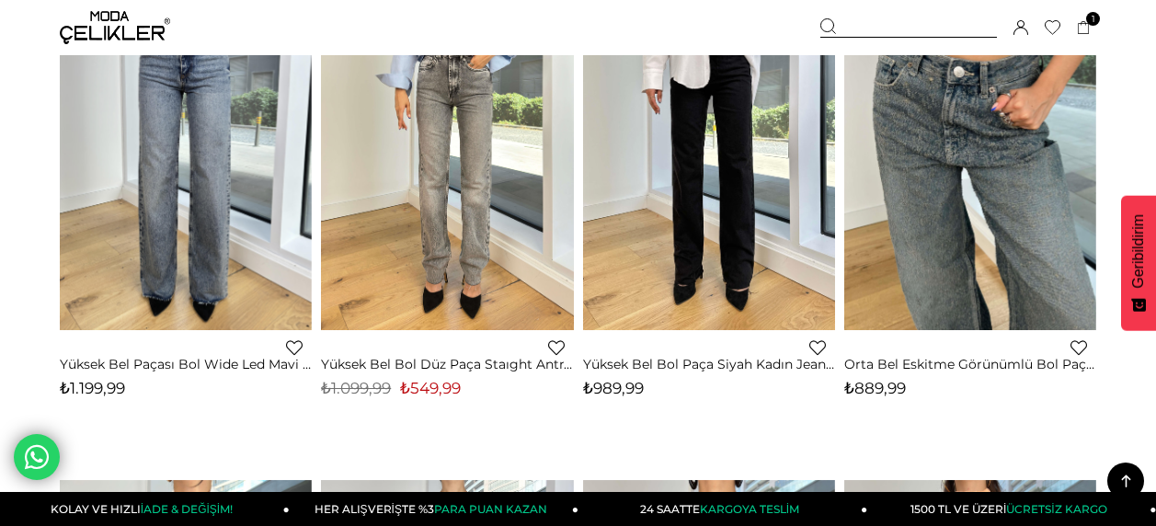
click at [972, 153] on img at bounding box center [970, 162] width 252 height 337
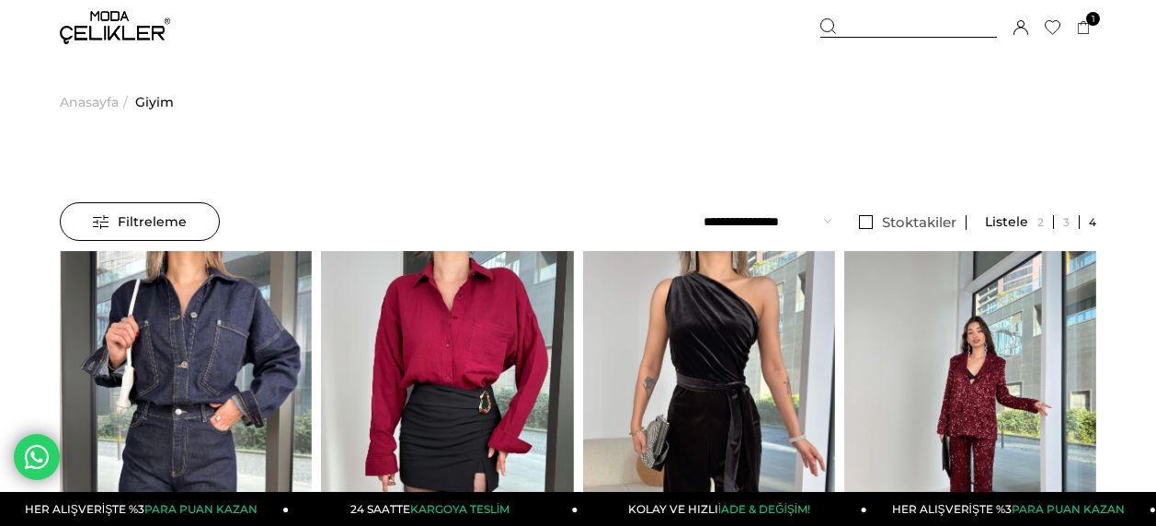
click at [94, 106] on span "Anasayfa" at bounding box center [89, 102] width 59 height 94
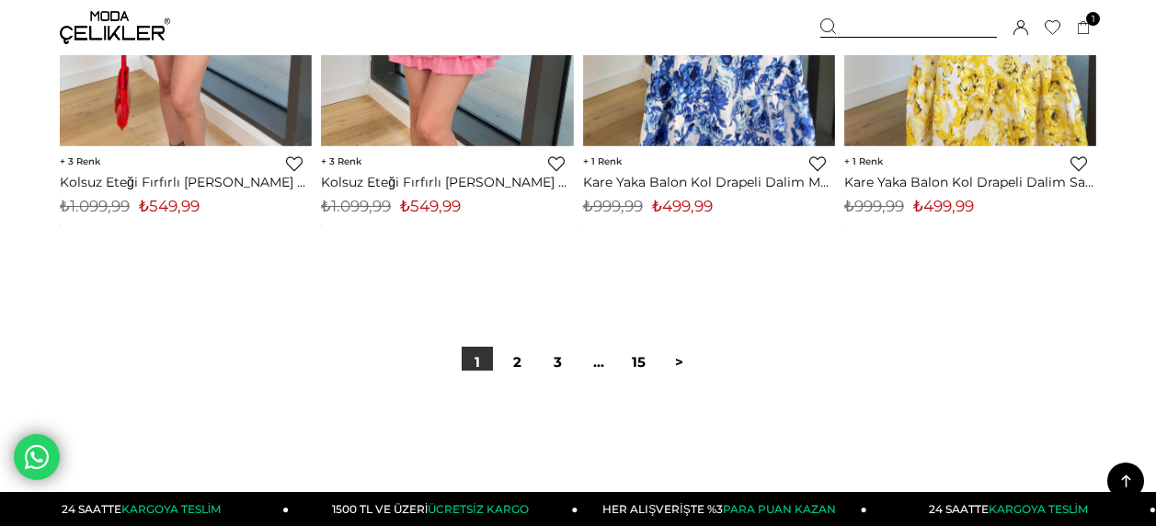
scroll to position [9788, 0]
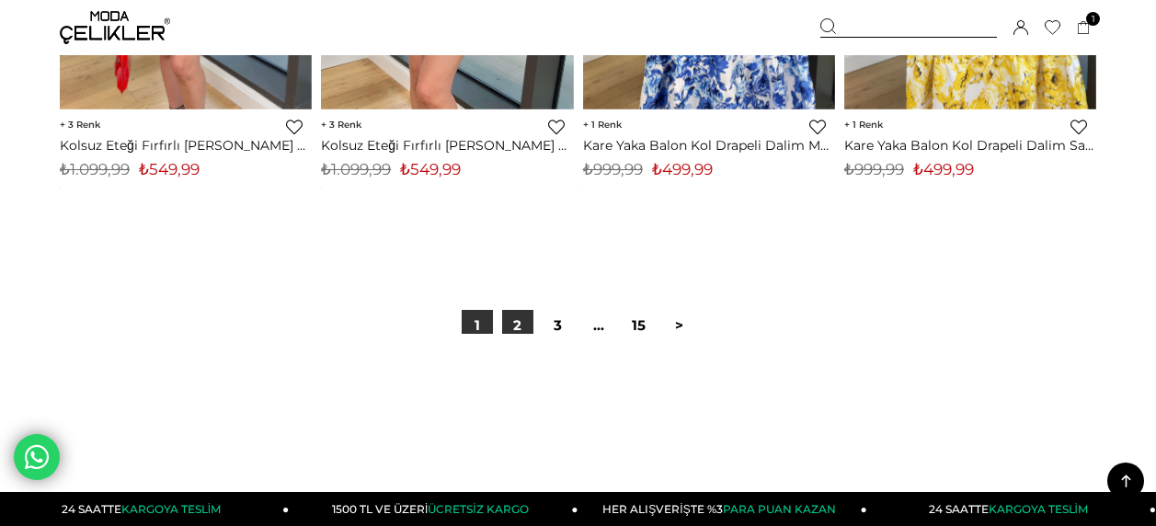
click at [518, 329] on link "2" at bounding box center [517, 325] width 31 height 31
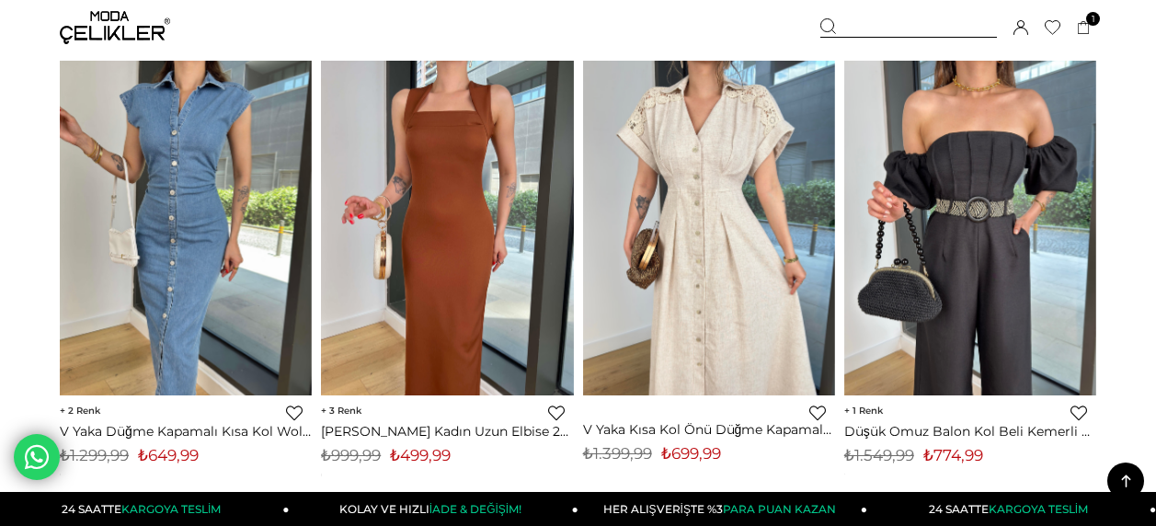
scroll to position [1177, 0]
click at [819, 407] on link "Favorilere Ekle" at bounding box center [818, 412] width 17 height 17
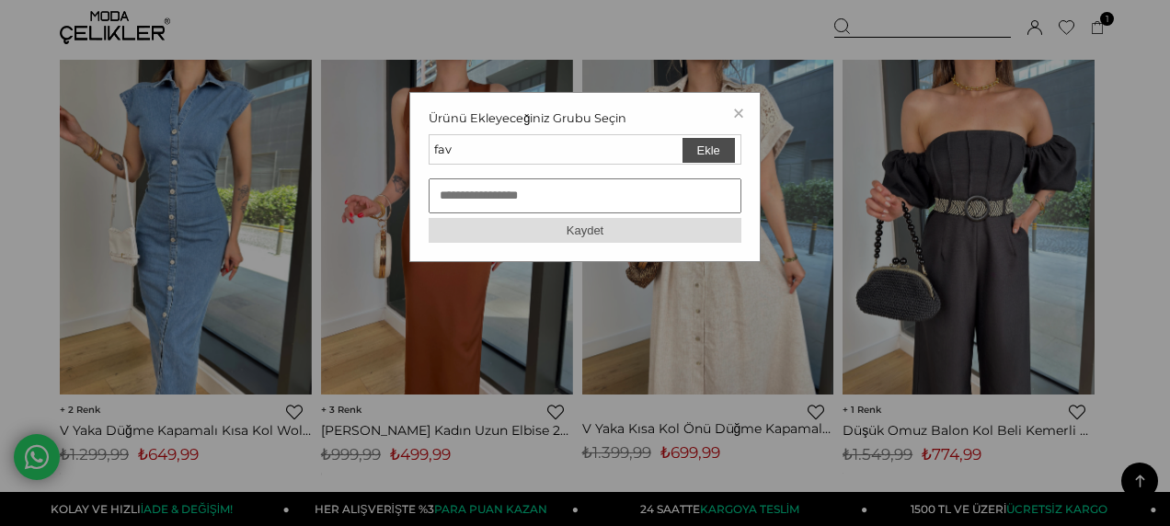
click at [695, 156] on button "Ekle" at bounding box center [709, 150] width 52 height 25
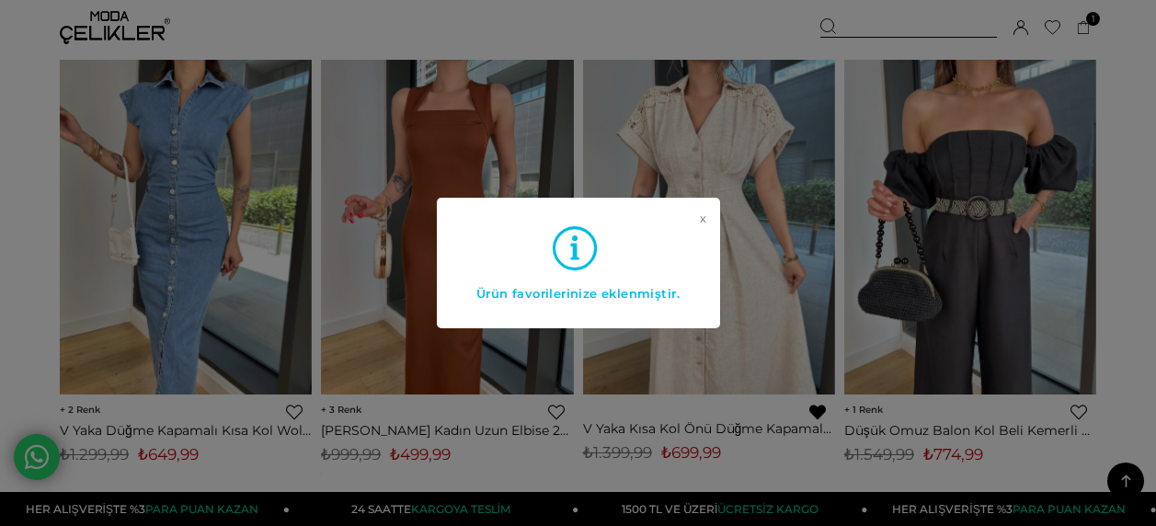
click at [704, 220] on link "x" at bounding box center [703, 249] width 6 height 74
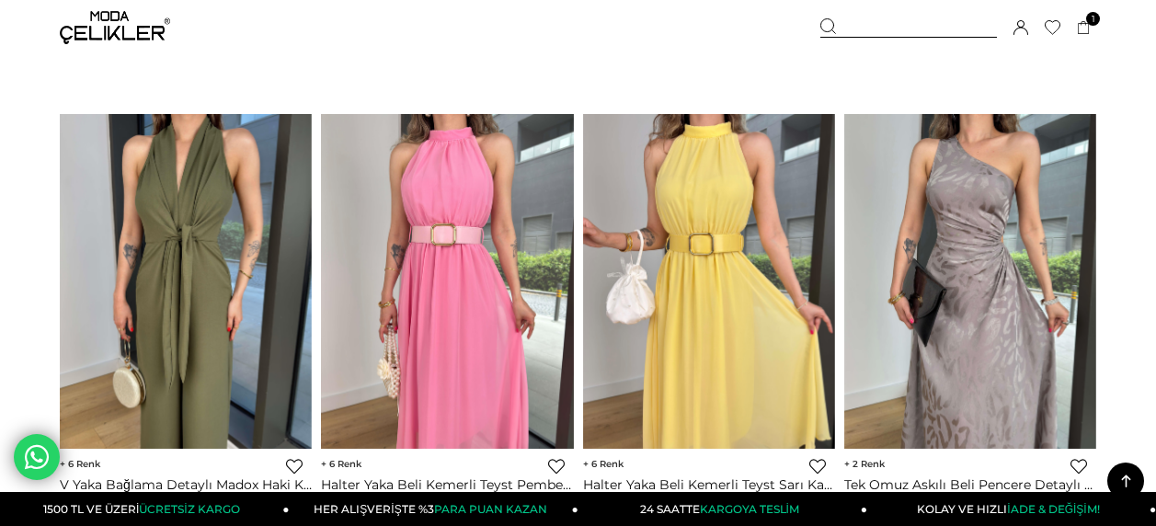
scroll to position [3128, 0]
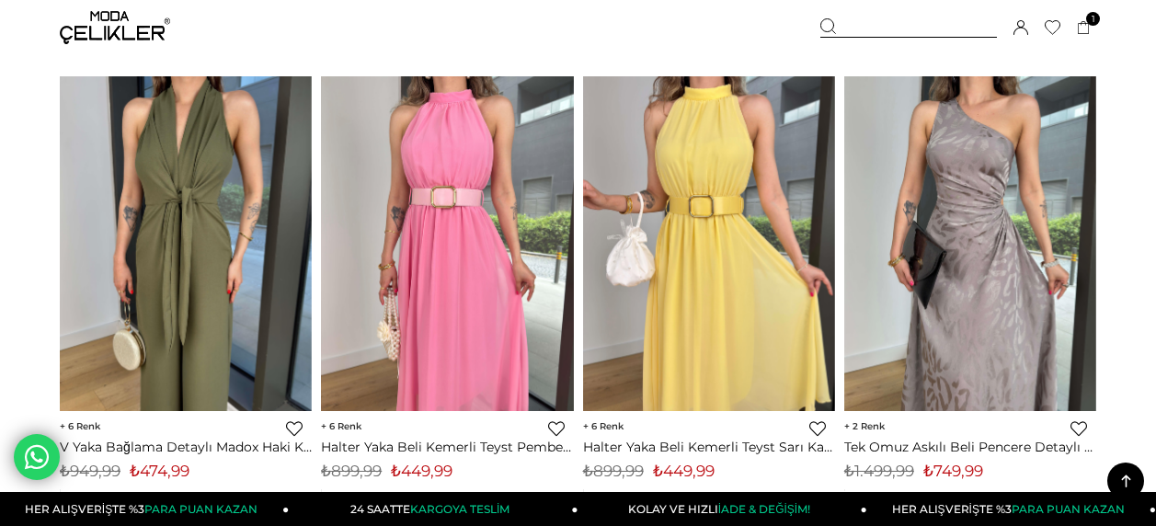
click at [300, 429] on link "Favorilere Ekle" at bounding box center [294, 428] width 17 height 17
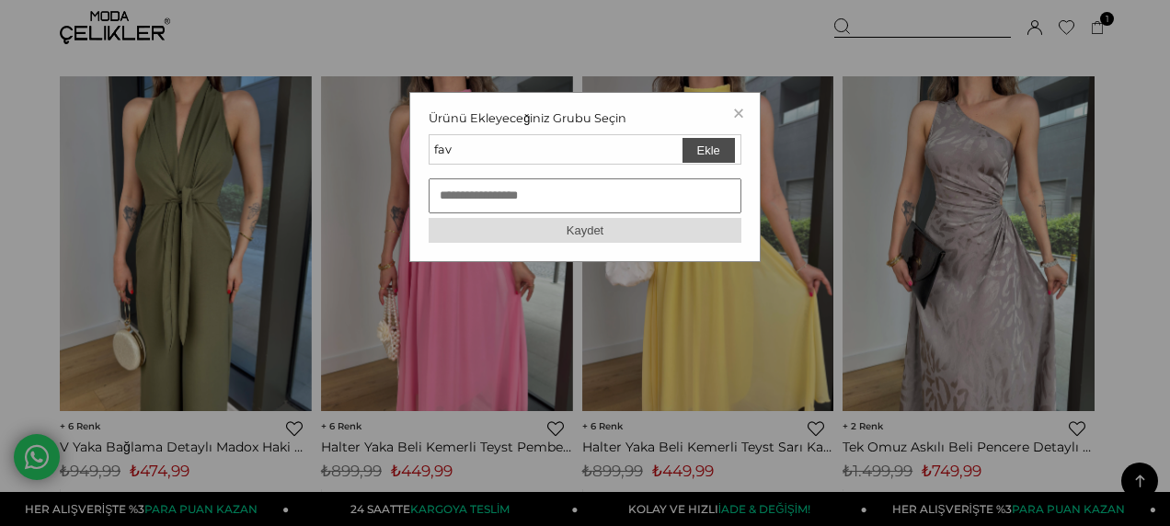
click at [732, 156] on button "Ekle" at bounding box center [709, 150] width 52 height 25
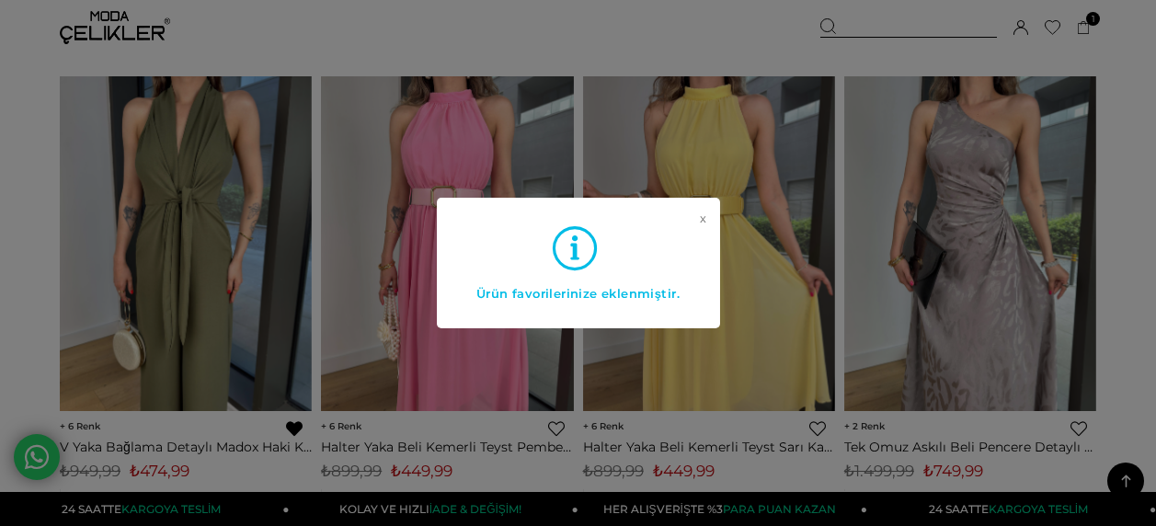
click at [700, 220] on link "x" at bounding box center [703, 249] width 6 height 74
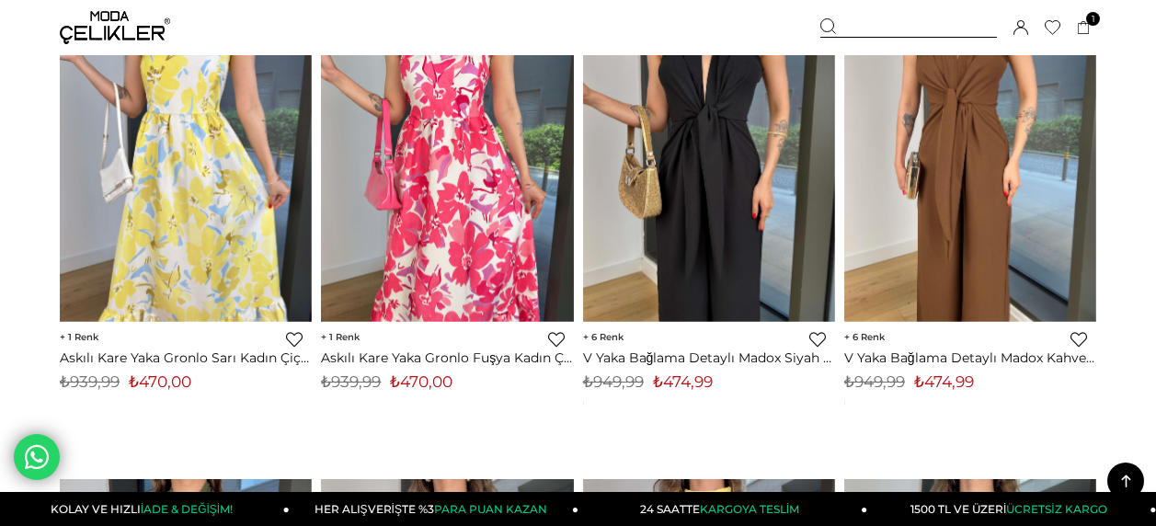
scroll to position [2723, 0]
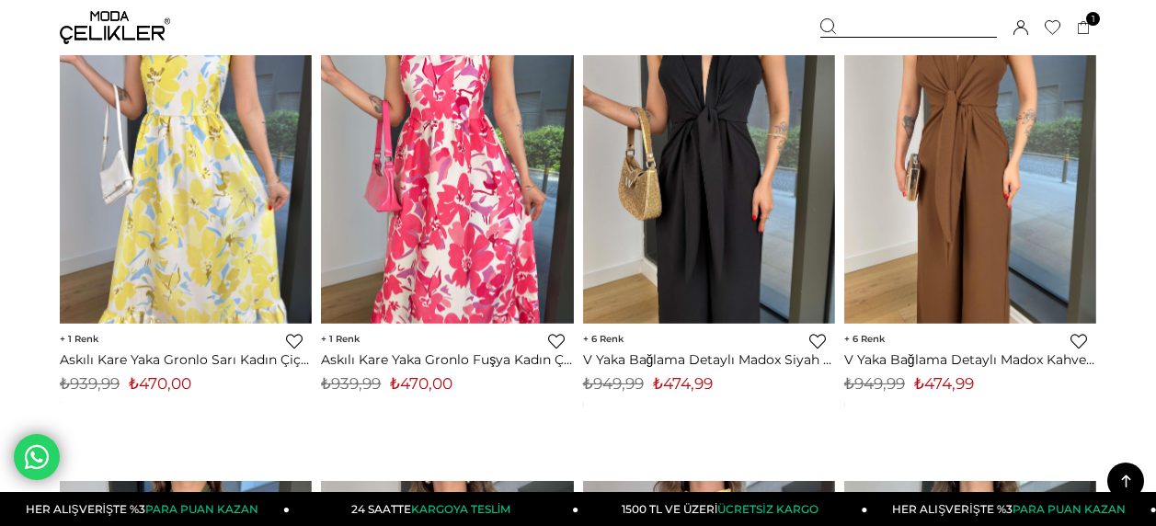
click at [814, 342] on link "Favorilere Ekle" at bounding box center [818, 341] width 17 height 17
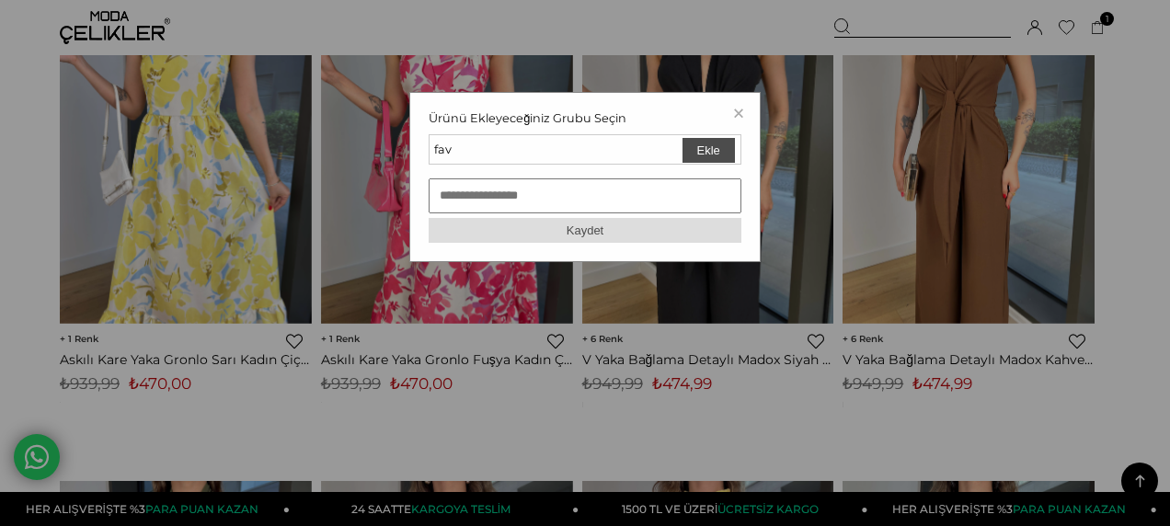
click at [718, 159] on button "Ekle" at bounding box center [709, 150] width 52 height 25
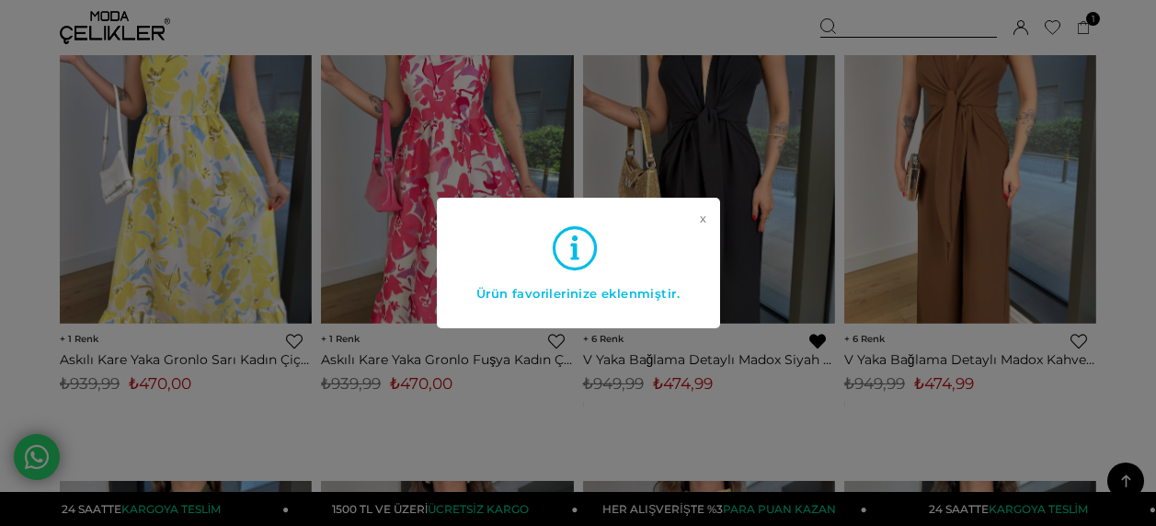
click at [700, 219] on link "x" at bounding box center [703, 249] width 6 height 74
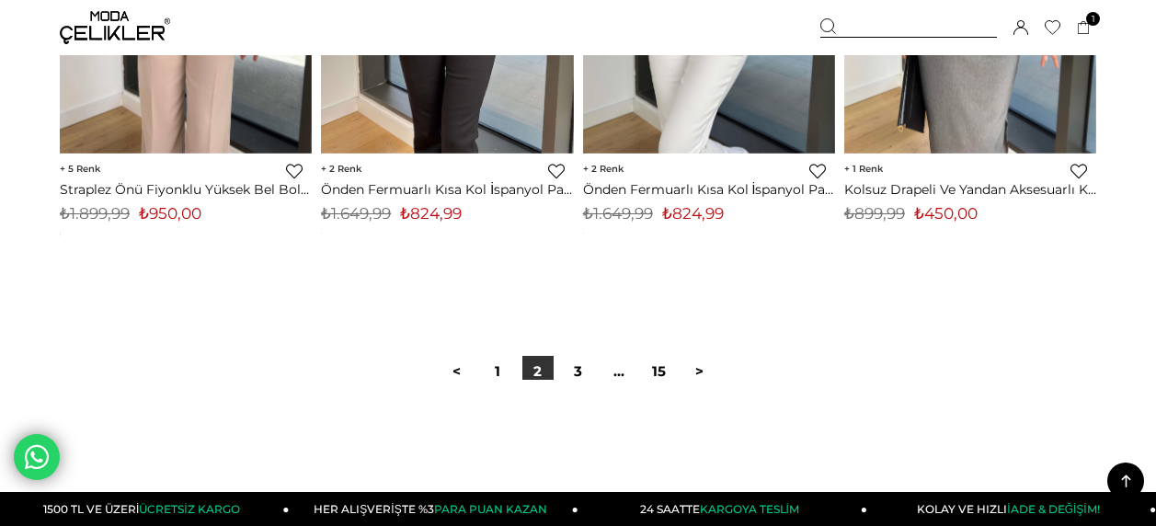
scroll to position [9788, 0]
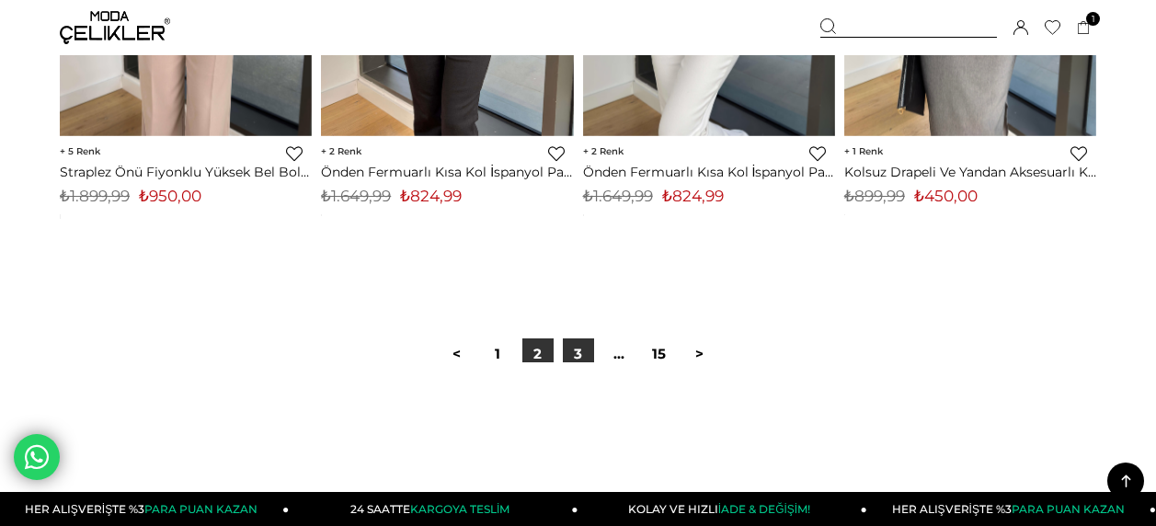
click at [577, 339] on link "3" at bounding box center [578, 354] width 31 height 31
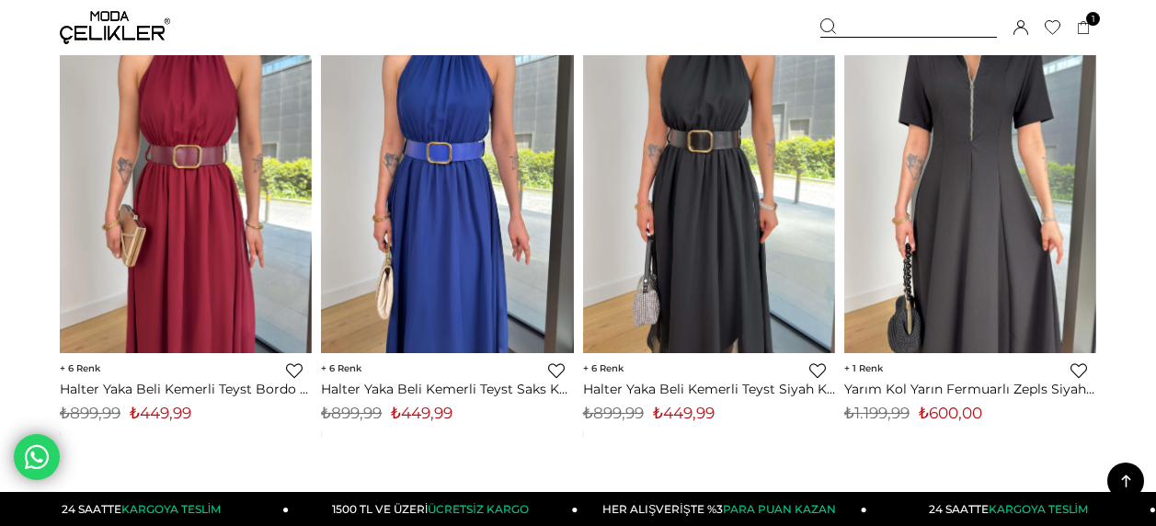
scroll to position [1151, 0]
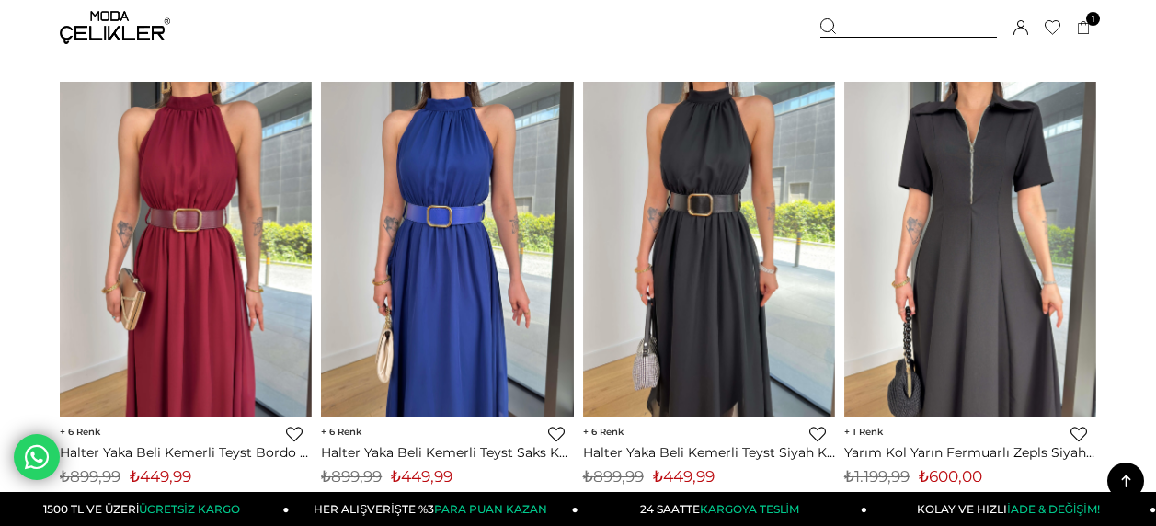
click at [1077, 431] on link "Favorilere Ekle" at bounding box center [1079, 434] width 17 height 17
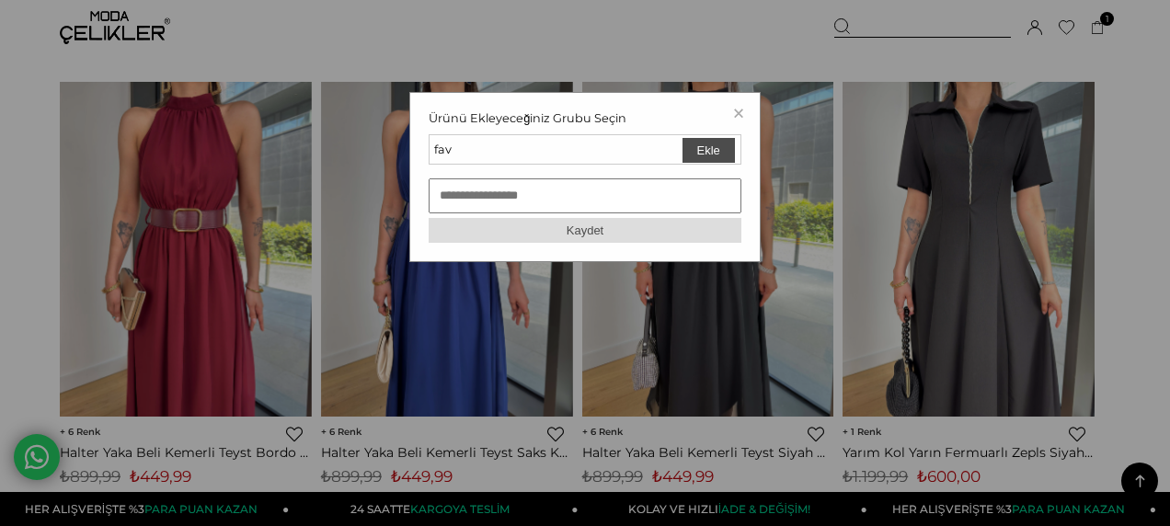
click at [714, 146] on button "Ekle" at bounding box center [709, 150] width 52 height 25
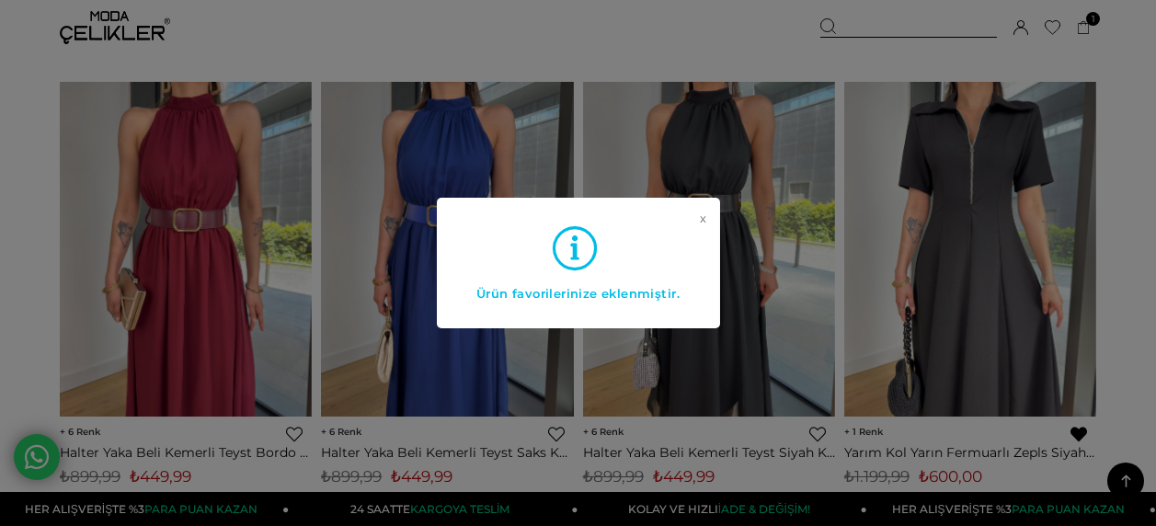
click at [700, 212] on link "x" at bounding box center [703, 249] width 6 height 74
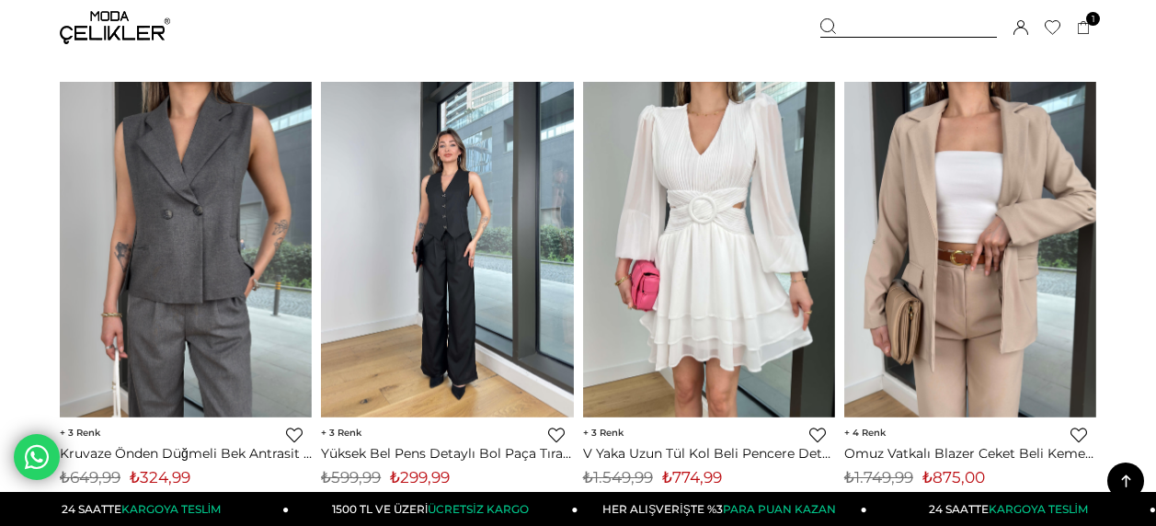
scroll to position [2696, 0]
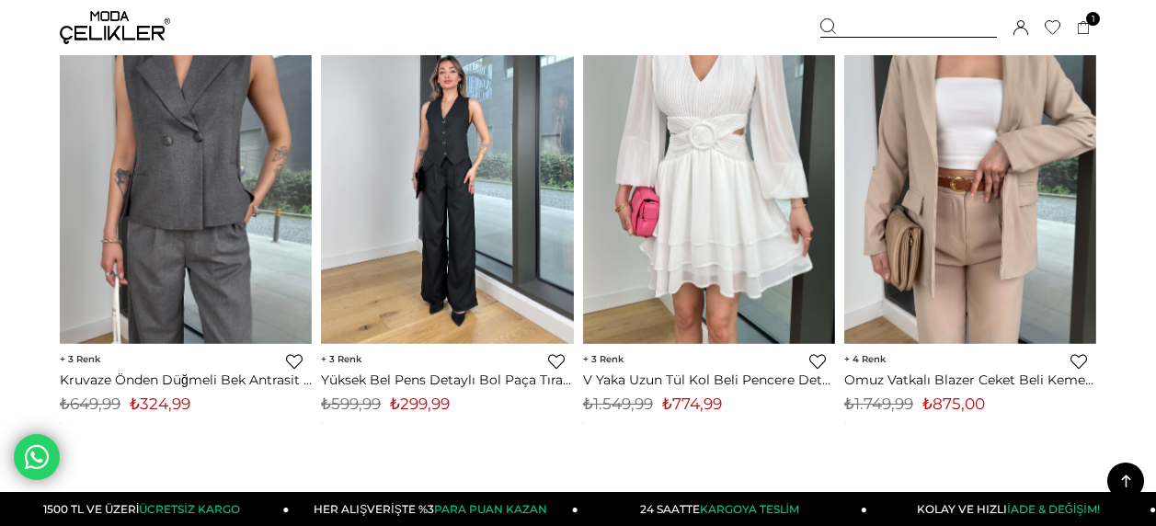
click at [554, 369] on link "Favorilere Ekle" at bounding box center [556, 361] width 17 height 17
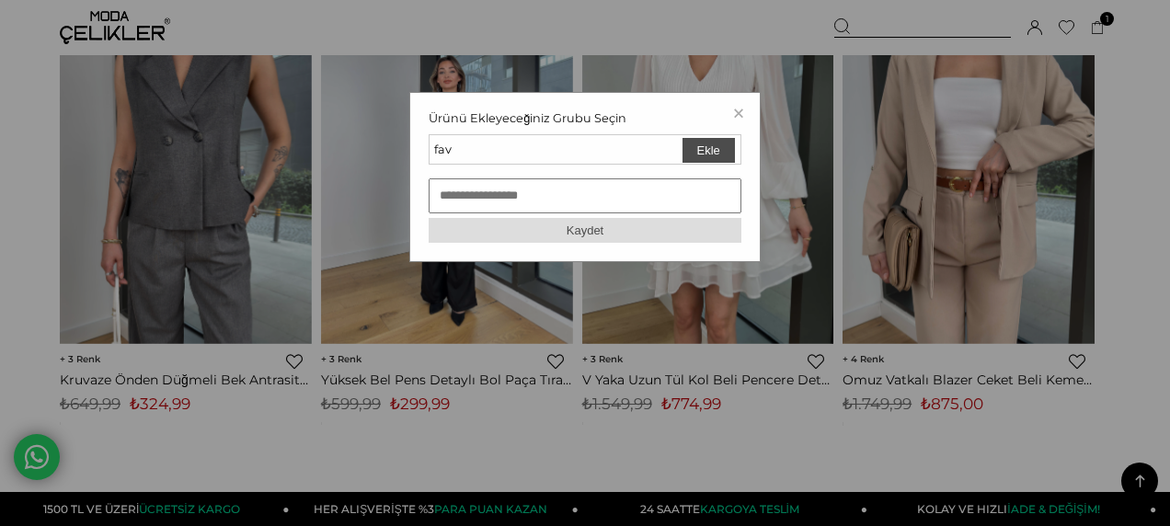
click at [721, 144] on button "Ekle" at bounding box center [709, 150] width 52 height 25
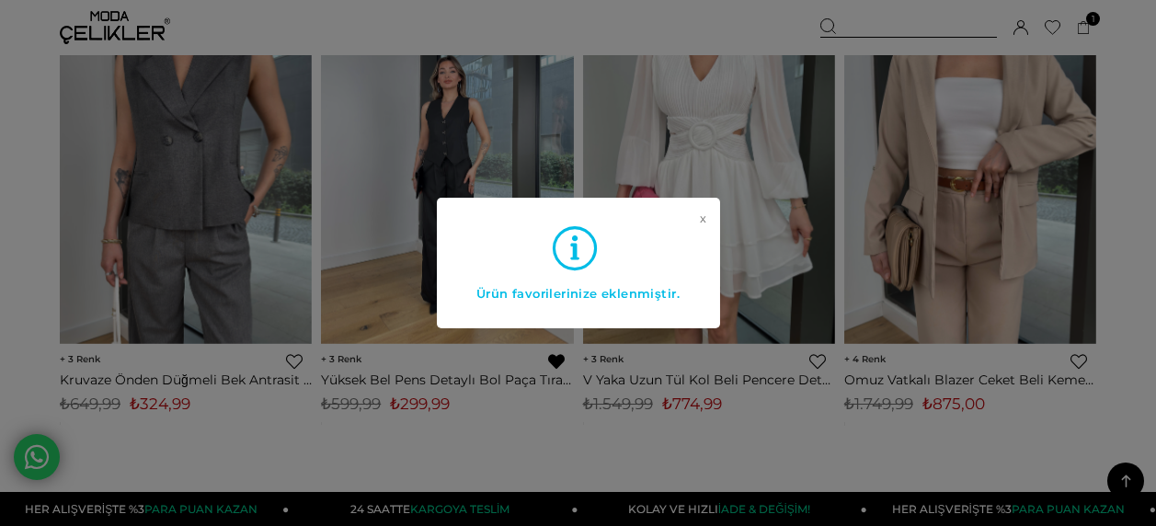
click at [700, 217] on link "x" at bounding box center [703, 249] width 6 height 74
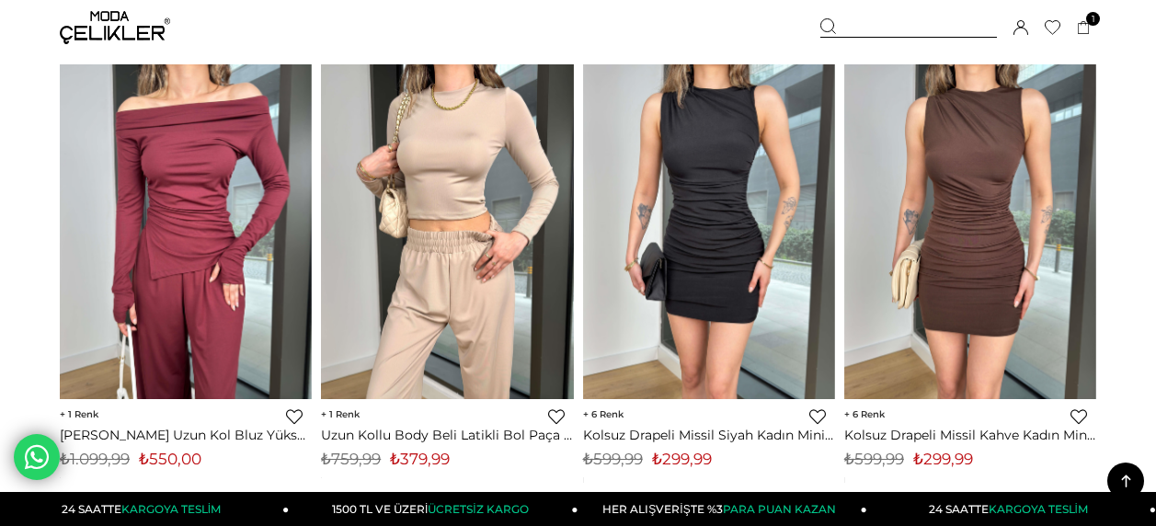
scroll to position [5088, 0]
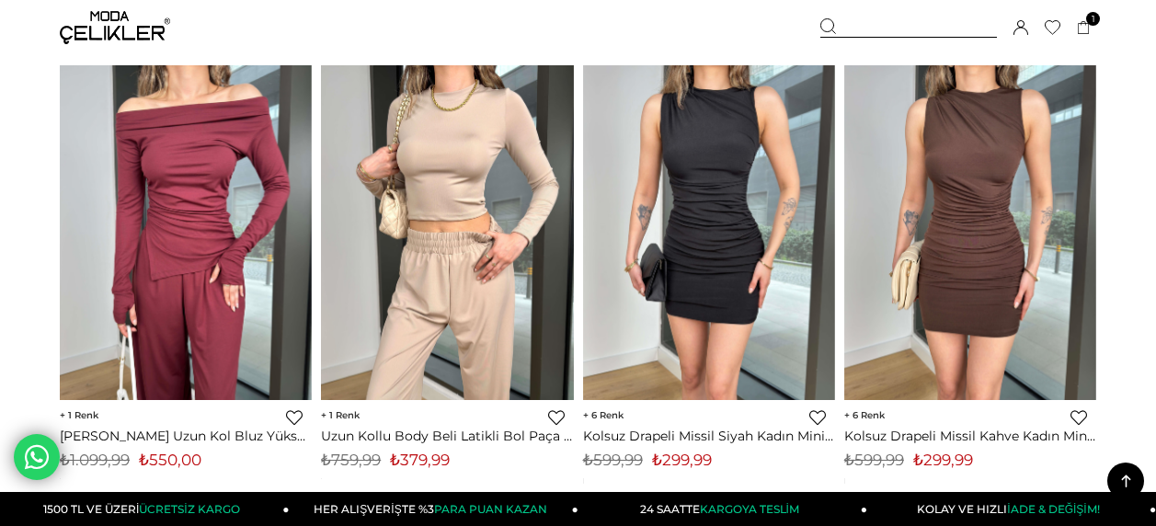
click at [300, 422] on link "Favorilere Ekle" at bounding box center [294, 417] width 17 height 17
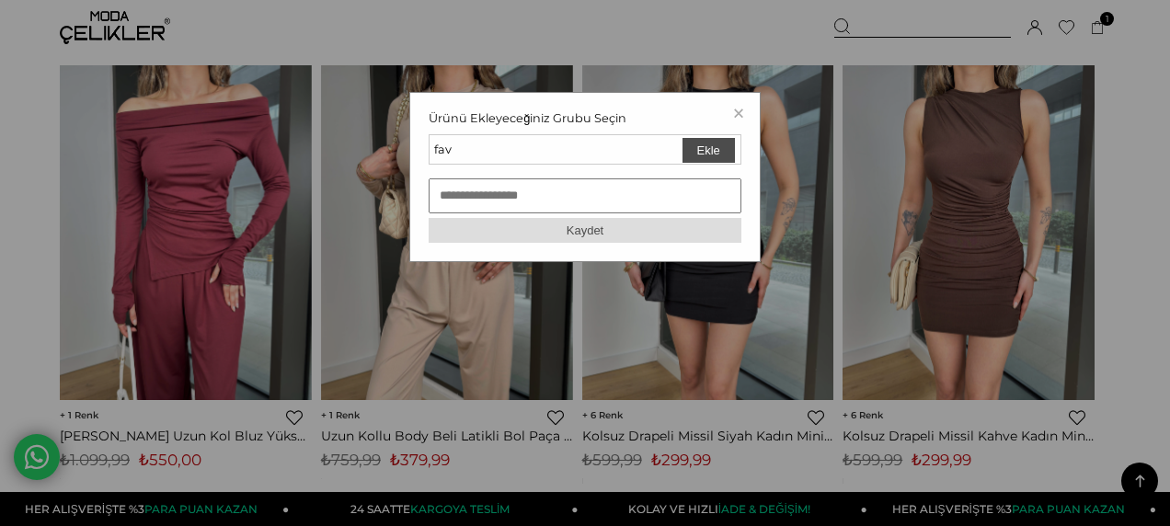
click at [733, 141] on button "Ekle" at bounding box center [709, 150] width 52 height 25
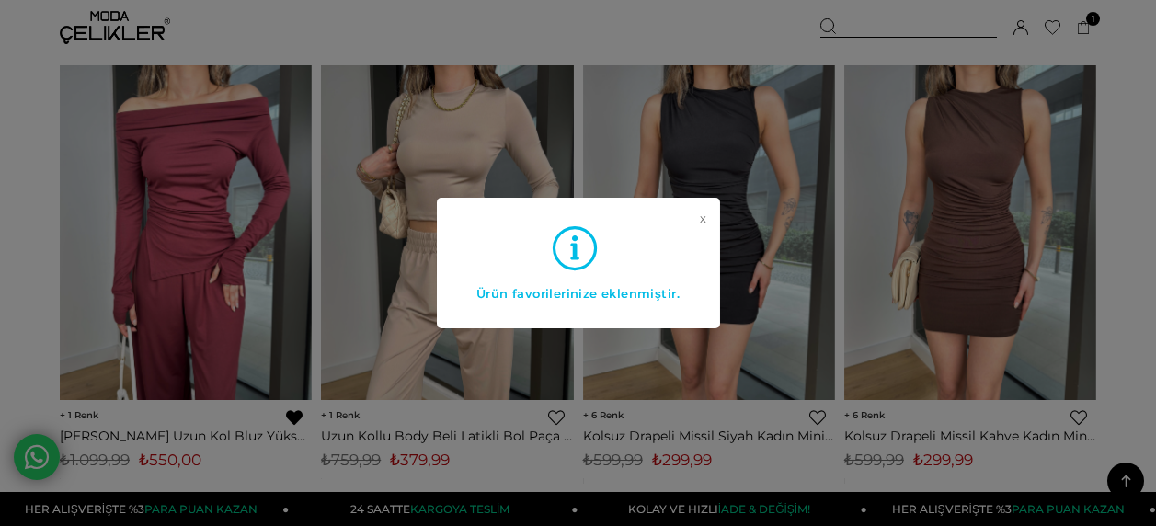
click at [17, 109] on div "x Ürün favorilerinize eklenmiştir." at bounding box center [578, 263] width 1156 height 526
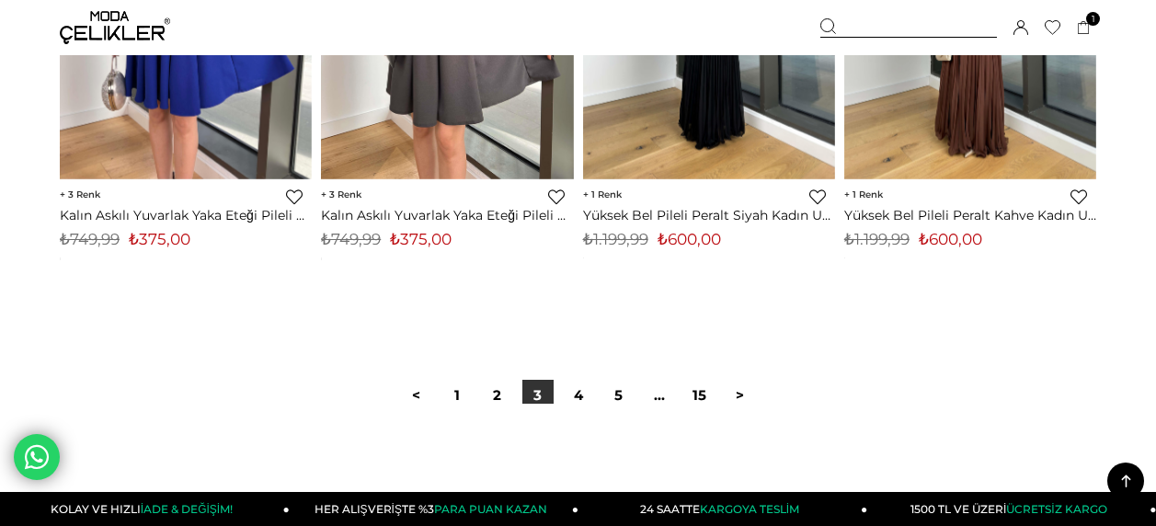
scroll to position [9798, 0]
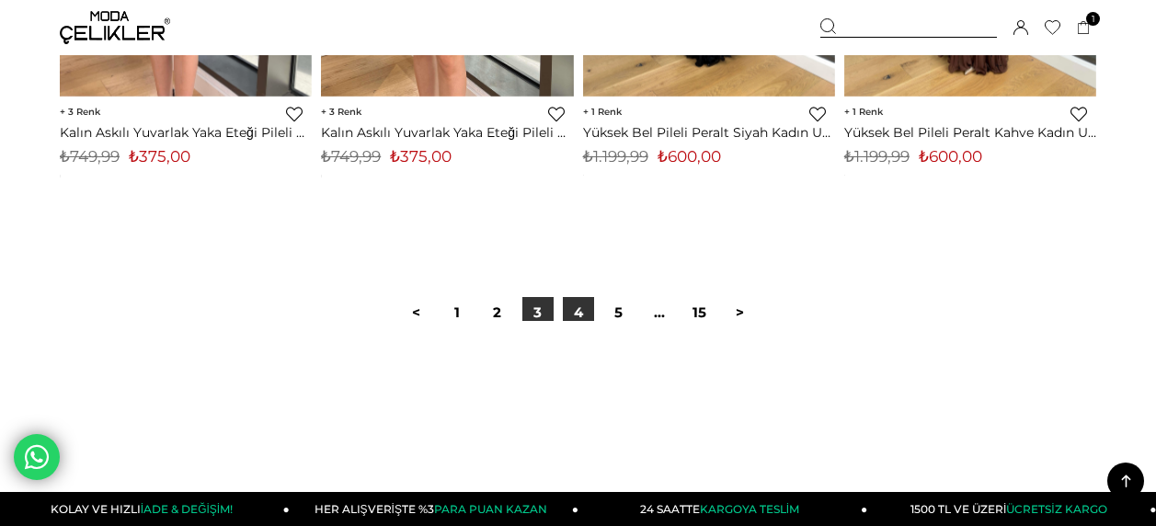
click at [570, 316] on link "4" at bounding box center [578, 312] width 31 height 31
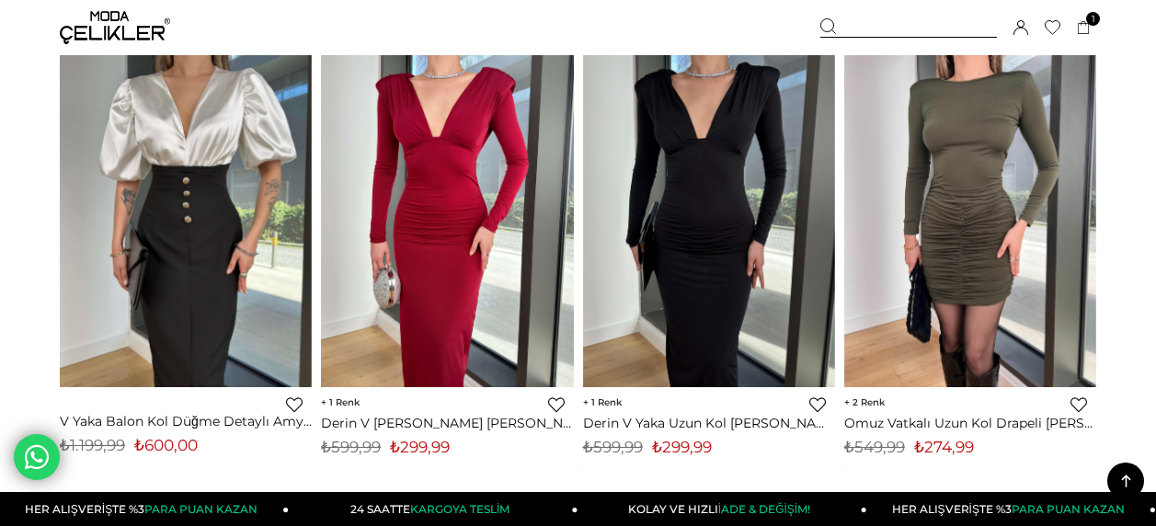
scroll to position [1177, 0]
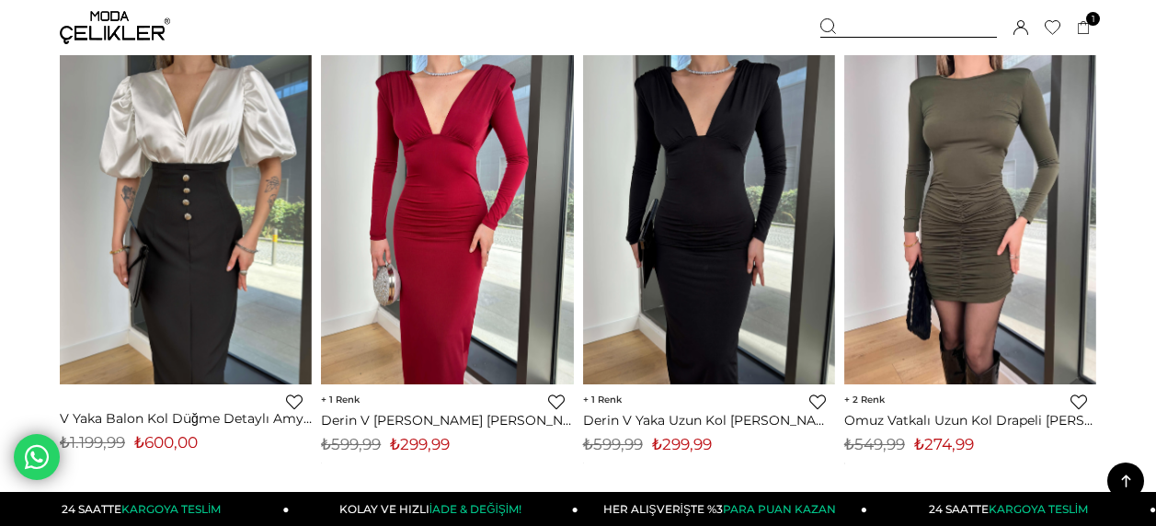
click at [1084, 400] on link "Favorilere Ekle" at bounding box center [1079, 402] width 17 height 17
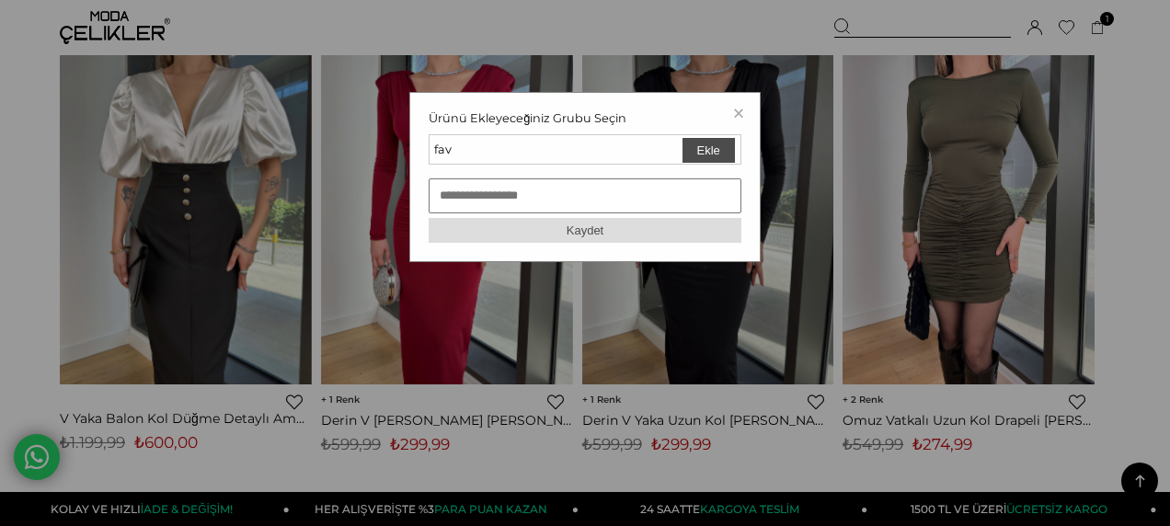
click at [710, 152] on button "Ekle" at bounding box center [709, 150] width 52 height 25
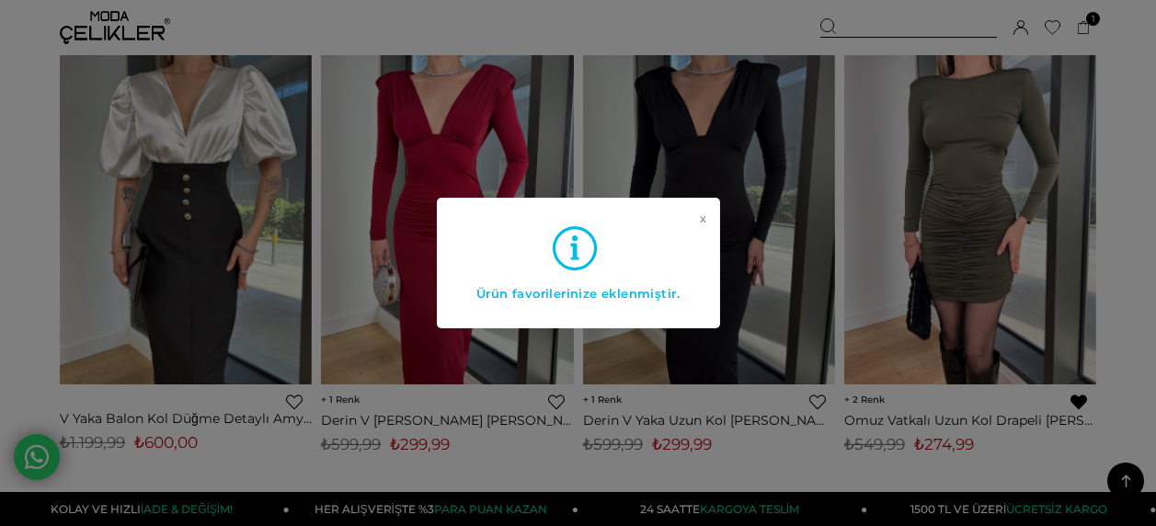
click at [23, 120] on div "x Ürün favorilerinize eklenmiştir." at bounding box center [578, 263] width 1156 height 526
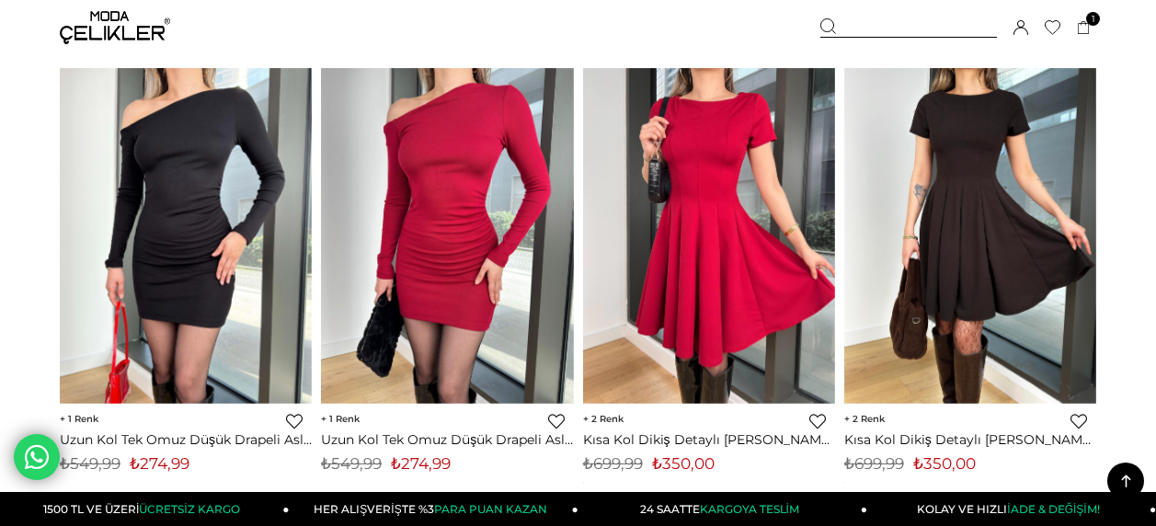
scroll to position [2134, 0]
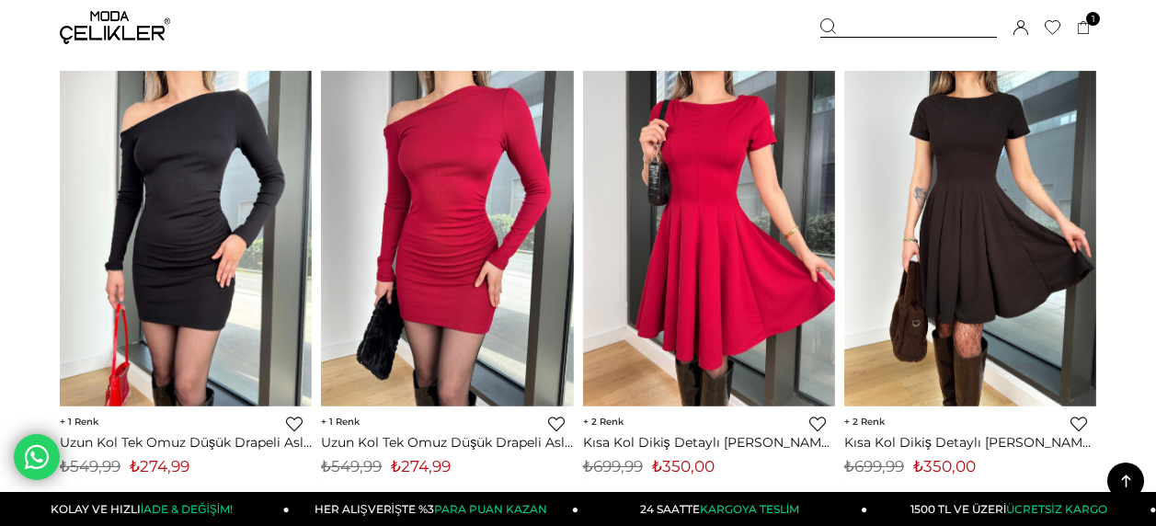
click at [1075, 427] on link "Favorilere Ekle" at bounding box center [1079, 424] width 17 height 17
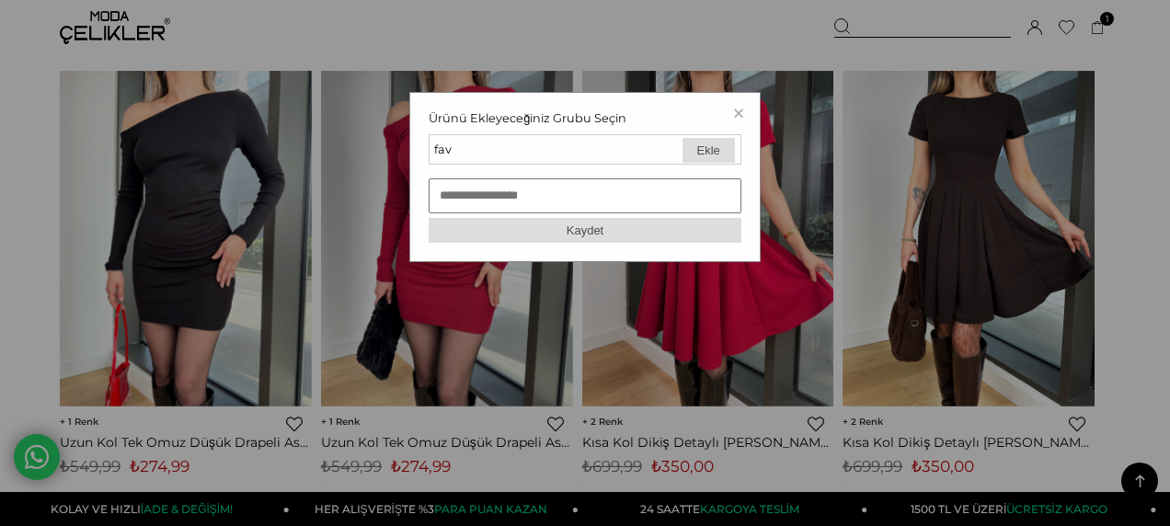
click at [735, 150] on div "fav Ekle" at bounding box center [585, 149] width 313 height 30
click at [726, 150] on button "Ekle" at bounding box center [709, 150] width 52 height 25
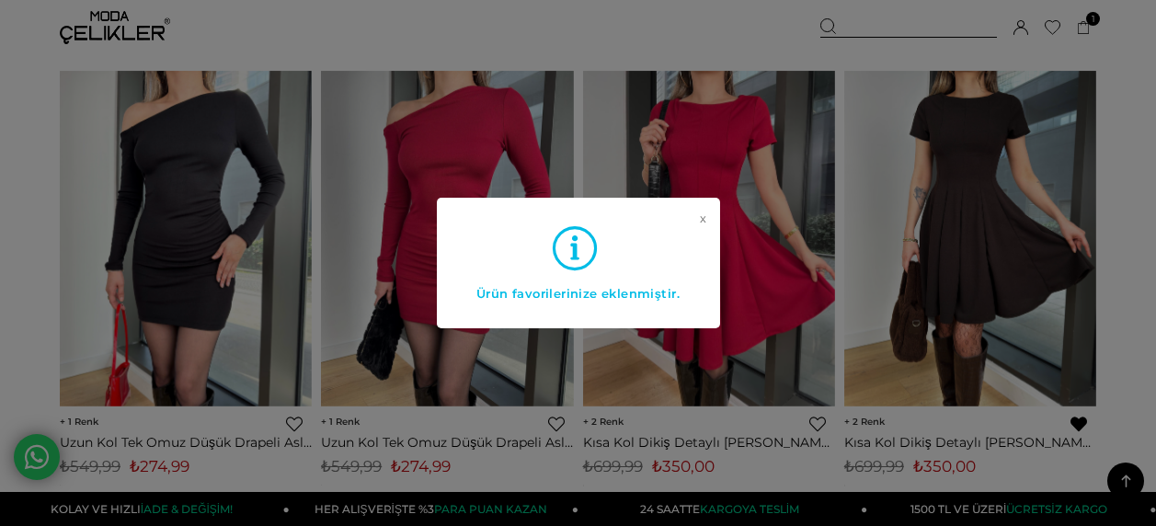
click at [7, 197] on div "x Ürün favorilerinize eklenmiştir." at bounding box center [578, 263] width 1156 height 526
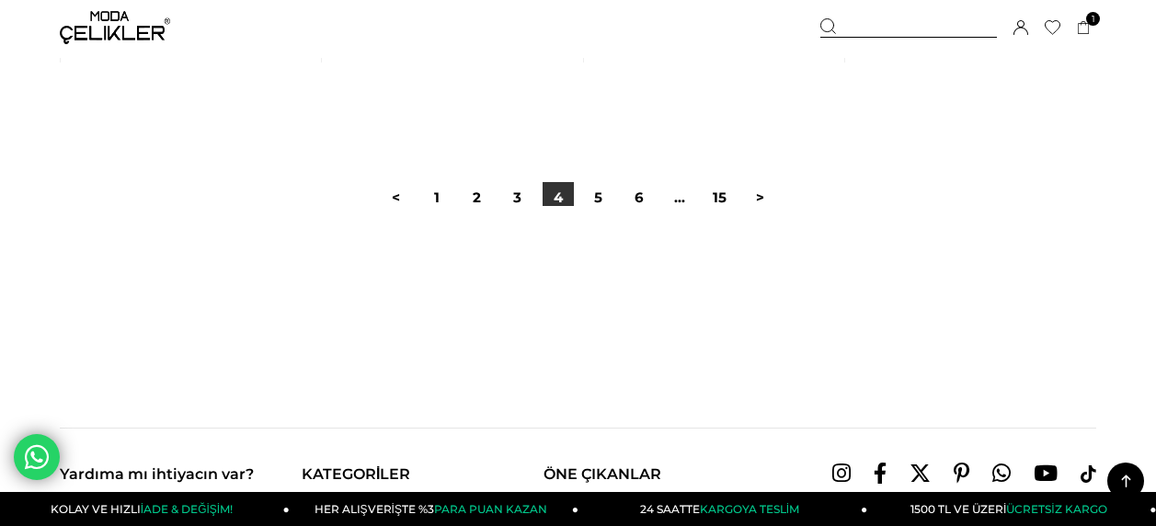
scroll to position [9972, 0]
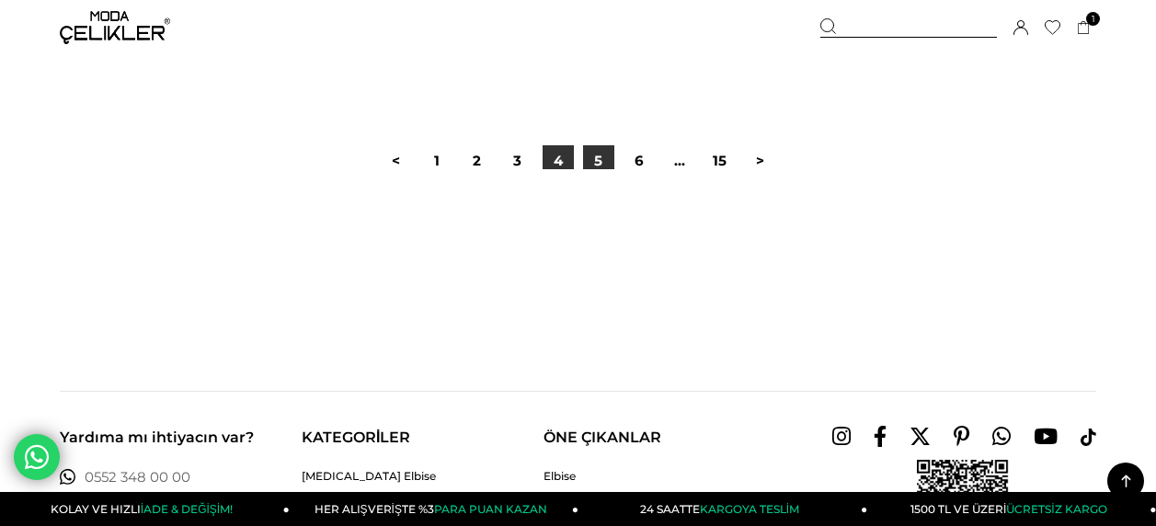
click at [597, 165] on link "5" at bounding box center [598, 160] width 31 height 31
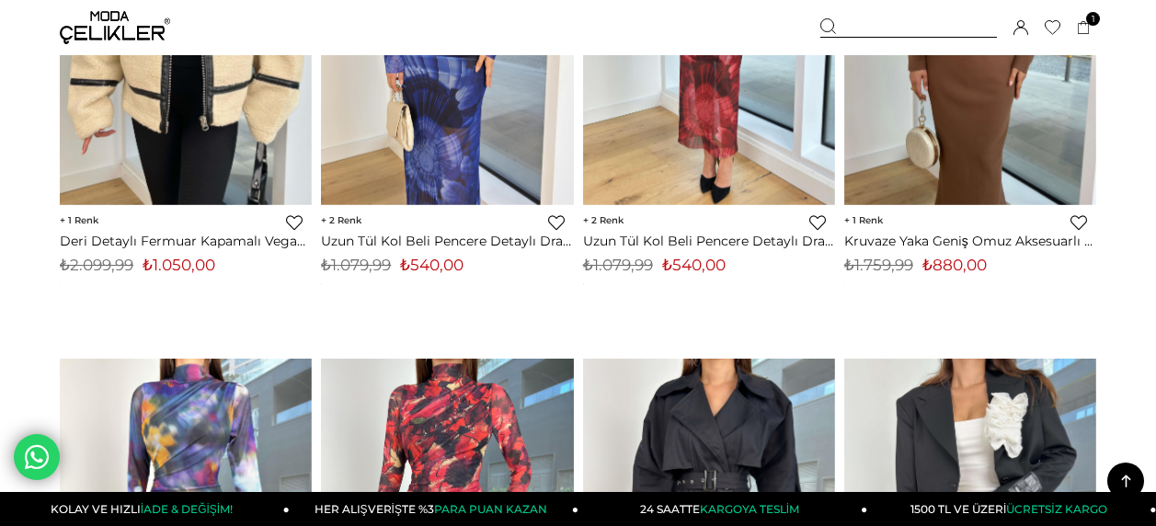
scroll to position [2981, 0]
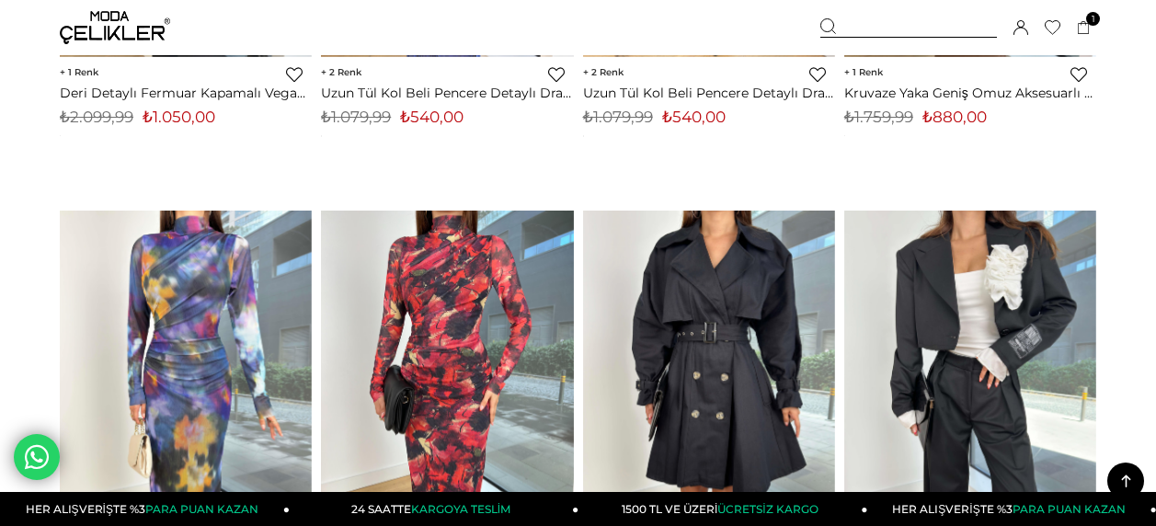
click at [1045, 25] on icon at bounding box center [1052, 28] width 15 height 14
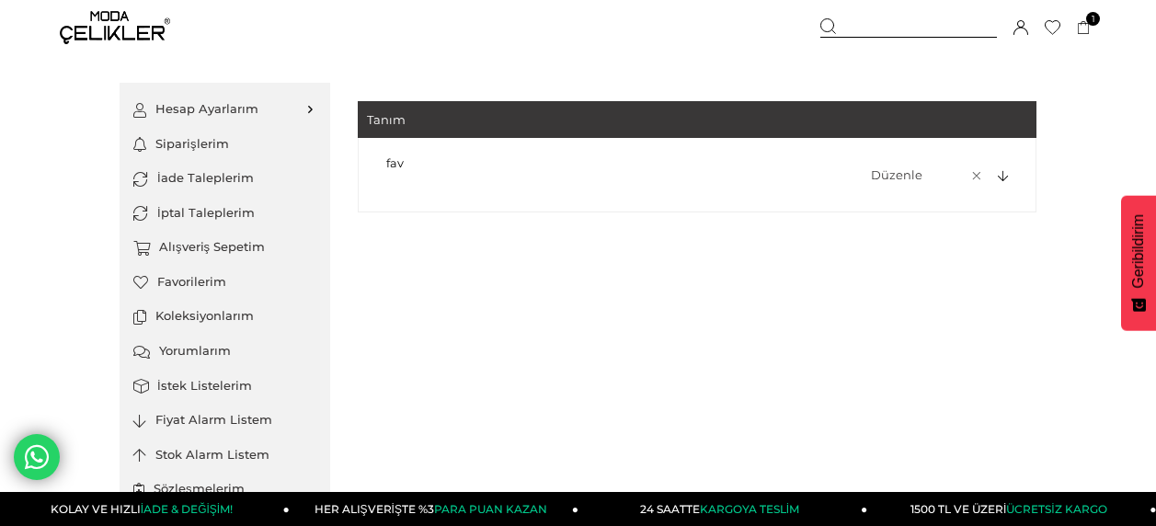
click at [718, 229] on div "Yeni Favori Grubu Ekle Tanım Bu [PERSON_NAME] Açıklama Vazgeç Kaydet Tanım fav …" at bounding box center [697, 161] width 679 height 157
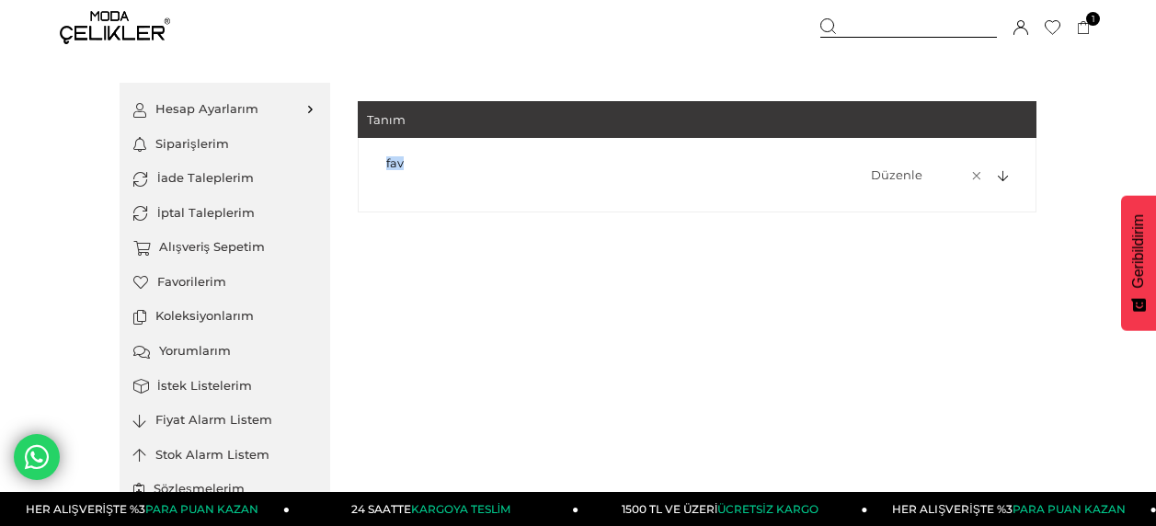
click at [718, 229] on div "Yeni Favori Grubu Ekle Tanım Bu [PERSON_NAME] Açıklama Vazgeç Kaydet Tanım fav …" at bounding box center [697, 161] width 679 height 157
click at [1001, 184] on div "fav [GEOGRAPHIC_DATA]" at bounding box center [697, 175] width 679 height 75
click at [1001, 181] on icon at bounding box center [1003, 177] width 10 height 12
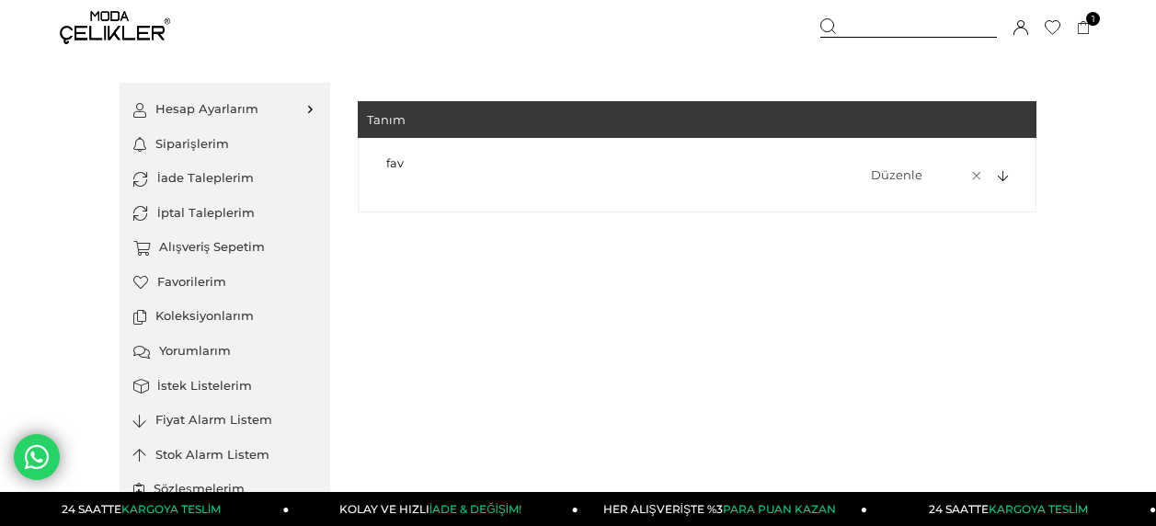
scroll to position [52, 0]
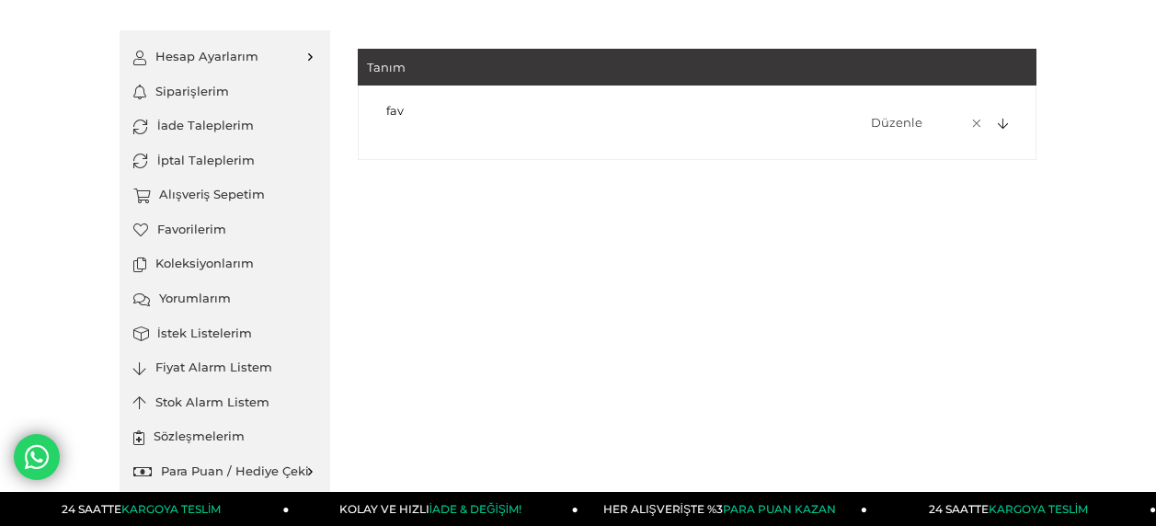
click at [1005, 121] on icon at bounding box center [1003, 125] width 10 height 12
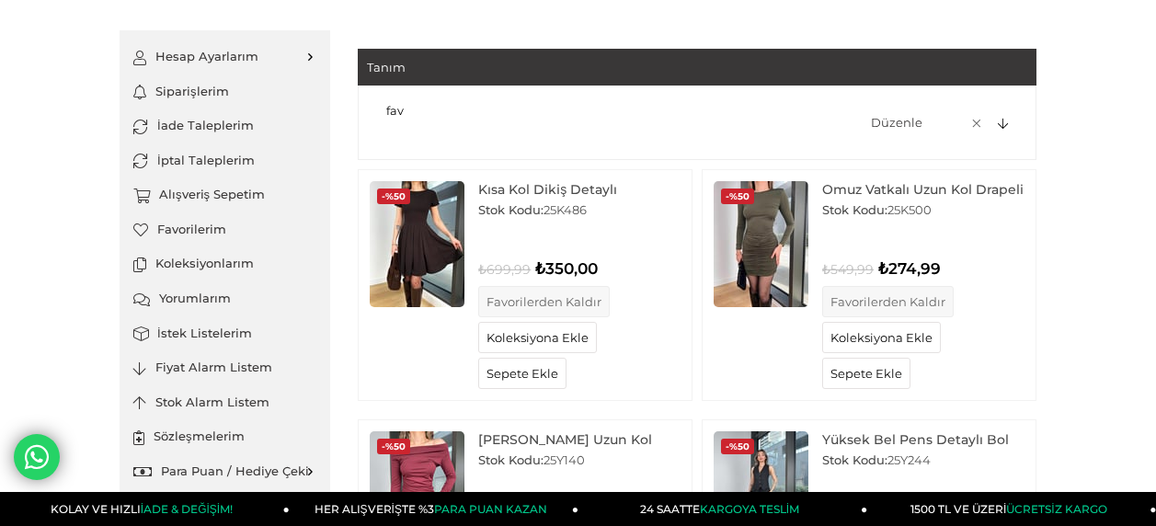
click at [1005, 121] on icon at bounding box center [1003, 125] width 10 height 12
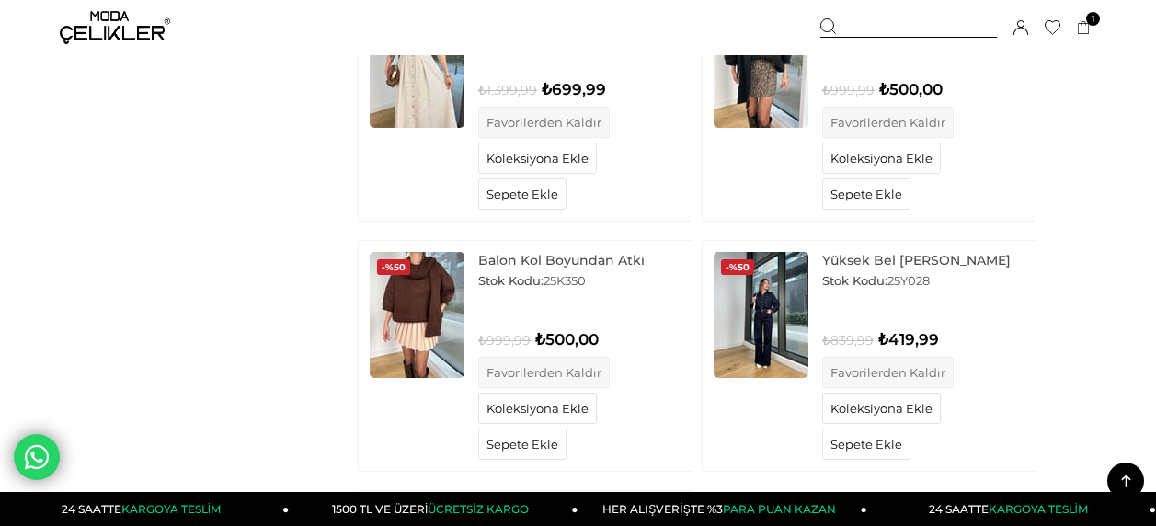
scroll to position [961, 0]
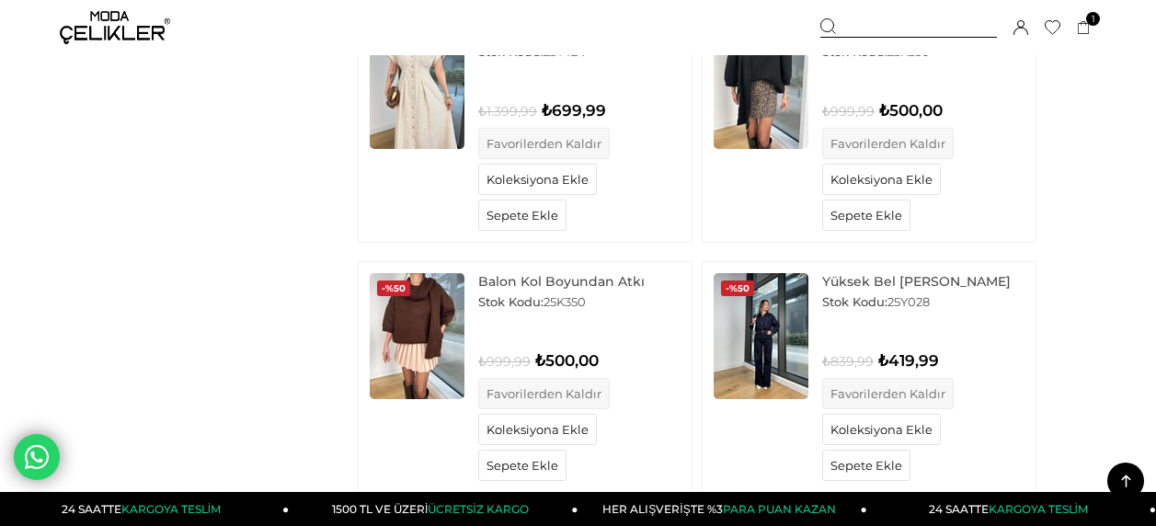
click at [783, 86] on img at bounding box center [761, 86] width 95 height 126
click at [762, 323] on img at bounding box center [761, 336] width 95 height 126
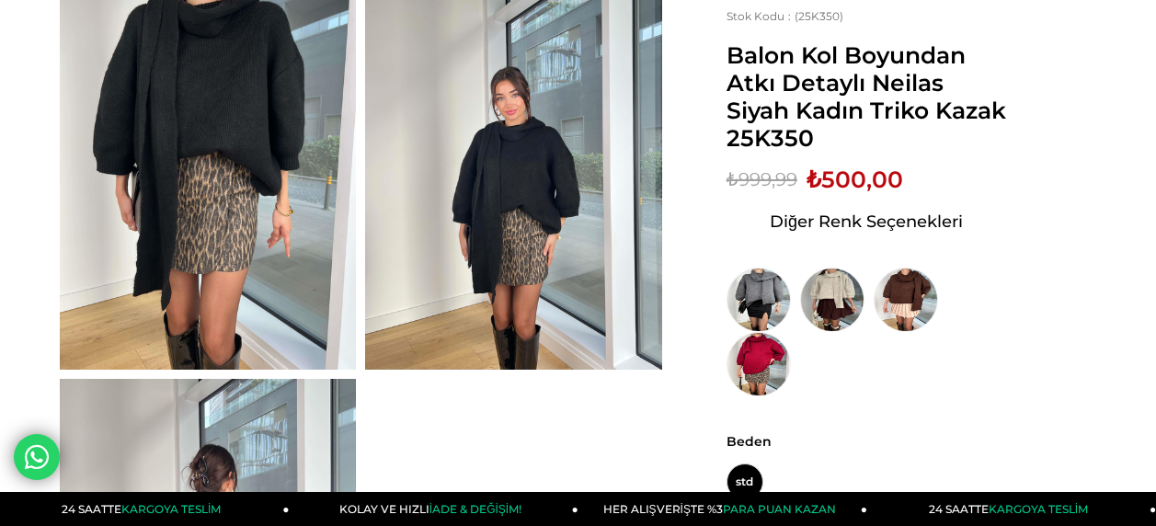
click at [197, 155] on img at bounding box center [208, 172] width 296 height 395
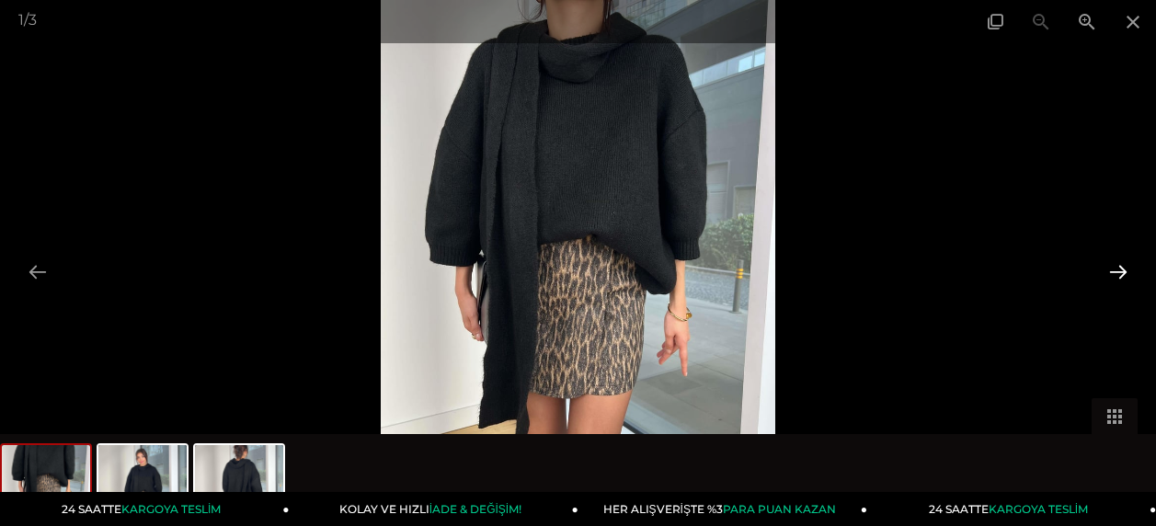
click at [1112, 274] on button at bounding box center [1118, 272] width 39 height 36
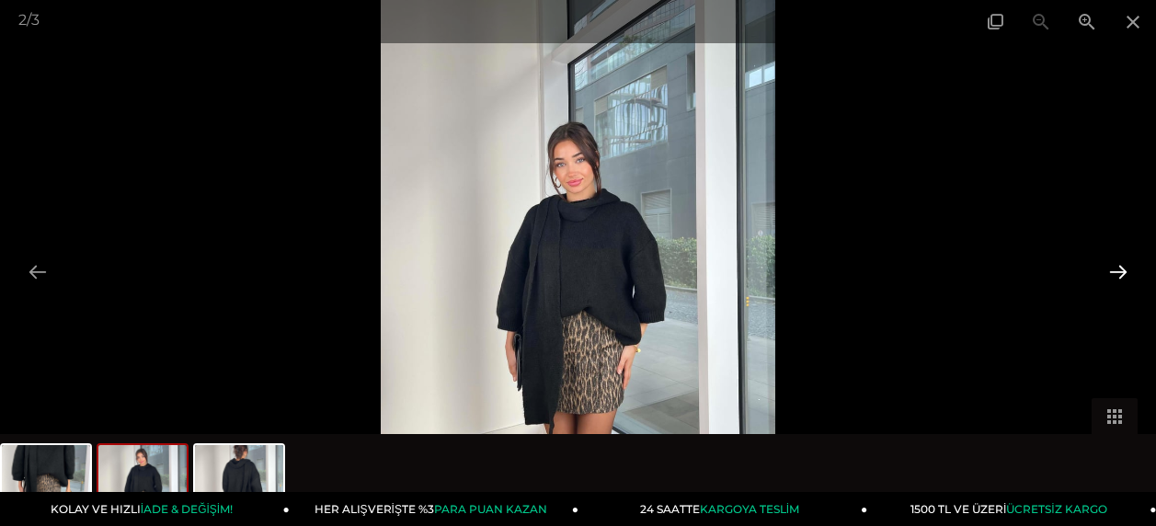
click at [1112, 274] on button at bounding box center [1118, 272] width 39 height 36
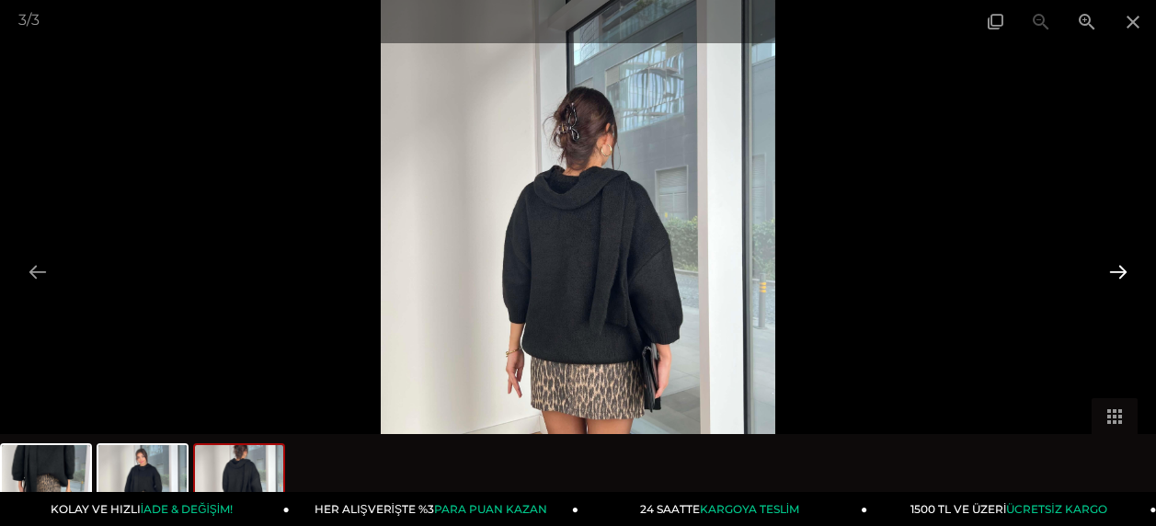
click at [1112, 274] on button at bounding box center [1118, 272] width 39 height 36
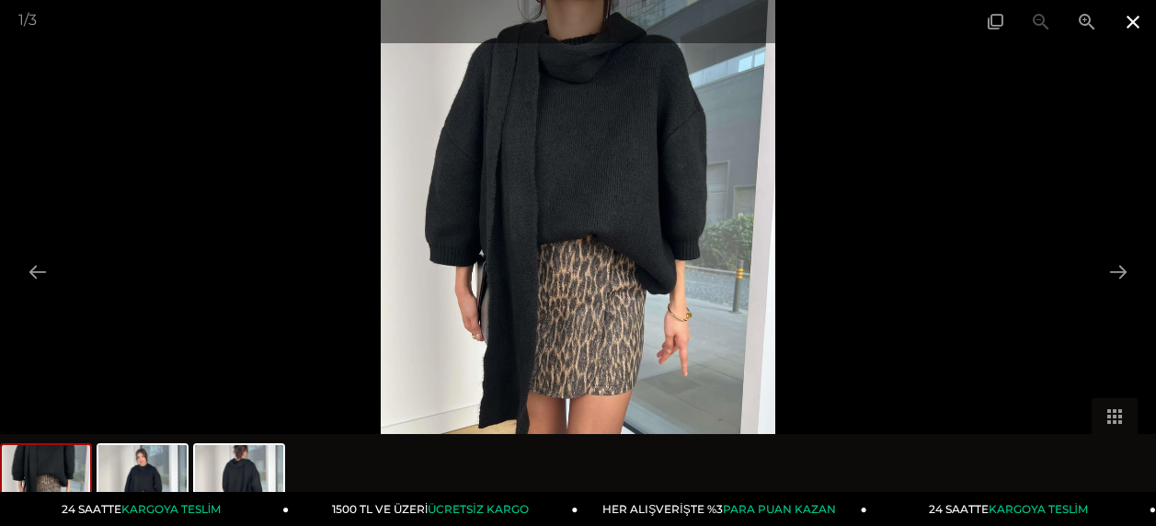
click at [1135, 31] on span at bounding box center [1133, 21] width 46 height 43
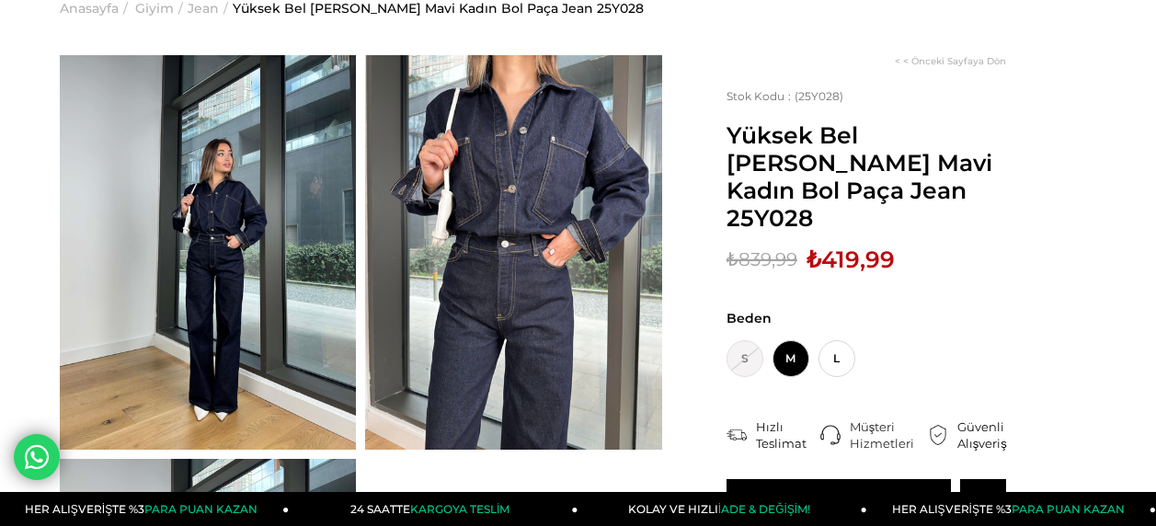
scroll to position [109, 0]
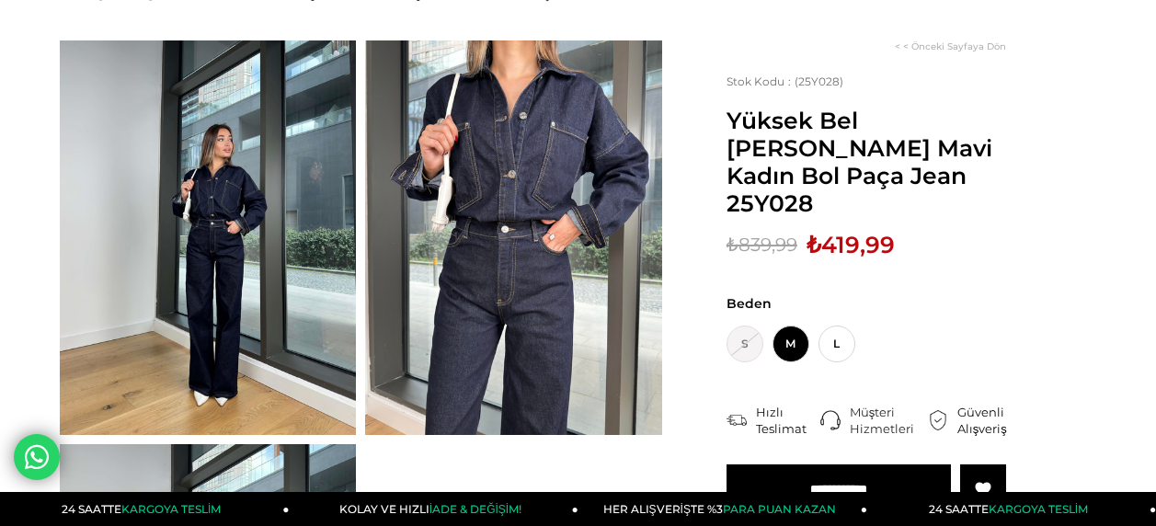
click at [537, 158] on img at bounding box center [513, 237] width 296 height 395
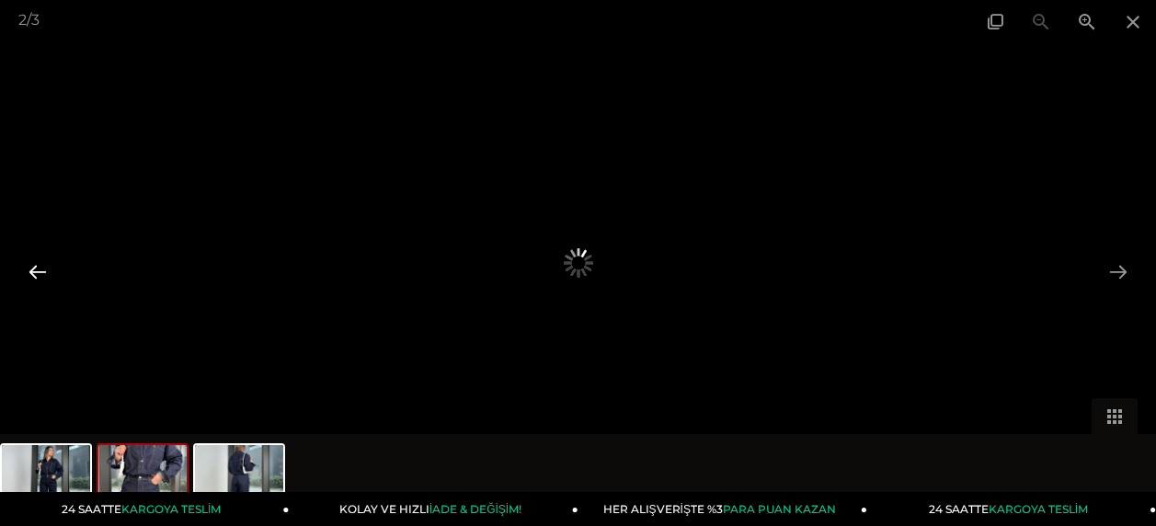
click at [29, 267] on button at bounding box center [37, 272] width 39 height 36
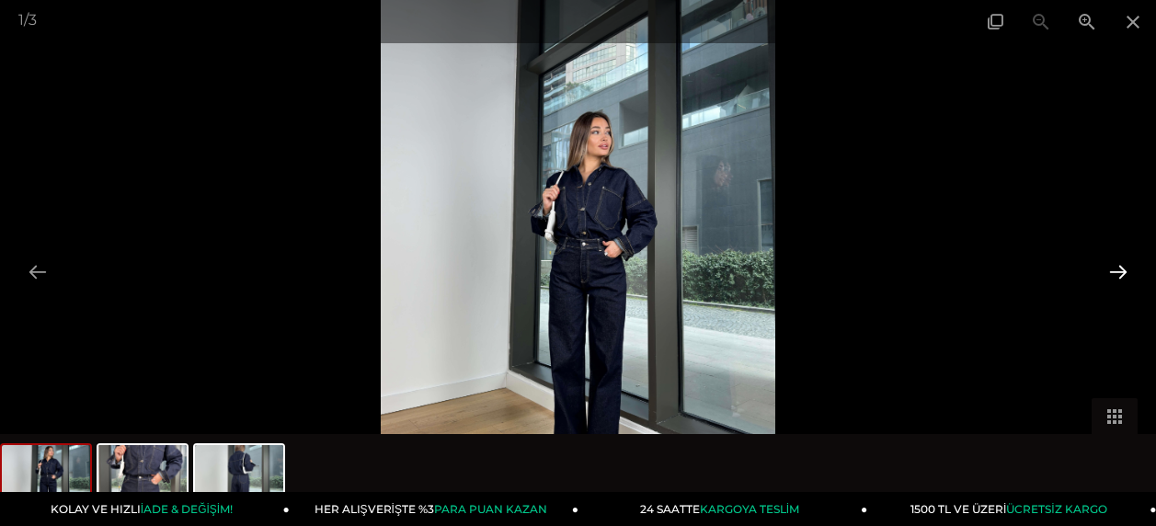
click at [1103, 261] on button at bounding box center [1118, 272] width 39 height 36
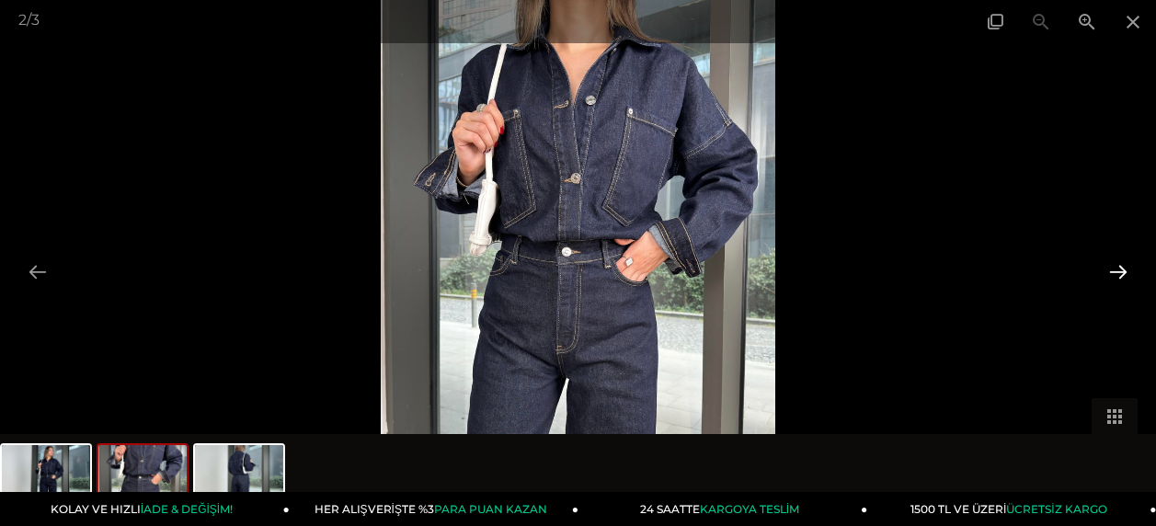
click at [1121, 269] on button at bounding box center [1118, 272] width 39 height 36
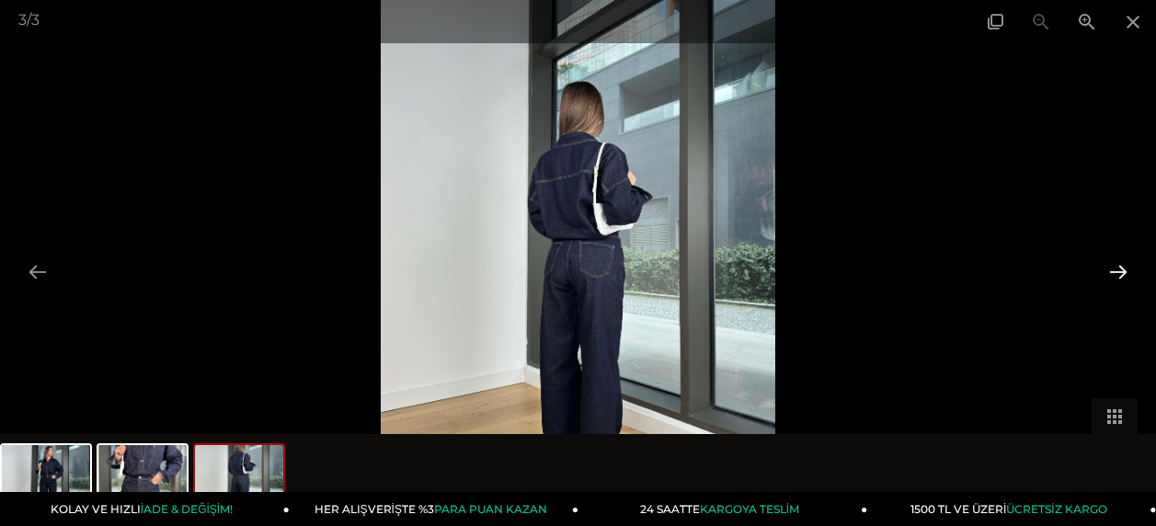
click at [1121, 269] on button at bounding box center [1118, 272] width 39 height 36
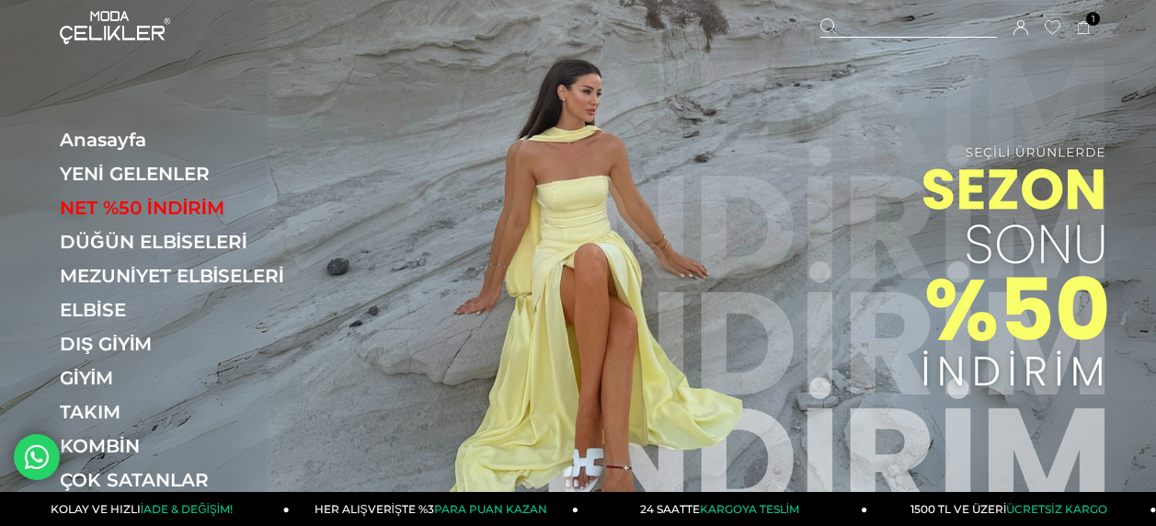
click at [1058, 26] on icon at bounding box center [1053, 27] width 16 height 15
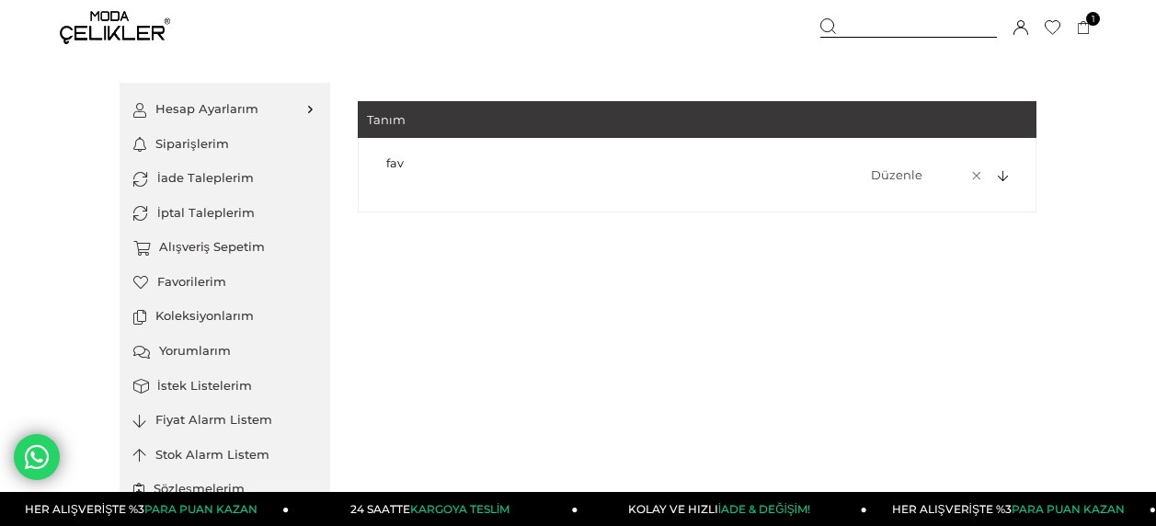
click at [1011, 177] on div at bounding box center [1002, 176] width 26 height 14
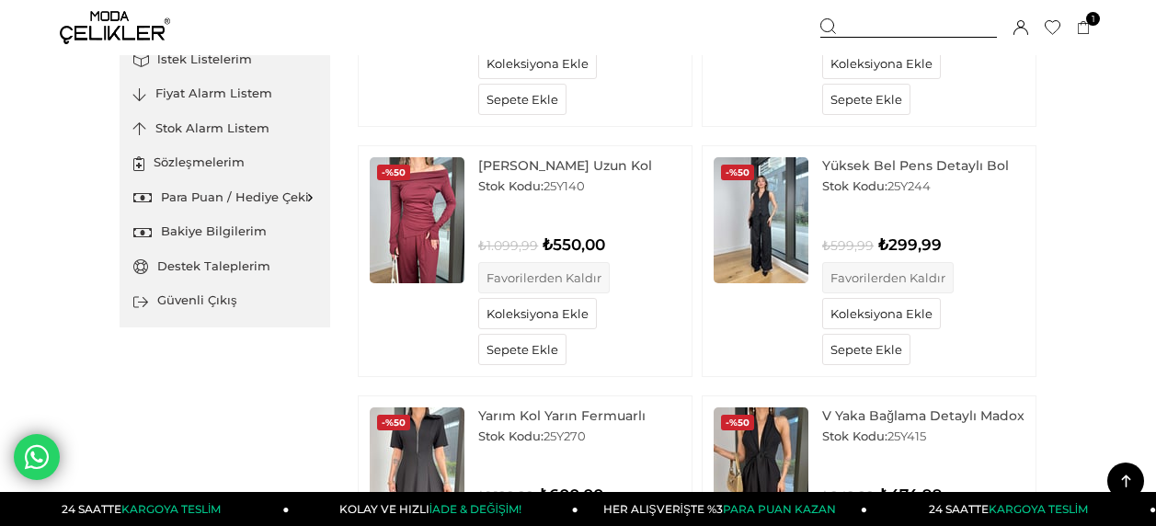
scroll to position [348, 0]
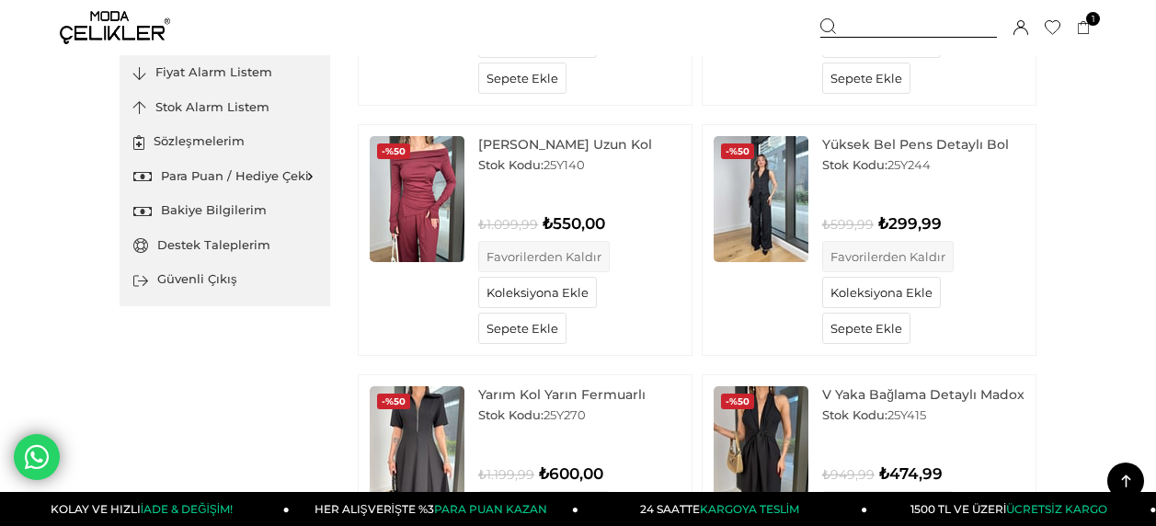
click at [784, 201] on img at bounding box center [761, 199] width 95 height 126
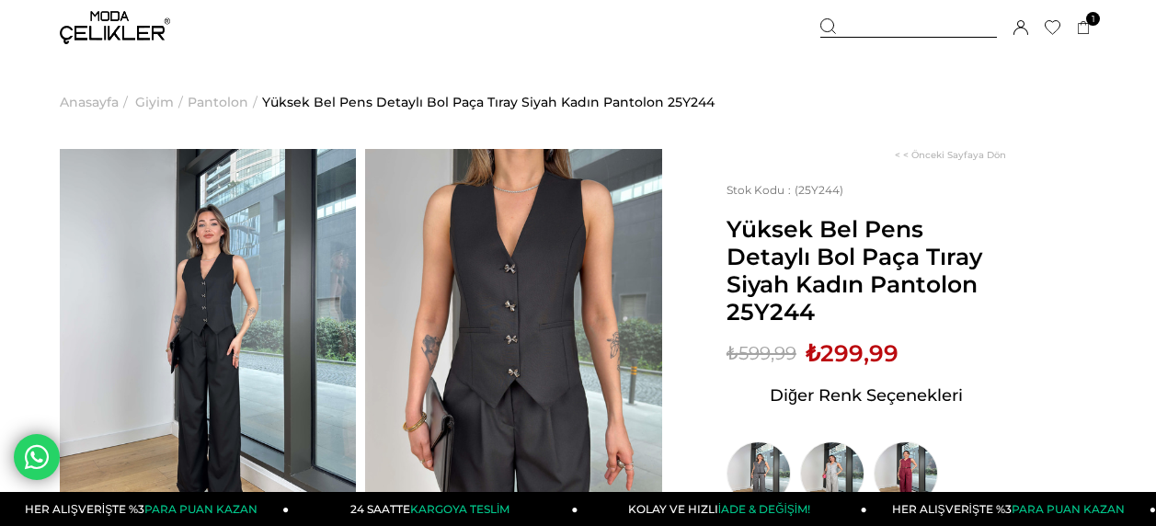
click at [497, 304] on img at bounding box center [513, 346] width 296 height 395
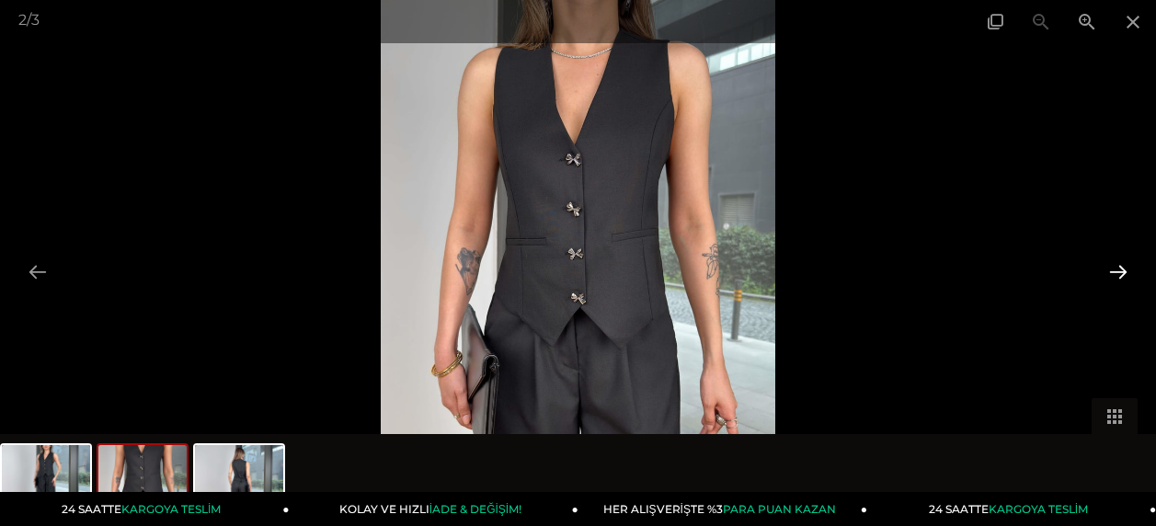
click at [1128, 269] on button at bounding box center [1118, 272] width 39 height 36
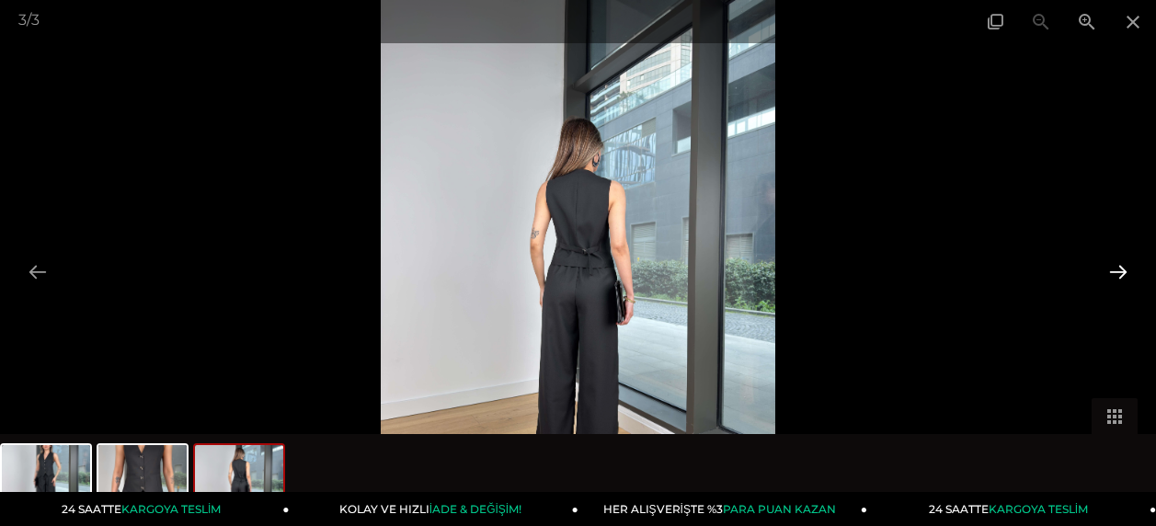
click at [1128, 269] on button at bounding box center [1118, 272] width 39 height 36
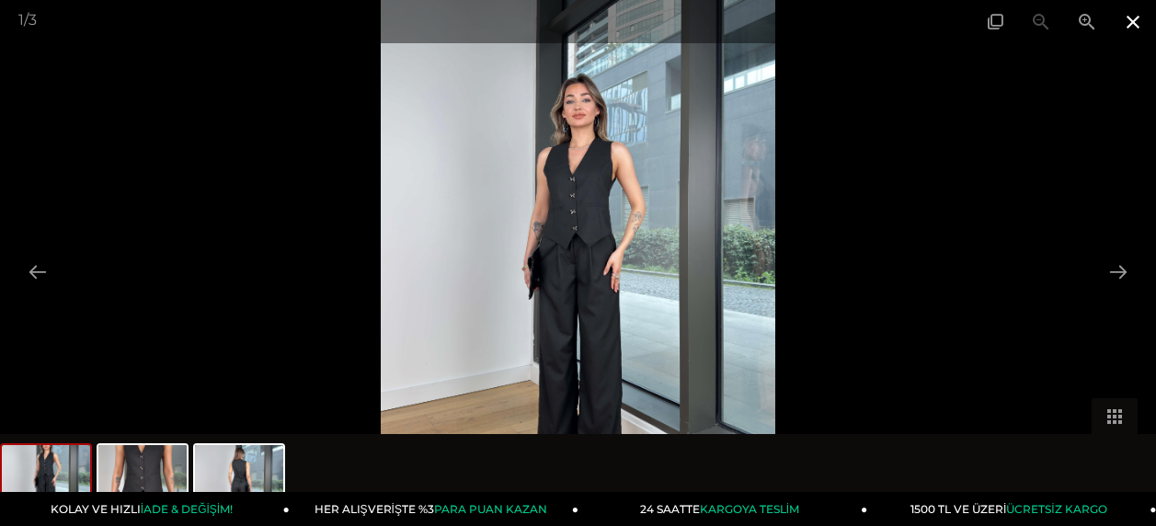
click at [1138, 16] on span at bounding box center [1133, 21] width 46 height 43
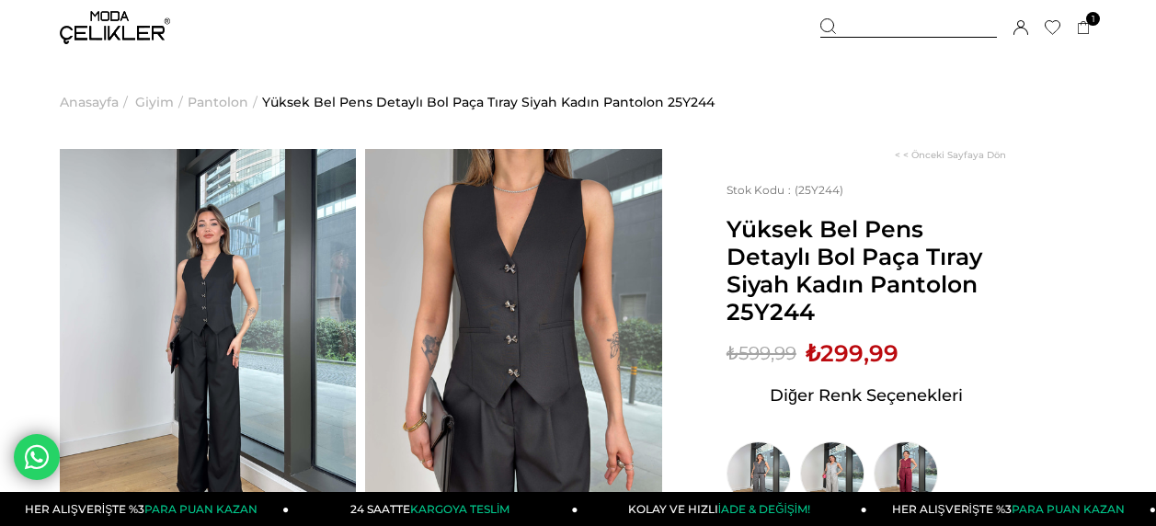
click at [1058, 26] on icon at bounding box center [1053, 27] width 16 height 15
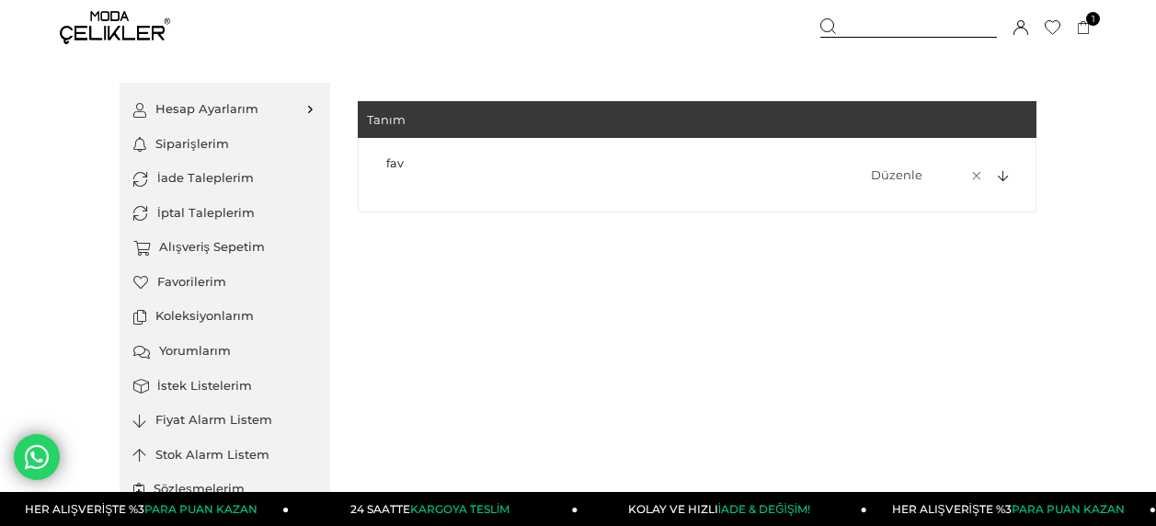
click at [1002, 171] on icon at bounding box center [1003, 177] width 10 height 12
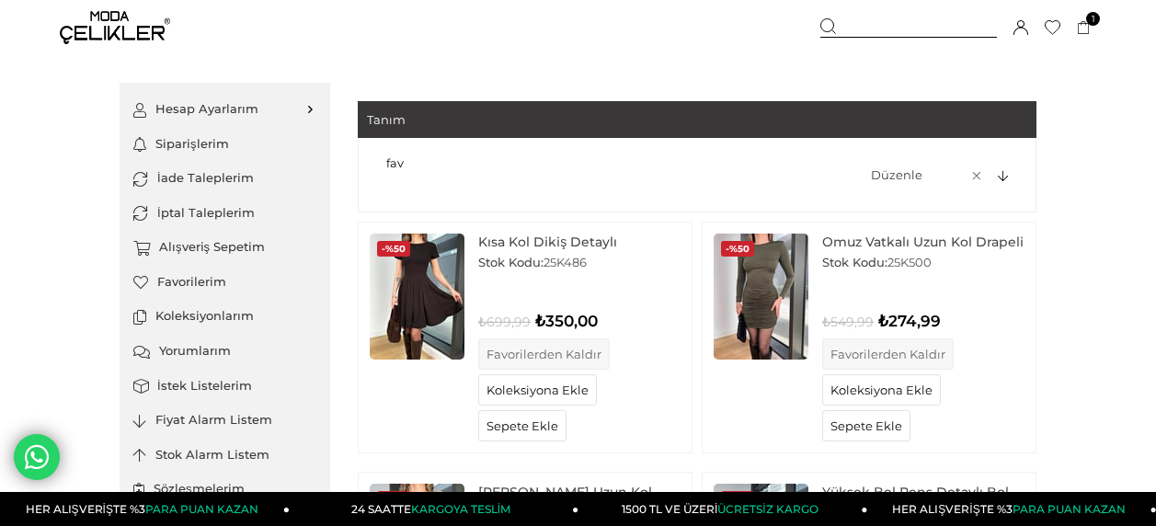
click at [783, 313] on img at bounding box center [761, 297] width 95 height 126
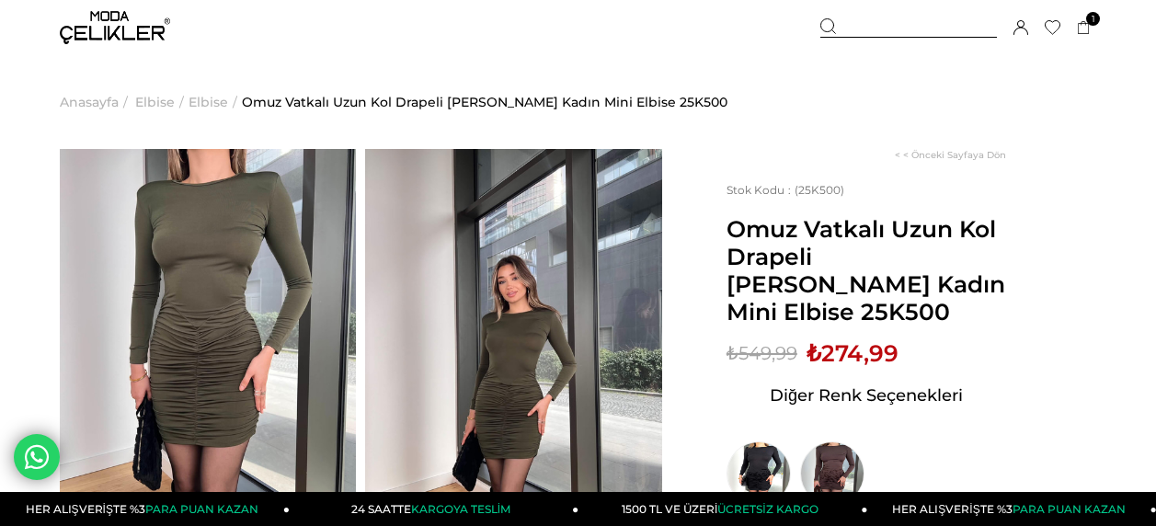
click at [210, 105] on span "Elbise" at bounding box center [209, 102] width 40 height 94
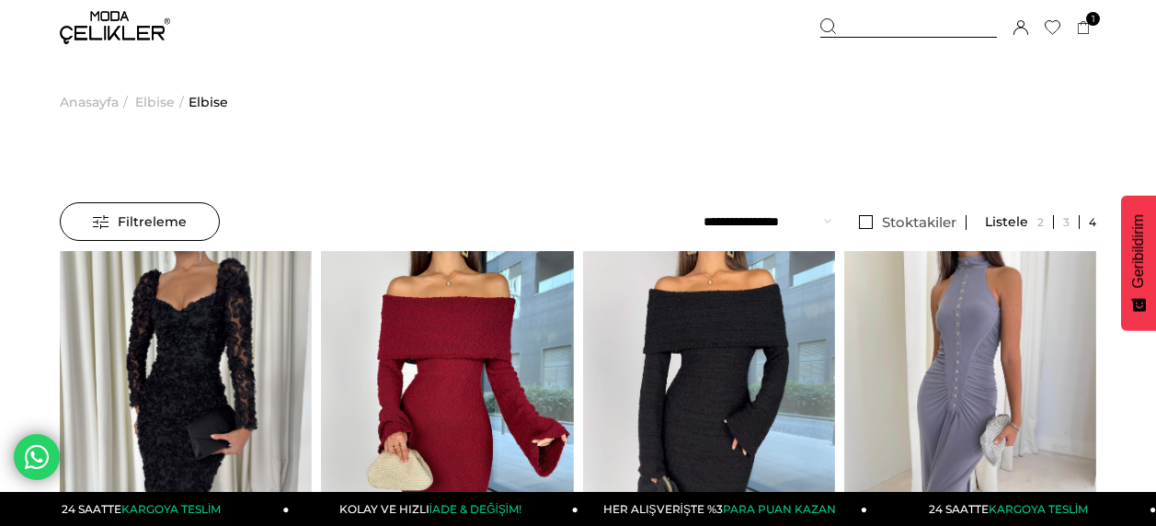
click at [72, 104] on span "Anasayfa" at bounding box center [89, 102] width 59 height 94
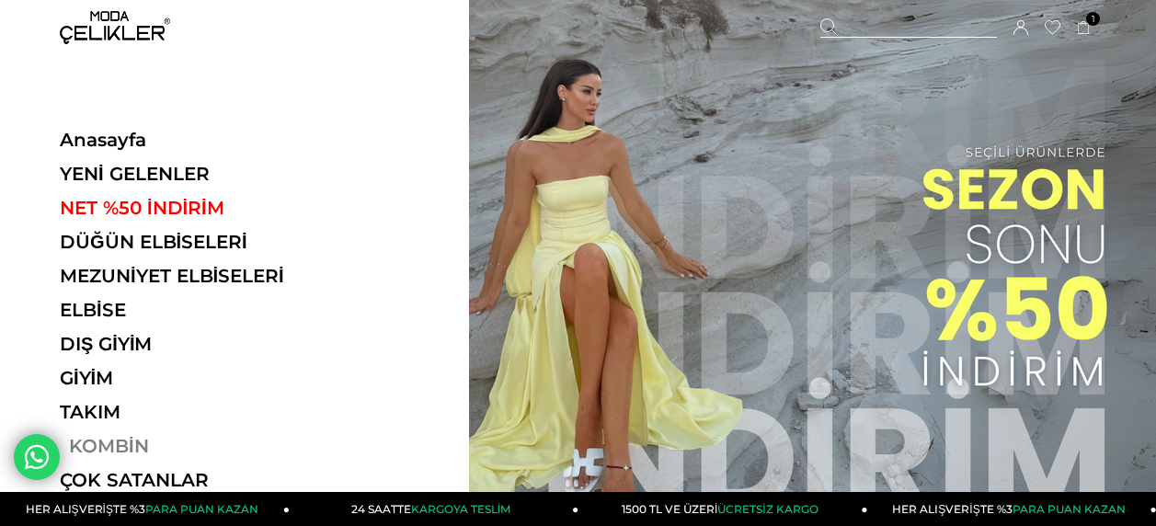
click at [109, 437] on link "KOMBİN" at bounding box center [186, 446] width 253 height 22
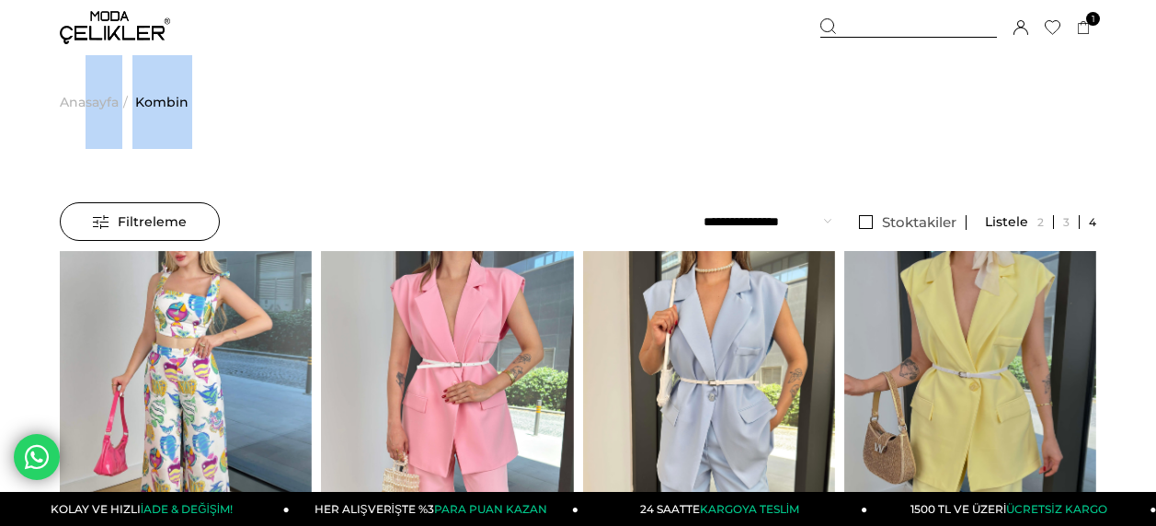
drag, startPoint x: 104, startPoint y: 125, endPoint x: 85, endPoint y: 99, distance: 32.2
click at [85, 99] on span "Anasayfa" at bounding box center [89, 102] width 59 height 94
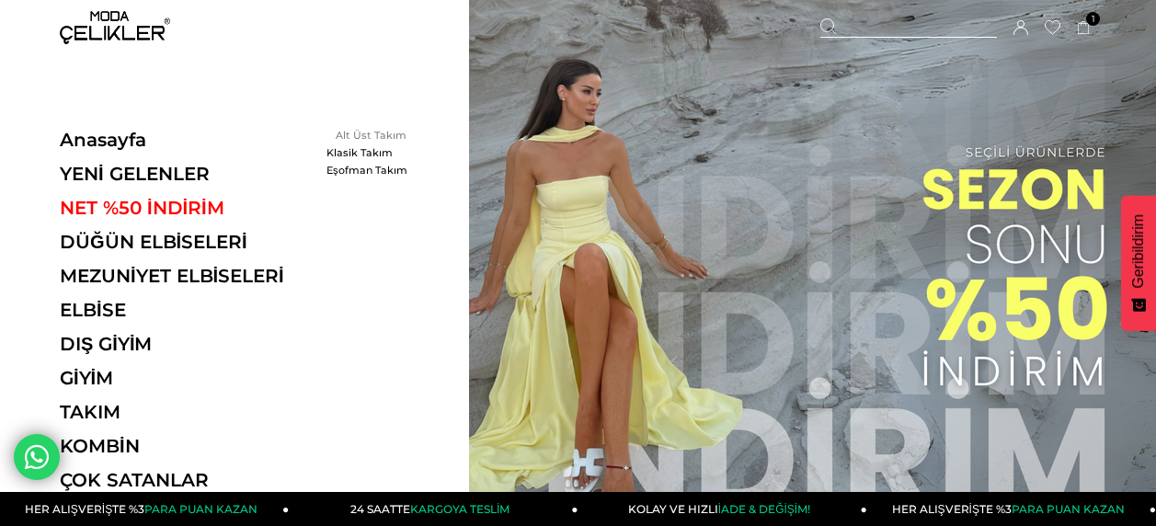
click at [352, 137] on link "Alt Üst Takım" at bounding box center [380, 135] width 106 height 13
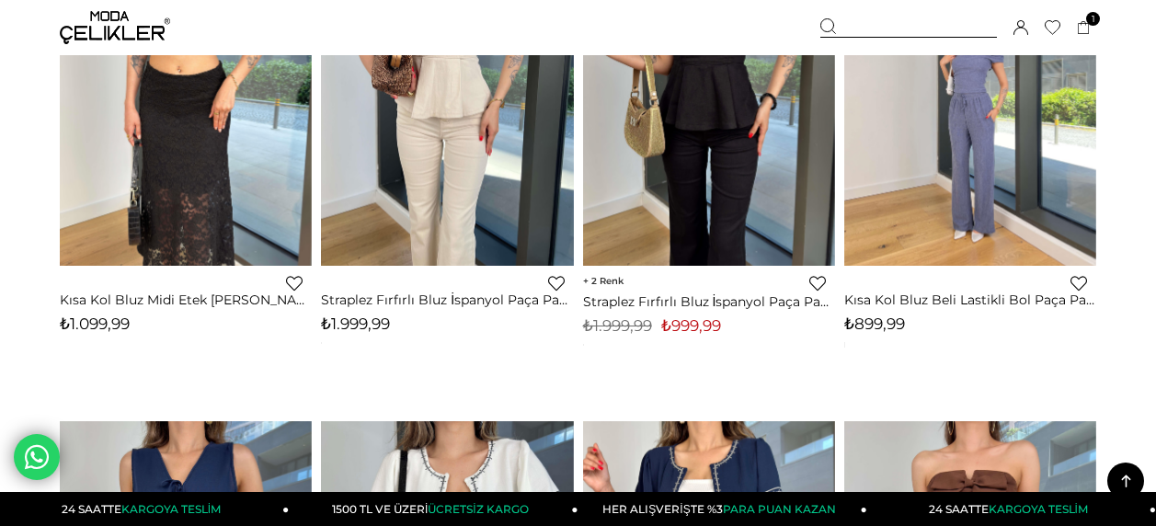
scroll to position [5225, 0]
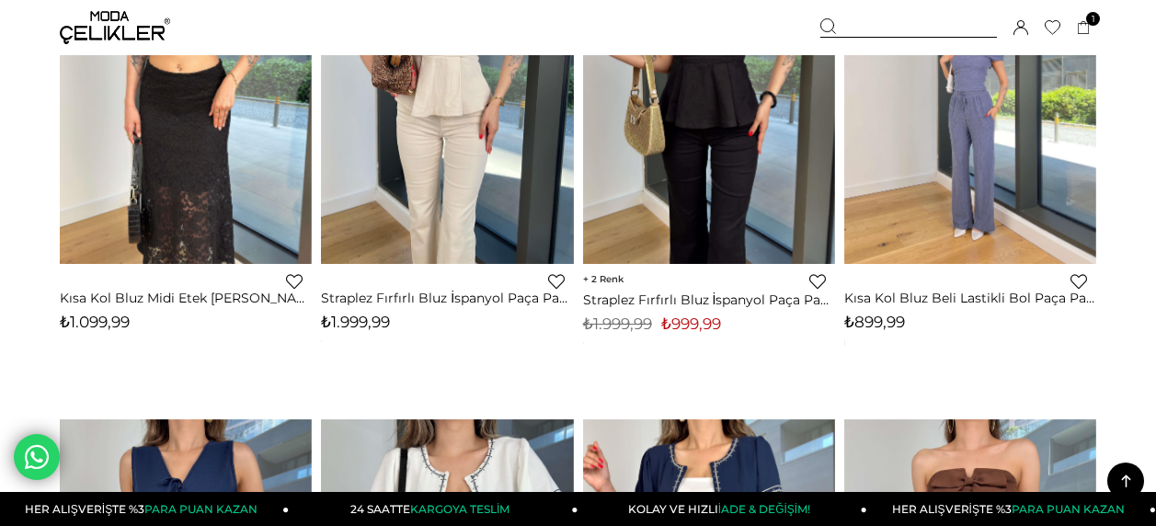
click at [27, 263] on form "Menü Üye Girişi Üye Ol Hesabım Çıkış Yap Sepetim Favorilerim Yardım Sepetim 1 Ü…" at bounding box center [578, 6] width 1156 height 10353
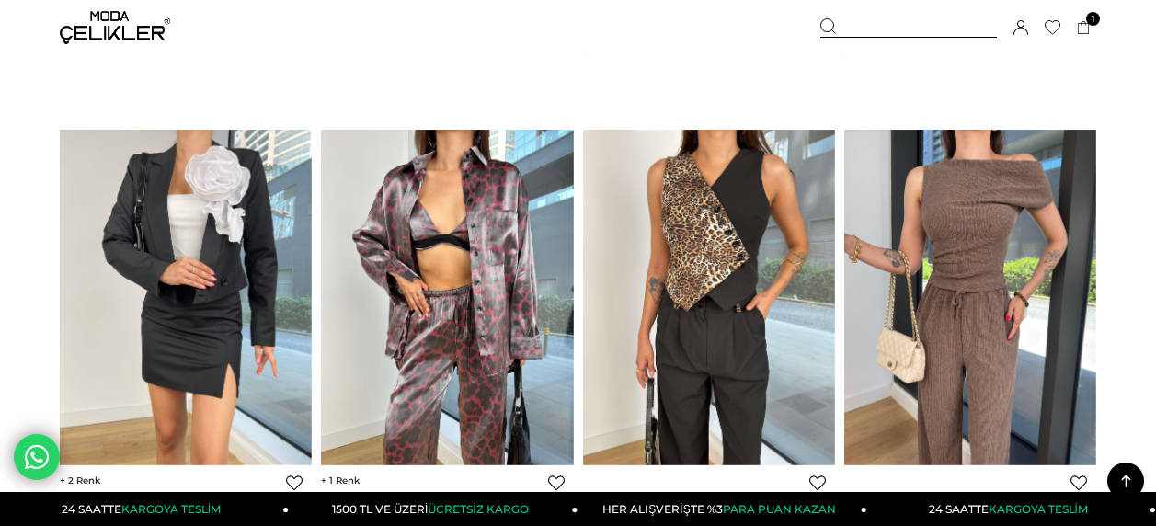
scroll to position [9310, 0]
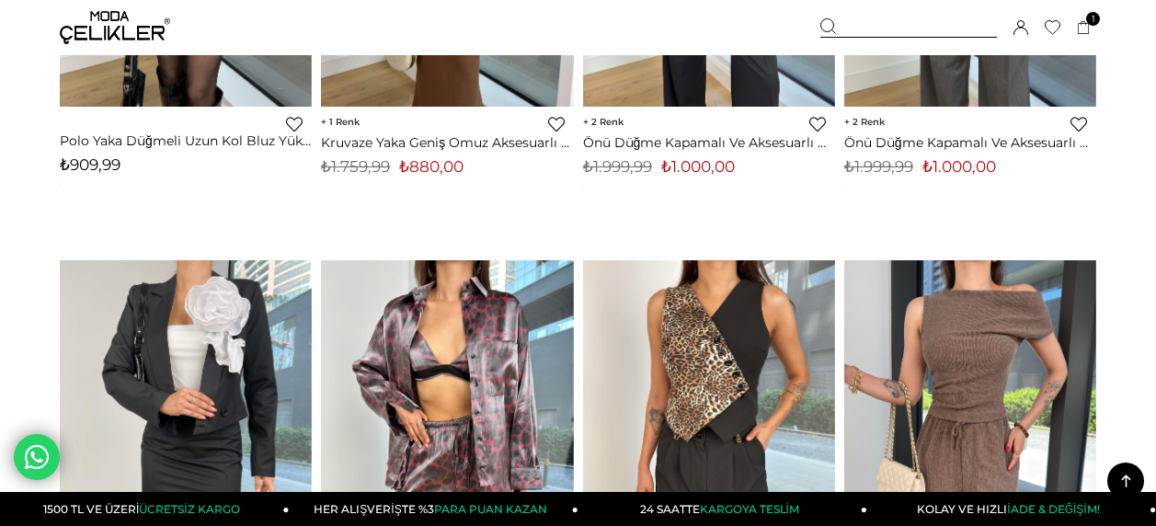
click at [1054, 23] on icon at bounding box center [1053, 27] width 16 height 15
